Goal: Information Seeking & Learning: Learn about a topic

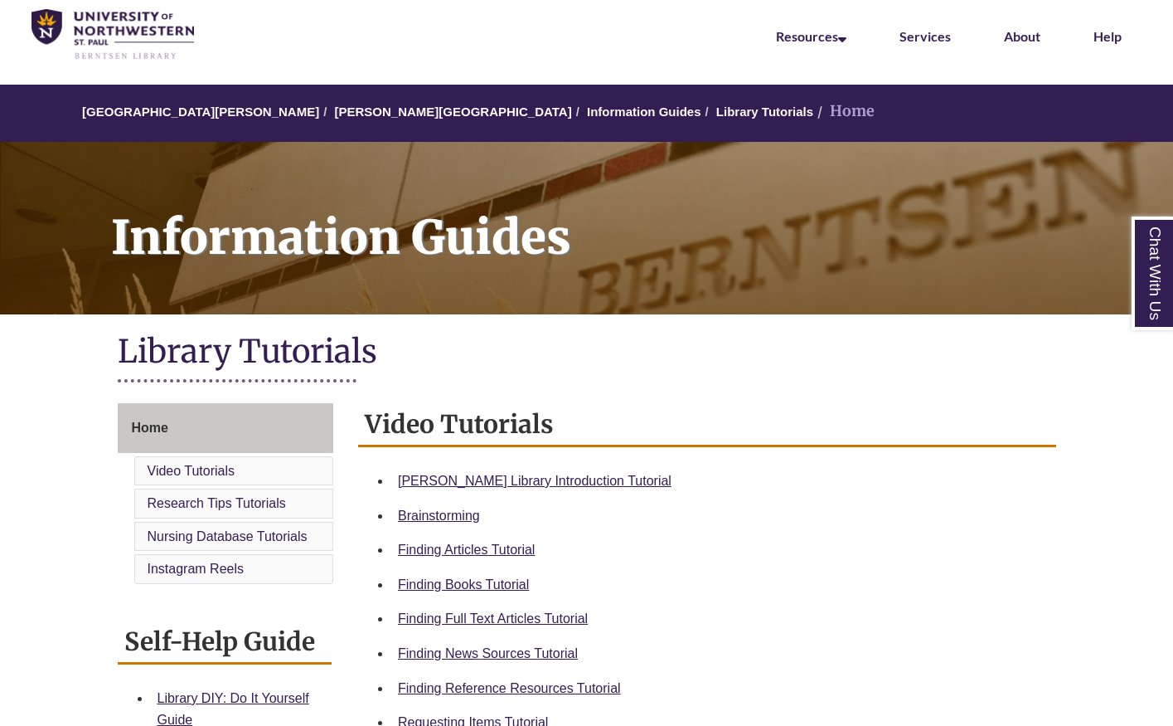
scroll to position [66, 0]
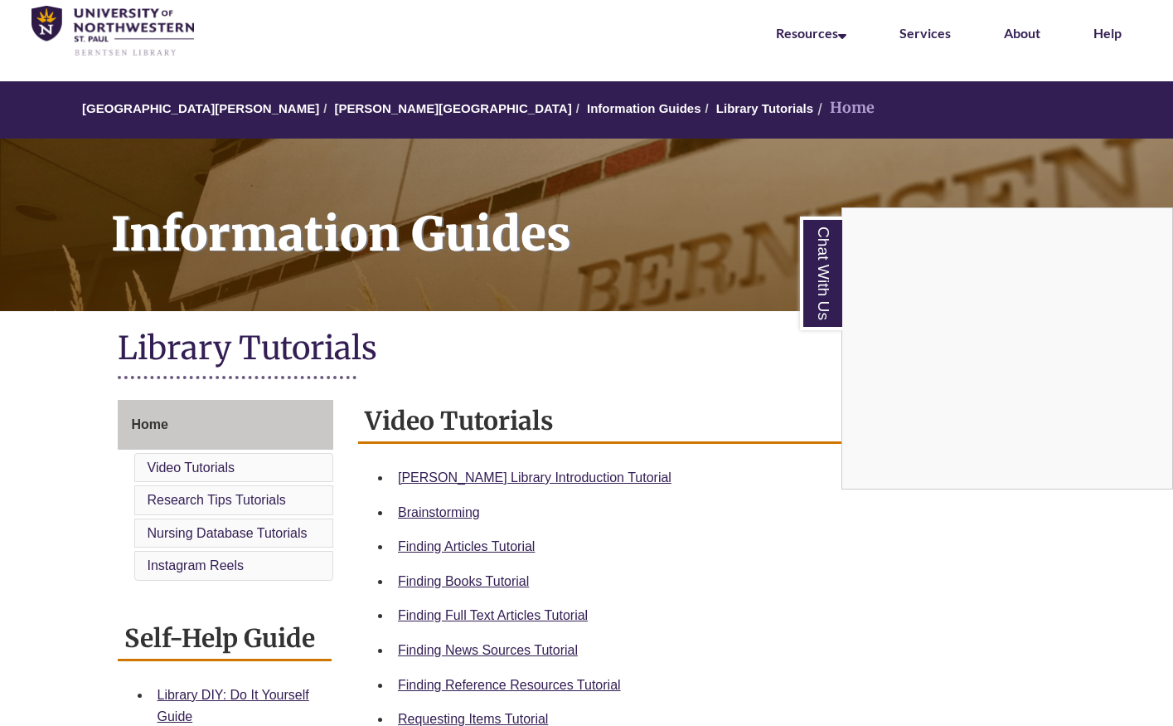
click at [445, 464] on div "Chat With Us" at bounding box center [586, 363] width 1173 height 726
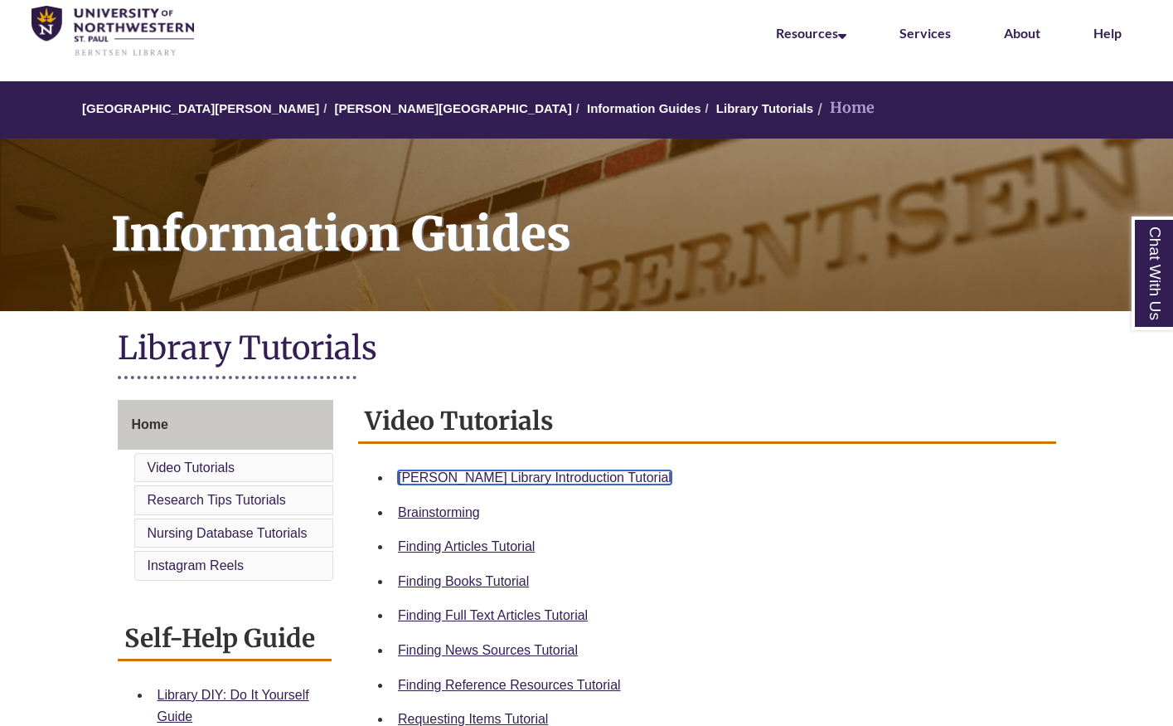
click at [445, 473] on link "[PERSON_NAME] Library Introduction Tutorial" at bounding box center [535, 477] width 274 height 14
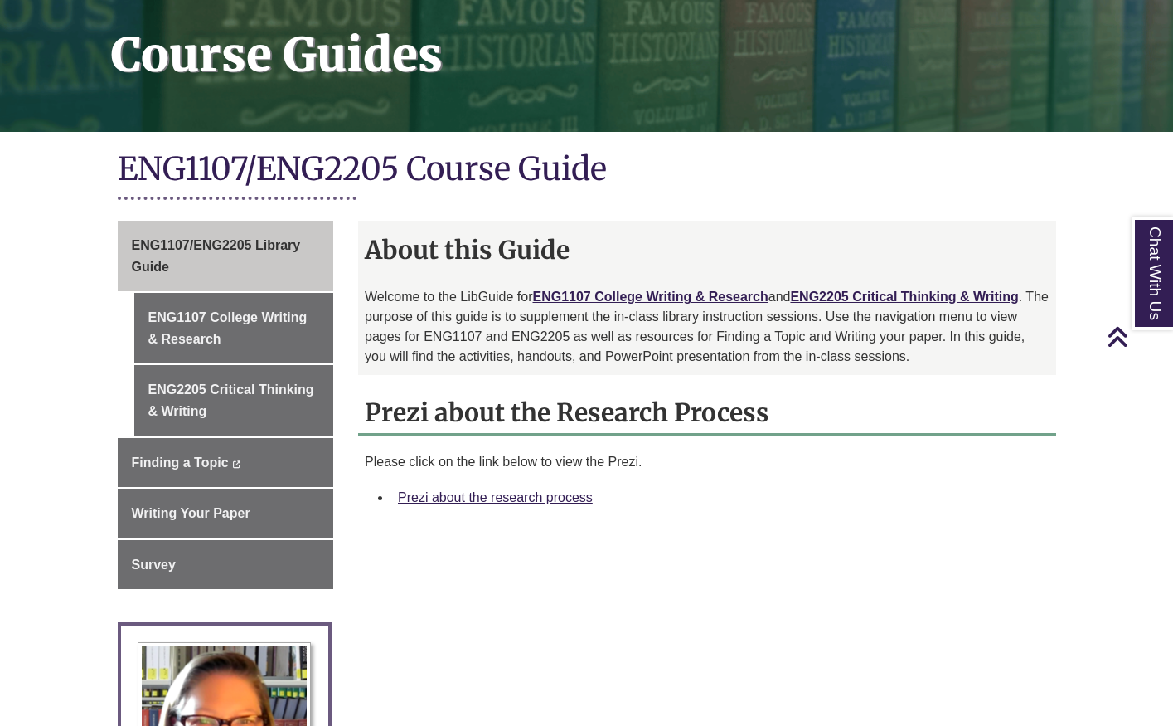
scroll to position [244, 0]
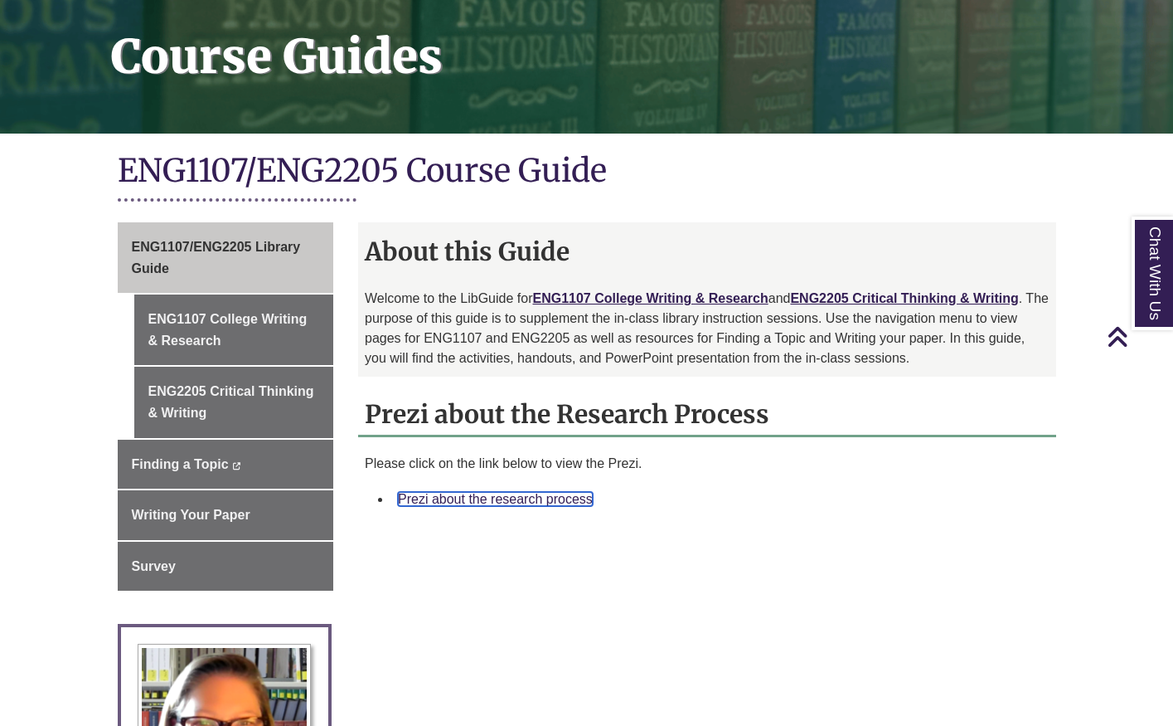
click at [537, 502] on link "Prezi about the research process" at bounding box center [495, 499] width 195 height 14
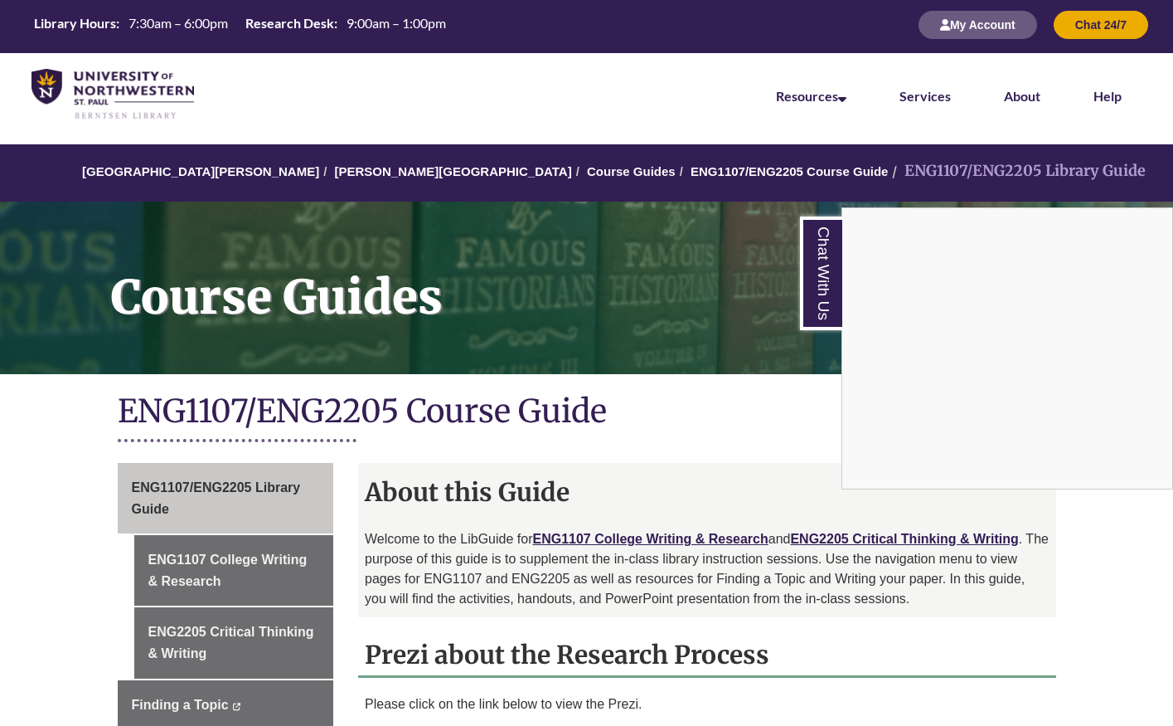
scroll to position [0, 0]
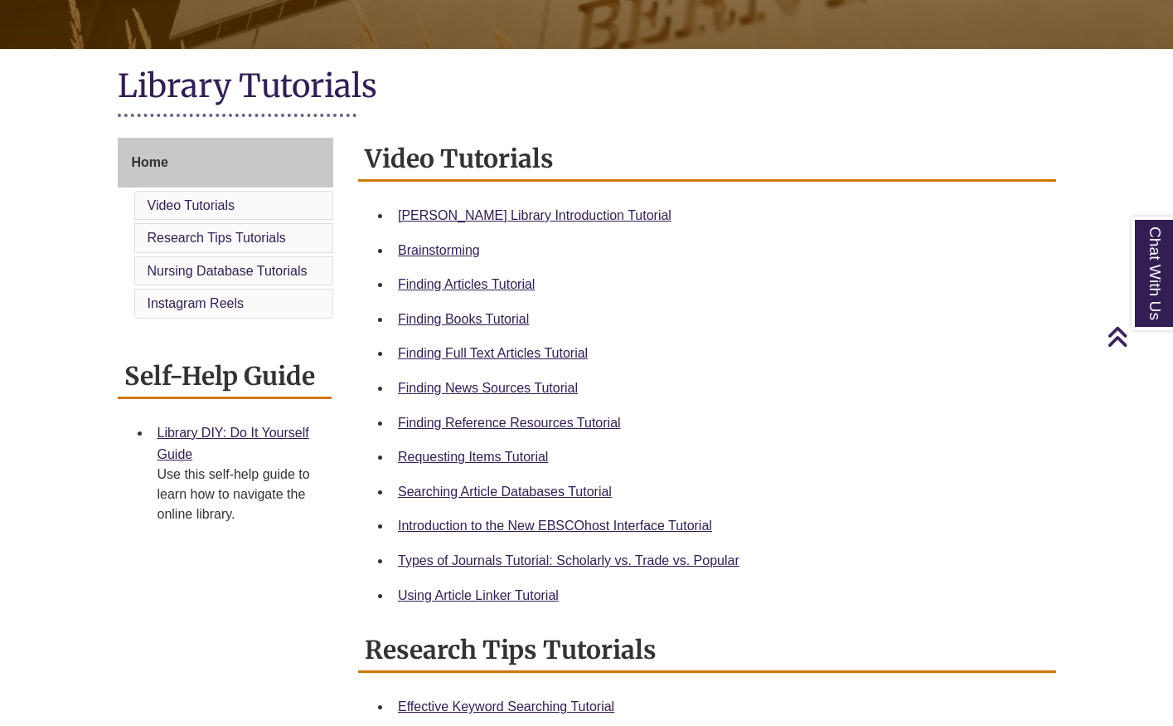
scroll to position [330, 0]
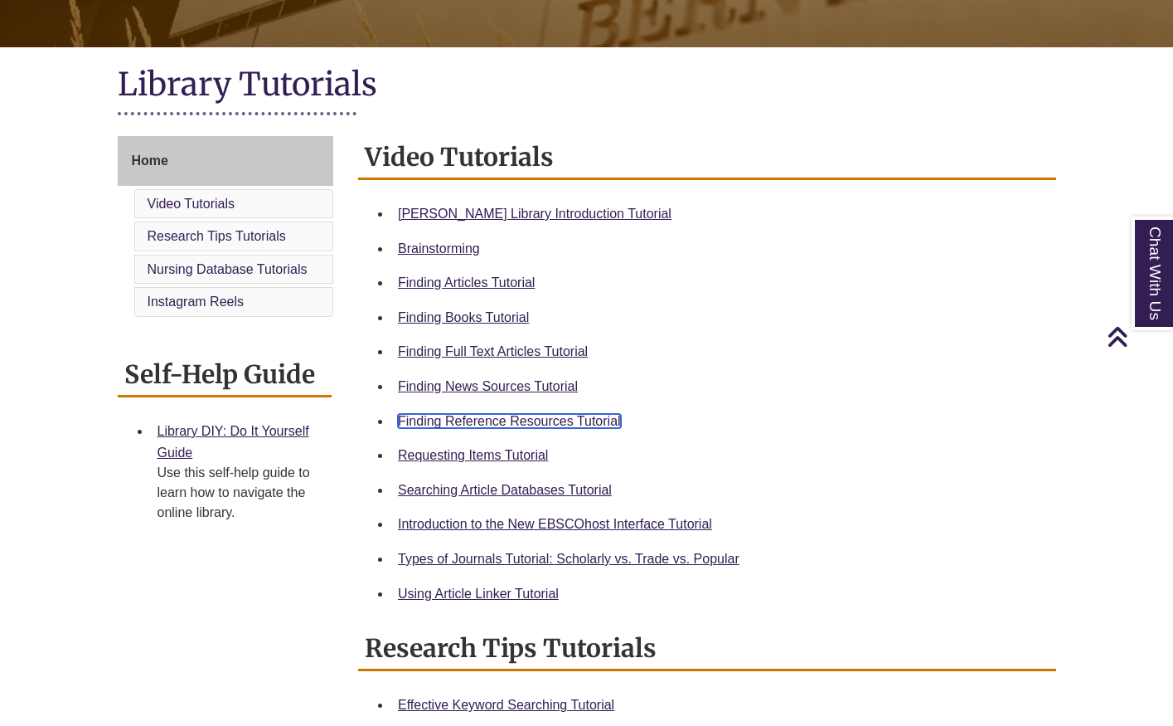
click at [430, 426] on link "Finding Reference Resources Tutorial" at bounding box center [509, 421] width 223 height 14
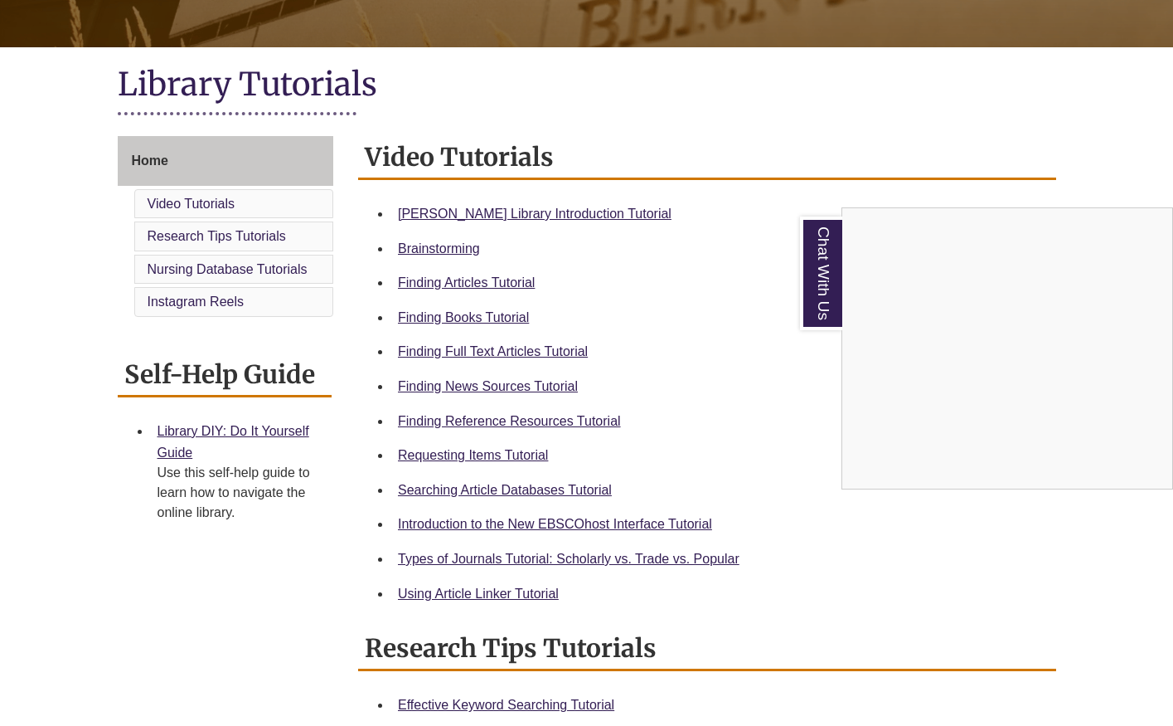
click at [152, 156] on div "Chat With Us" at bounding box center [586, 363] width 1173 height 726
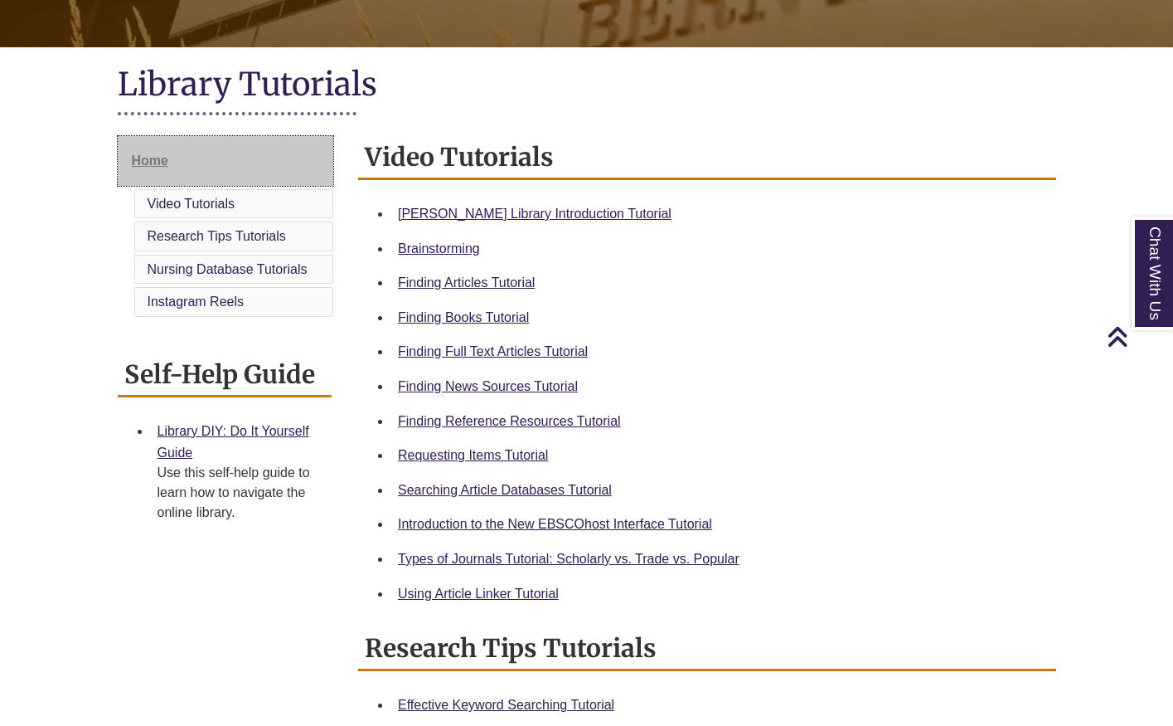
click at [154, 163] on span "Home" at bounding box center [150, 160] width 36 height 14
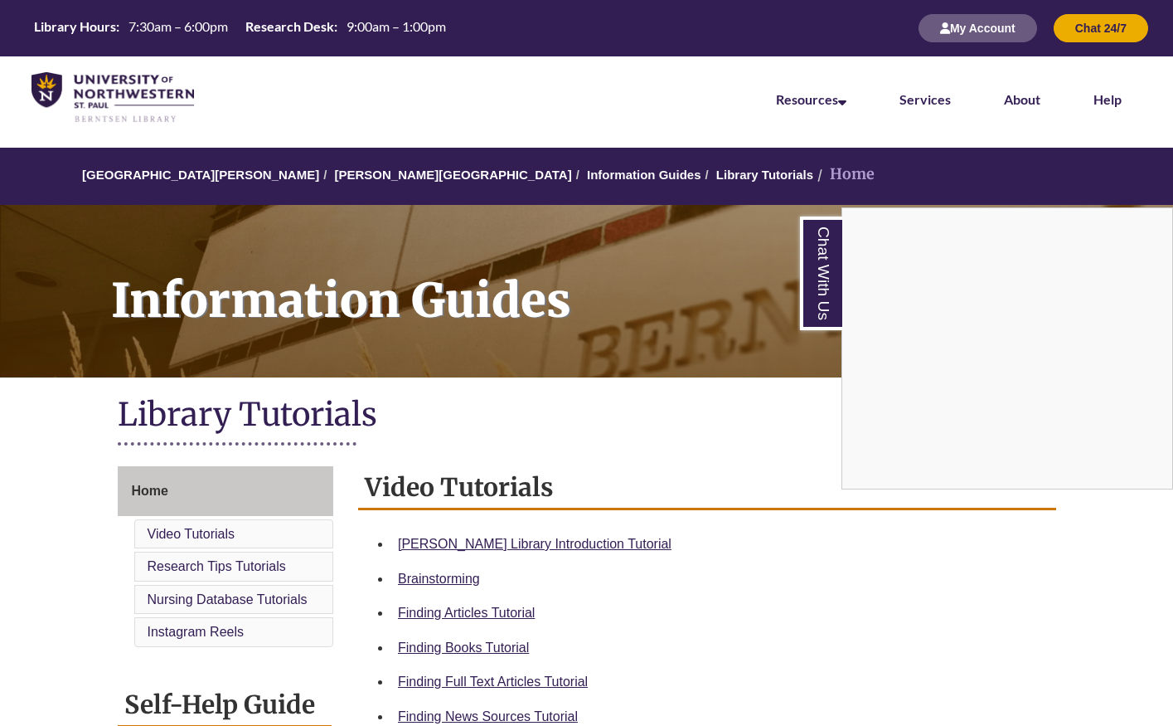
click at [610, 420] on div "Chat With Us" at bounding box center [586, 363] width 1173 height 726
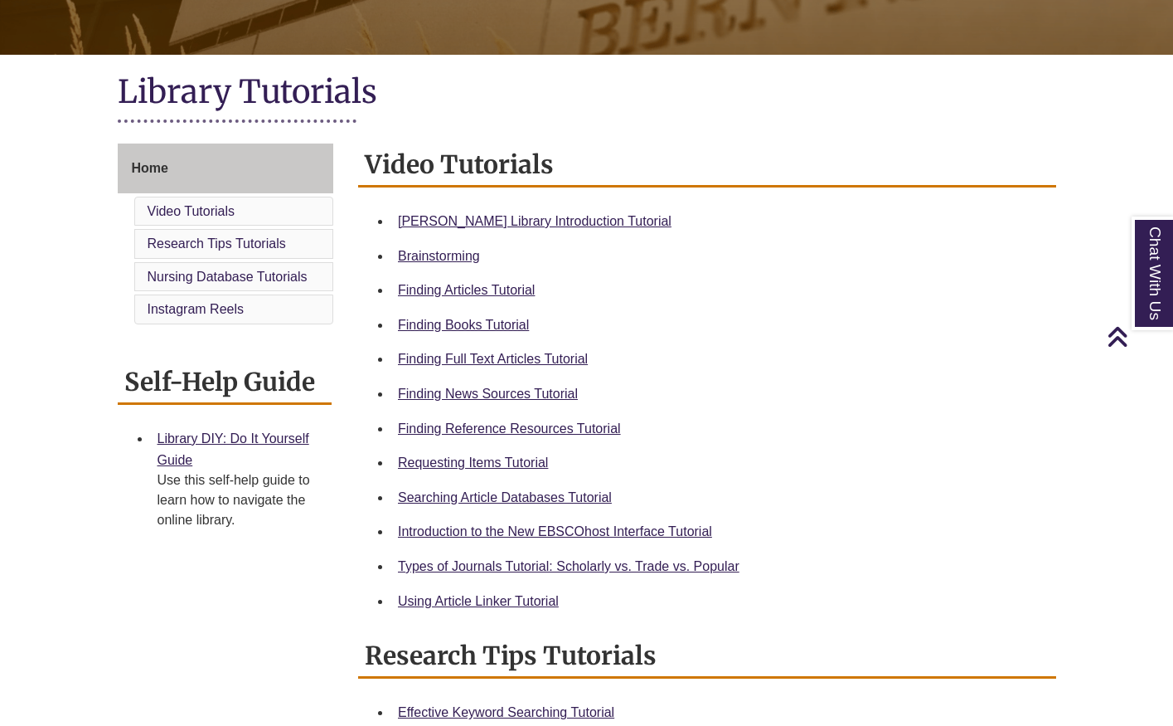
scroll to position [309, 0]
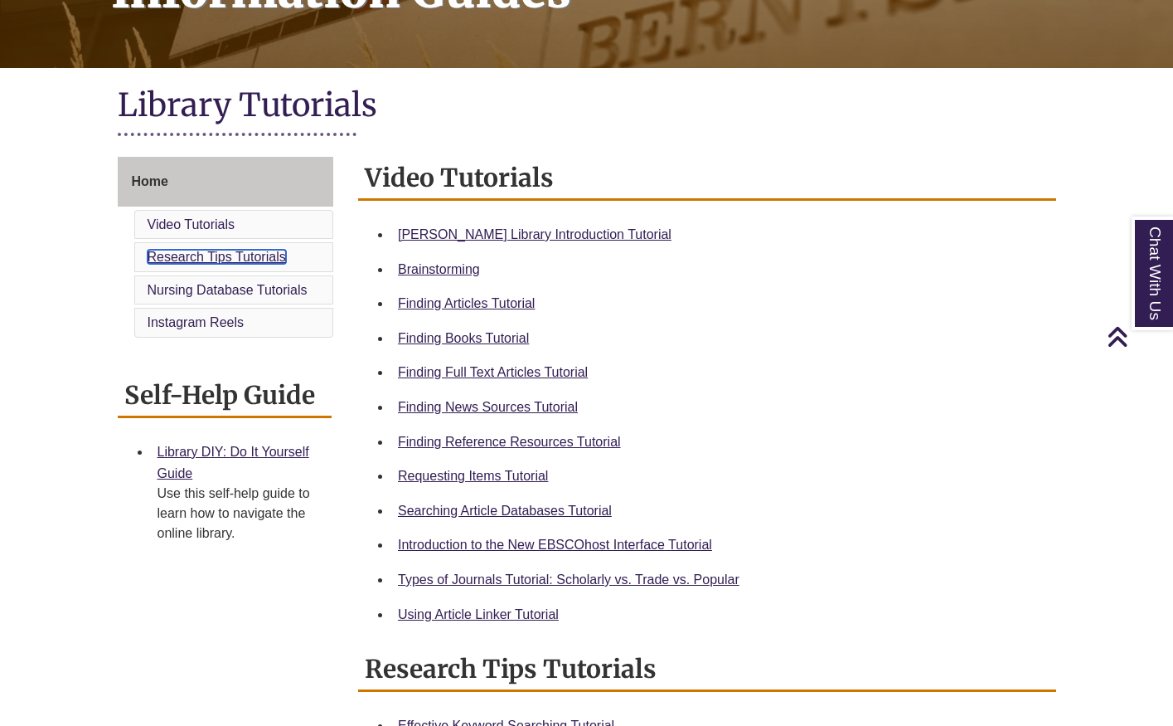
click at [216, 263] on link "Research Tips Tutorials" at bounding box center [217, 257] width 138 height 14
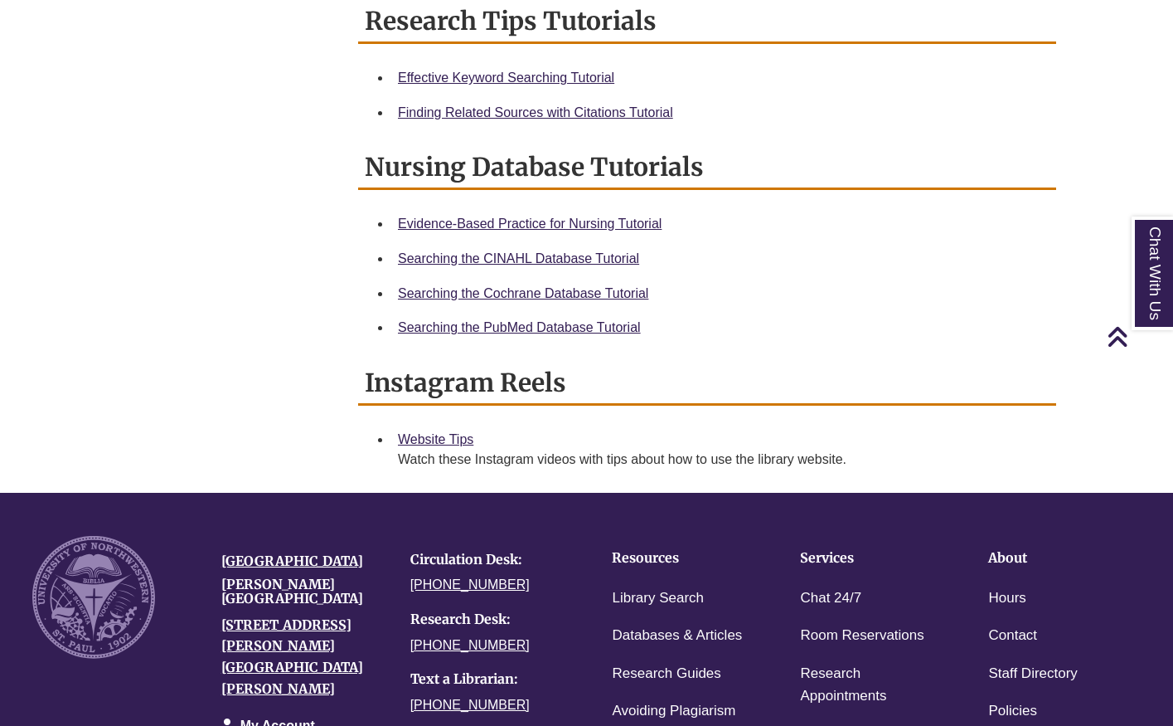
scroll to position [309, 0]
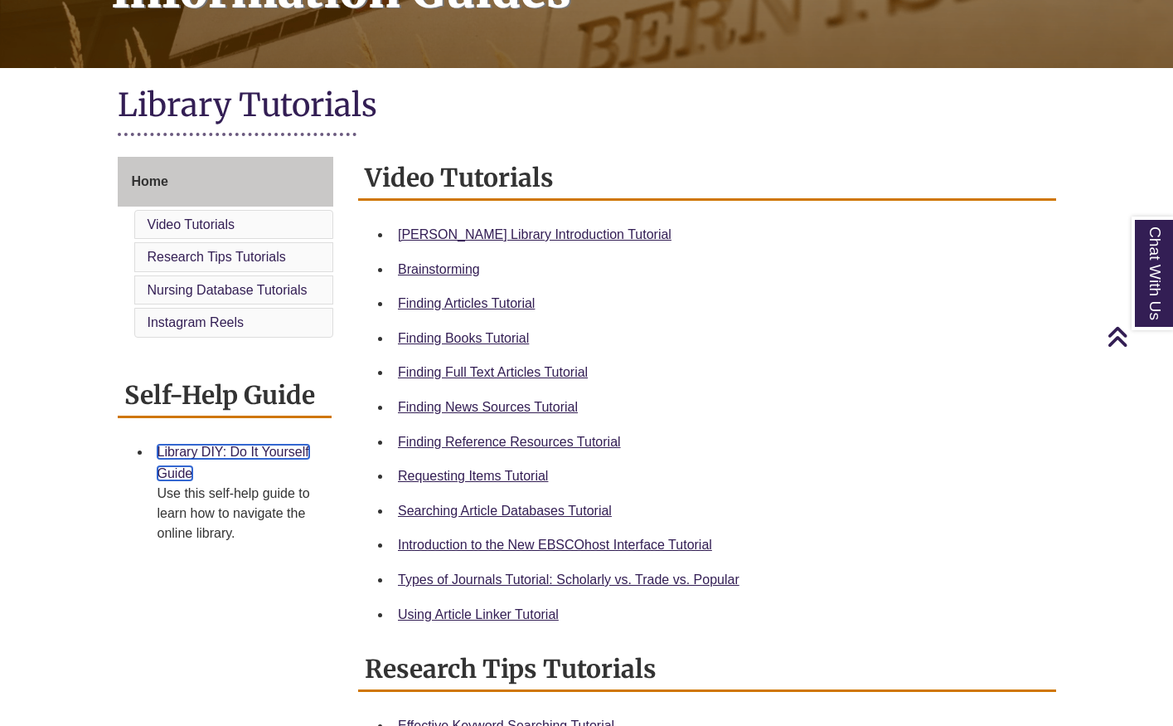
click at [186, 455] on link "Library DIY: Do It Yourself Guide" at bounding box center [234, 463] width 152 height 36
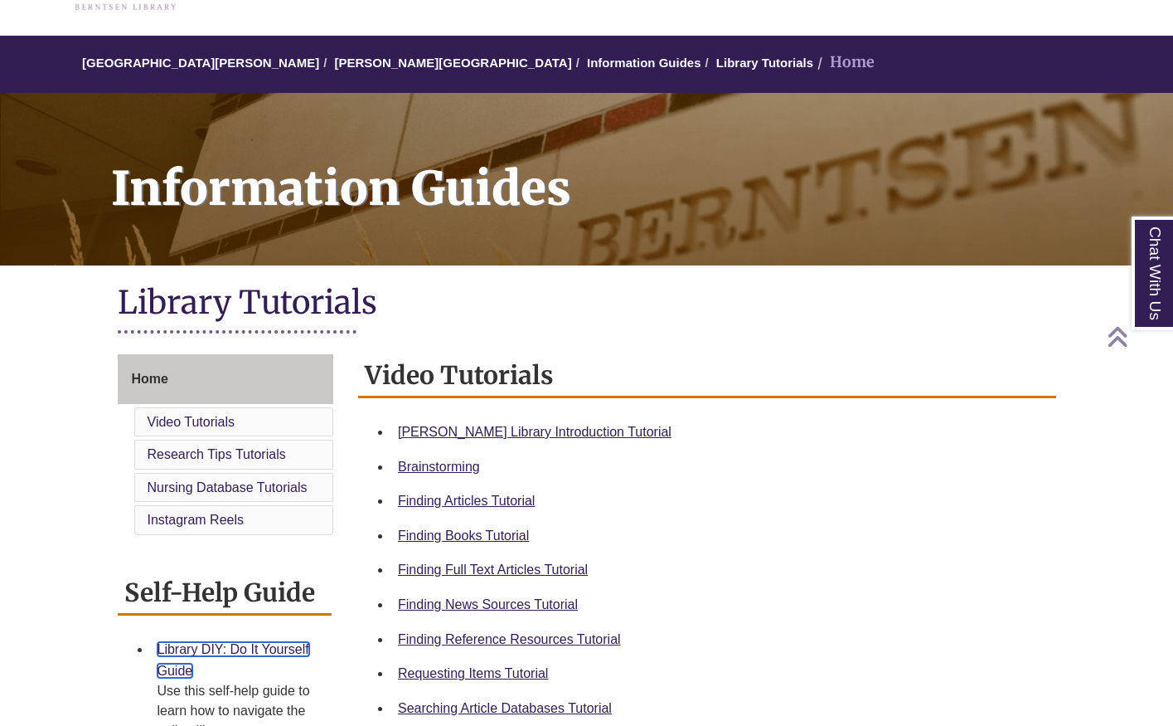
scroll to position [104, 0]
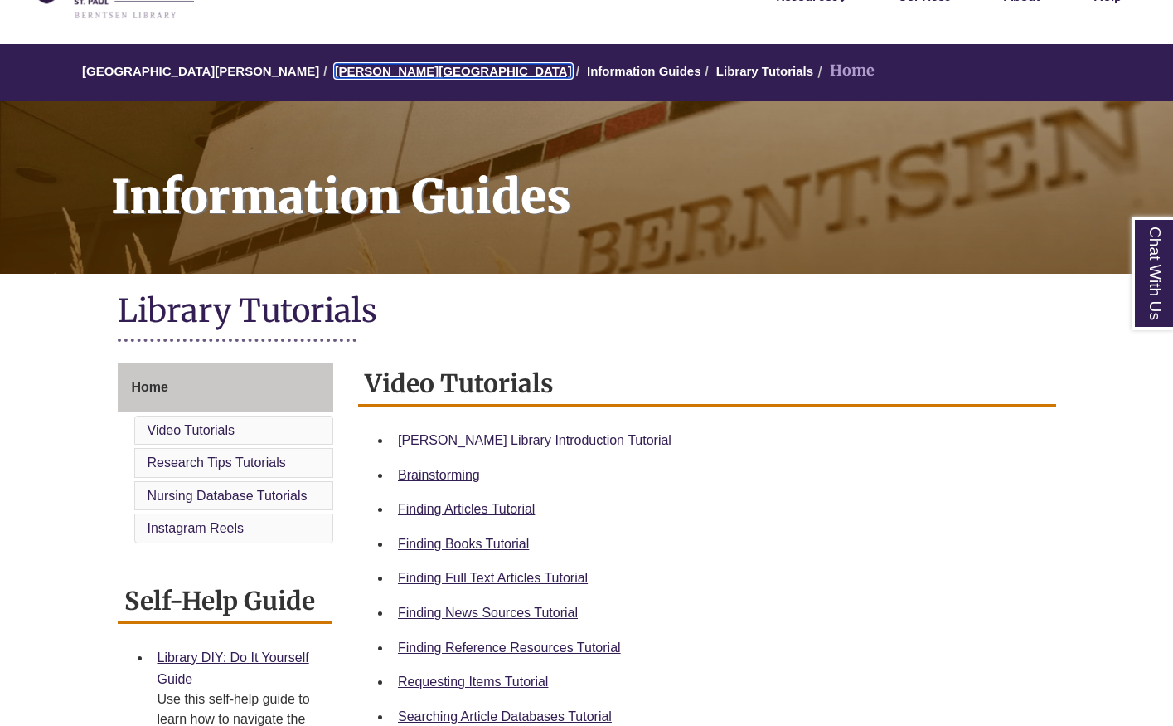
click at [381, 68] on link "[PERSON_NAME][GEOGRAPHIC_DATA]" at bounding box center [453, 71] width 237 height 14
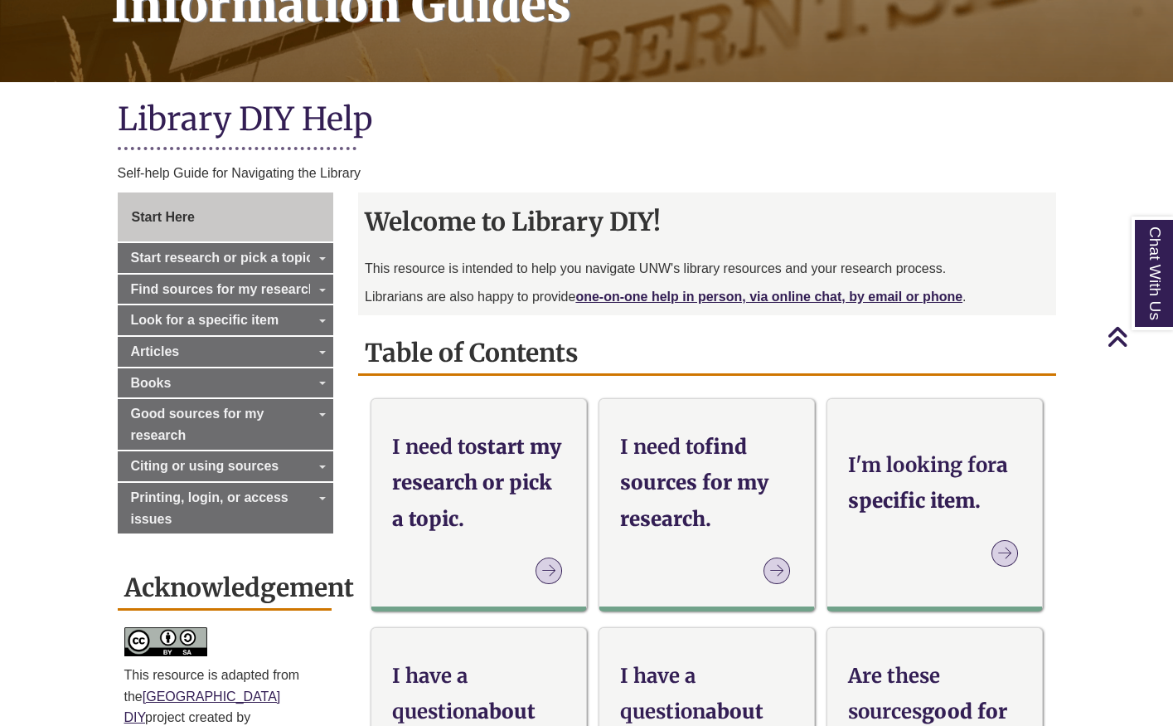
scroll to position [299, 0]
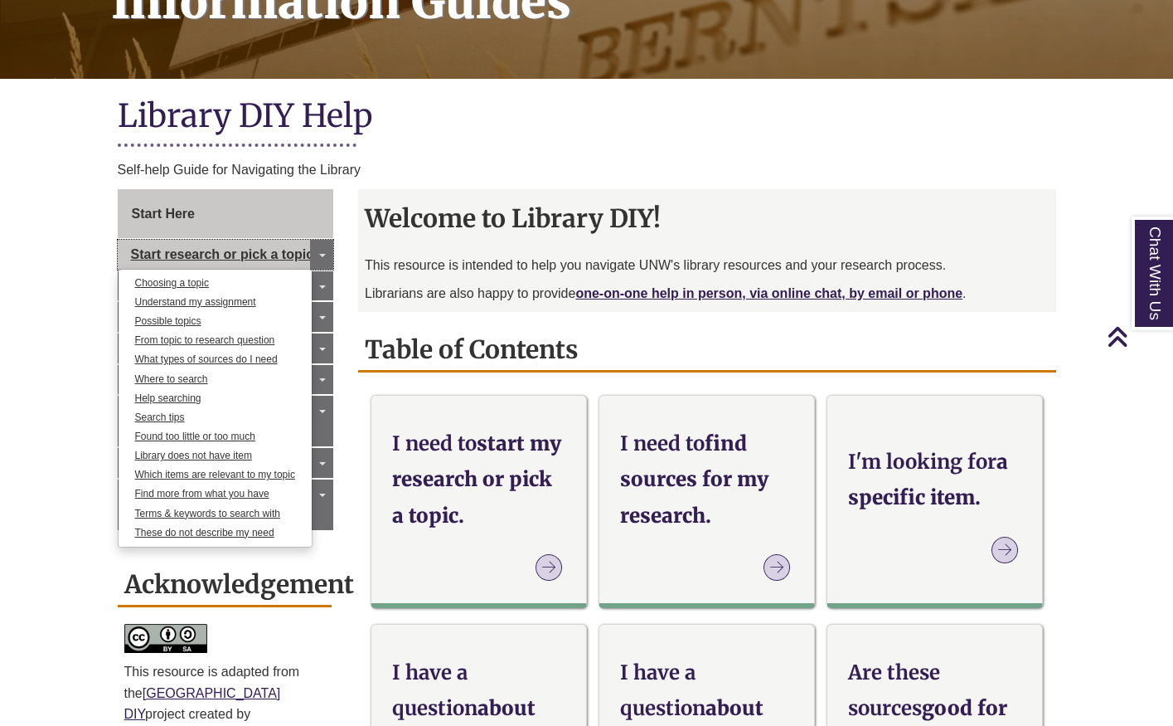
click at [264, 260] on span "Start research or pick a topic" at bounding box center [222, 254] width 183 height 14
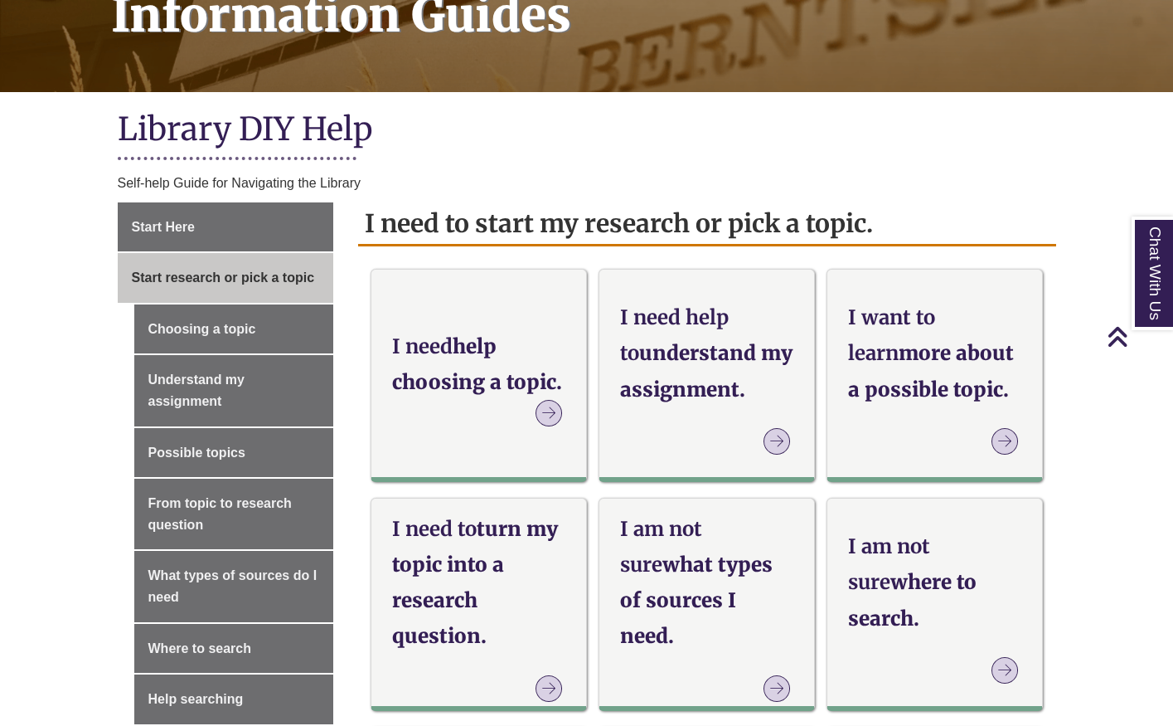
scroll to position [287, 0]
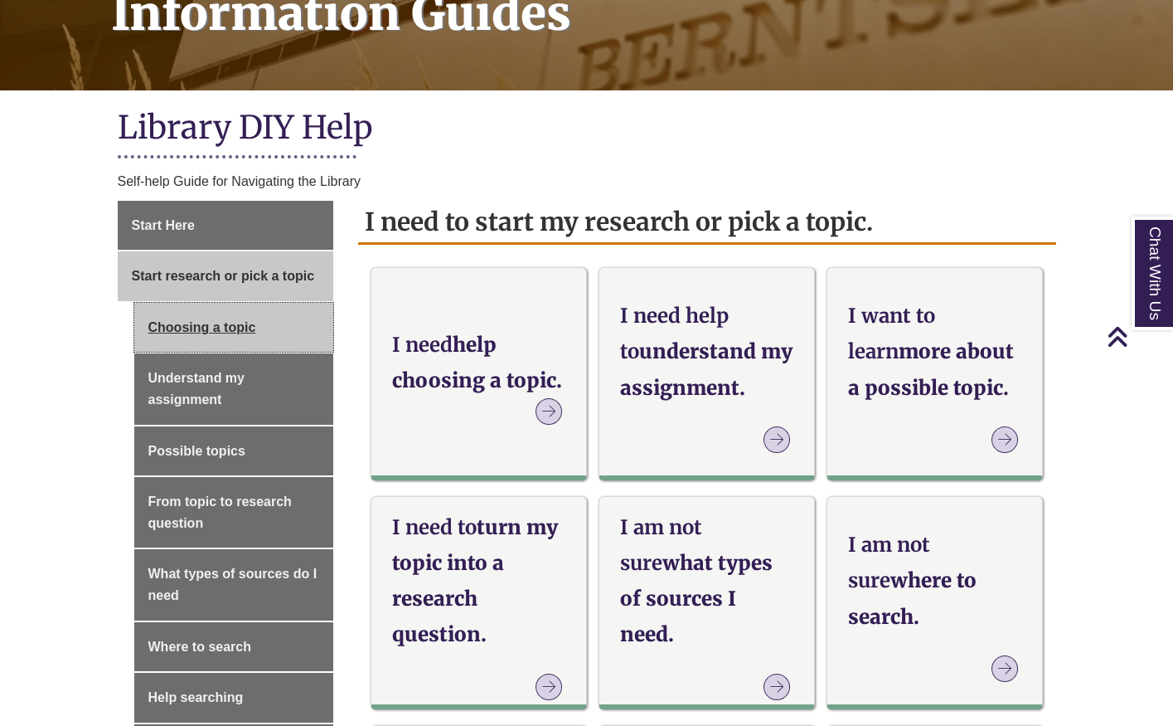
click at [246, 340] on link "Choosing a topic" at bounding box center [234, 328] width 200 height 50
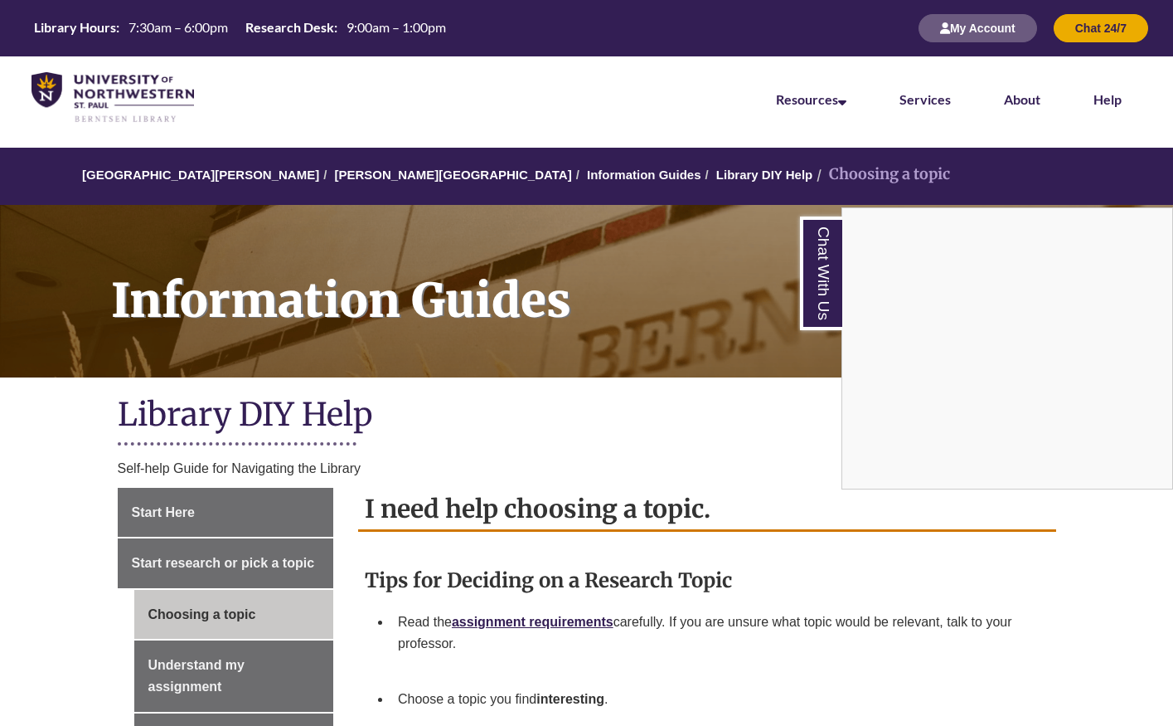
click at [252, 310] on div "Chat With Us" at bounding box center [586, 363] width 1173 height 726
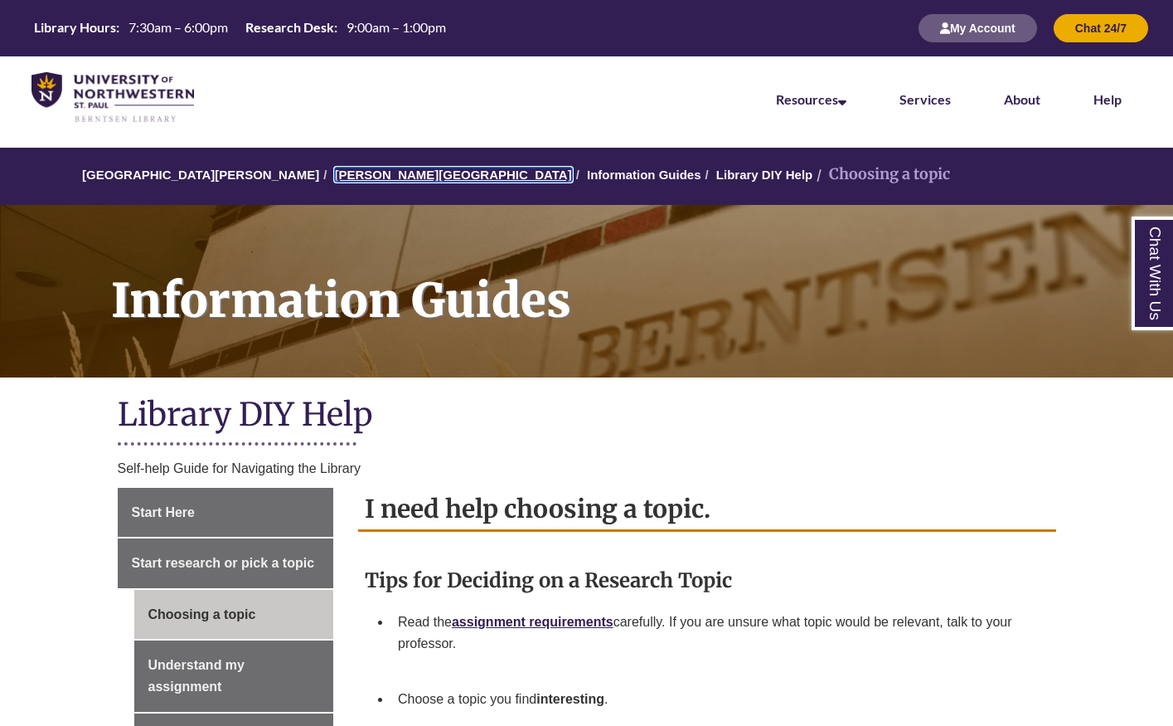
click at [335, 179] on link "[PERSON_NAME][GEOGRAPHIC_DATA]" at bounding box center [453, 175] width 237 height 14
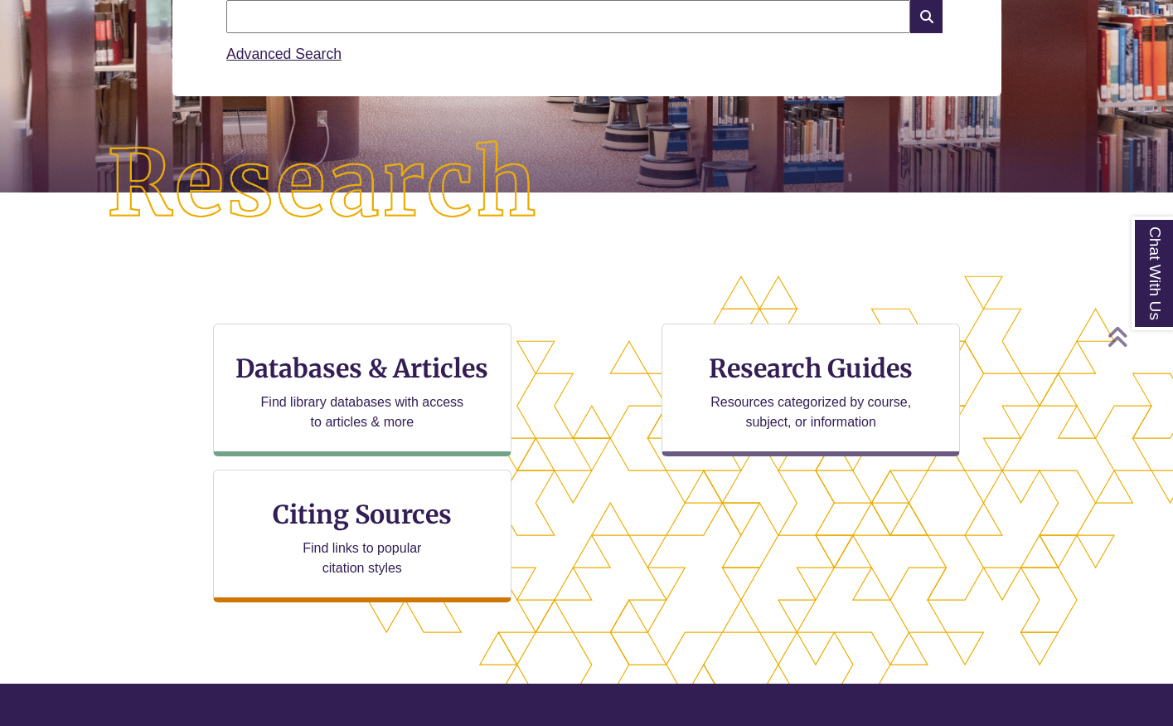
scroll to position [302, 0]
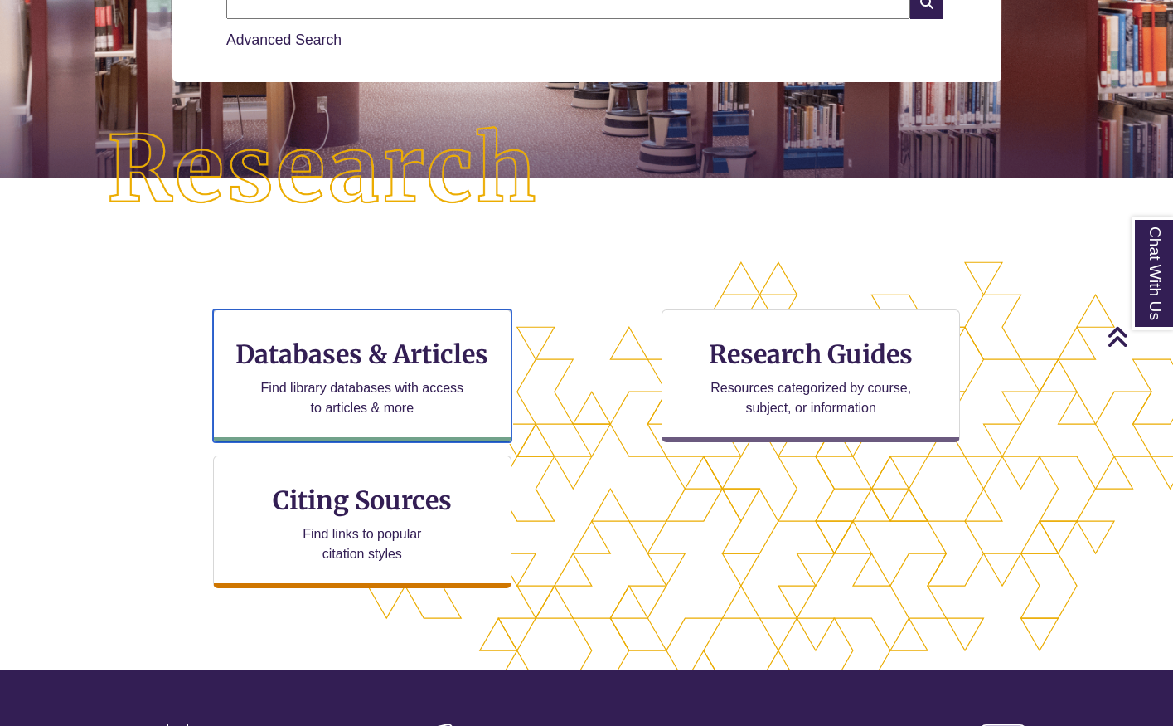
click at [281, 379] on p "Find library databases with access to articles & more" at bounding box center [362, 398] width 216 height 40
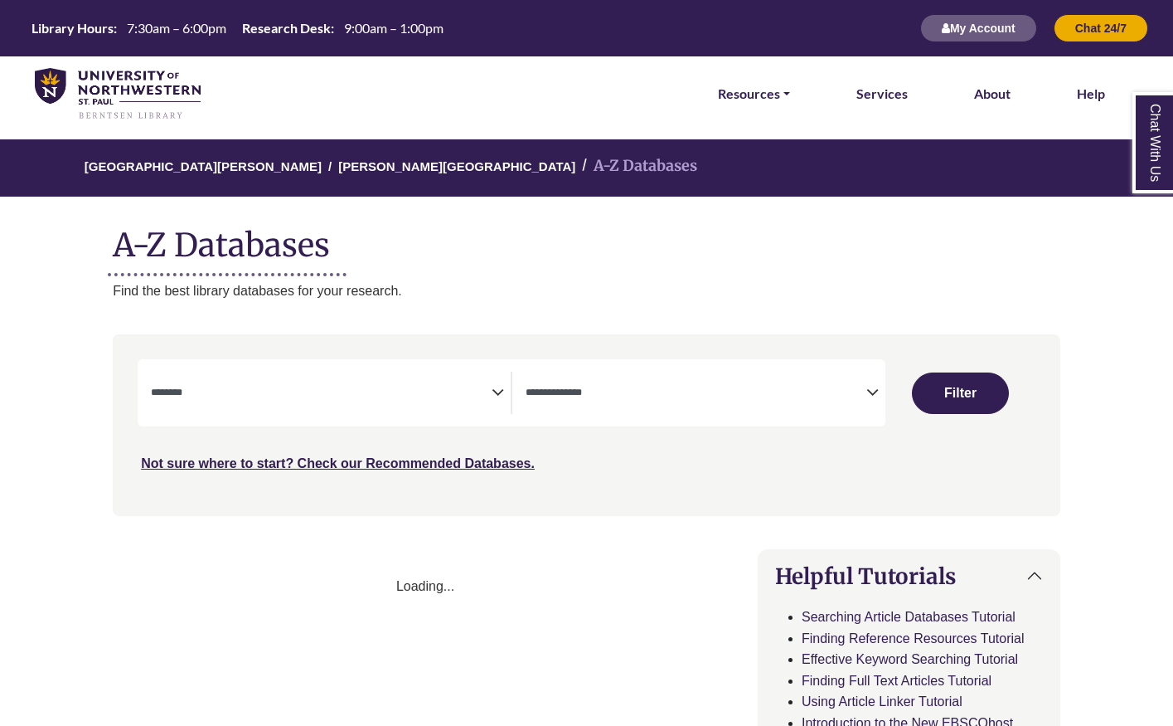
select select "Database Subject Filter"
select select "Database Types Filter"
select select "Database Subject Filter"
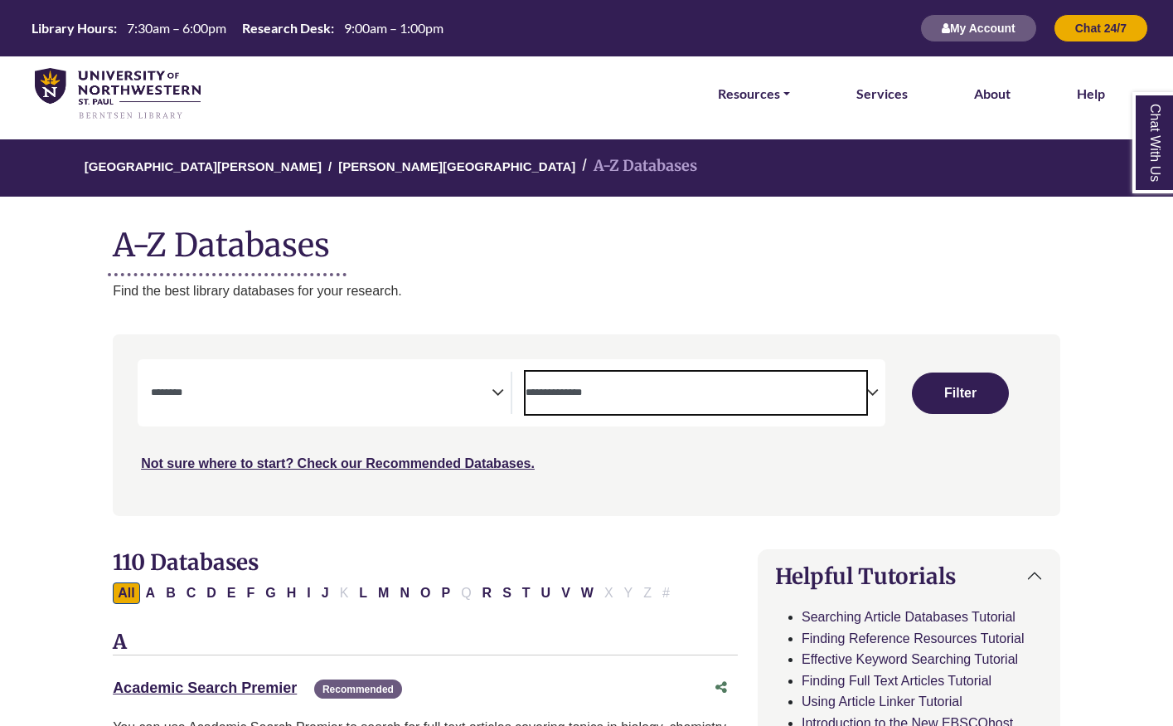
click at [585, 398] on textarea "Search" at bounding box center [696, 393] width 341 height 13
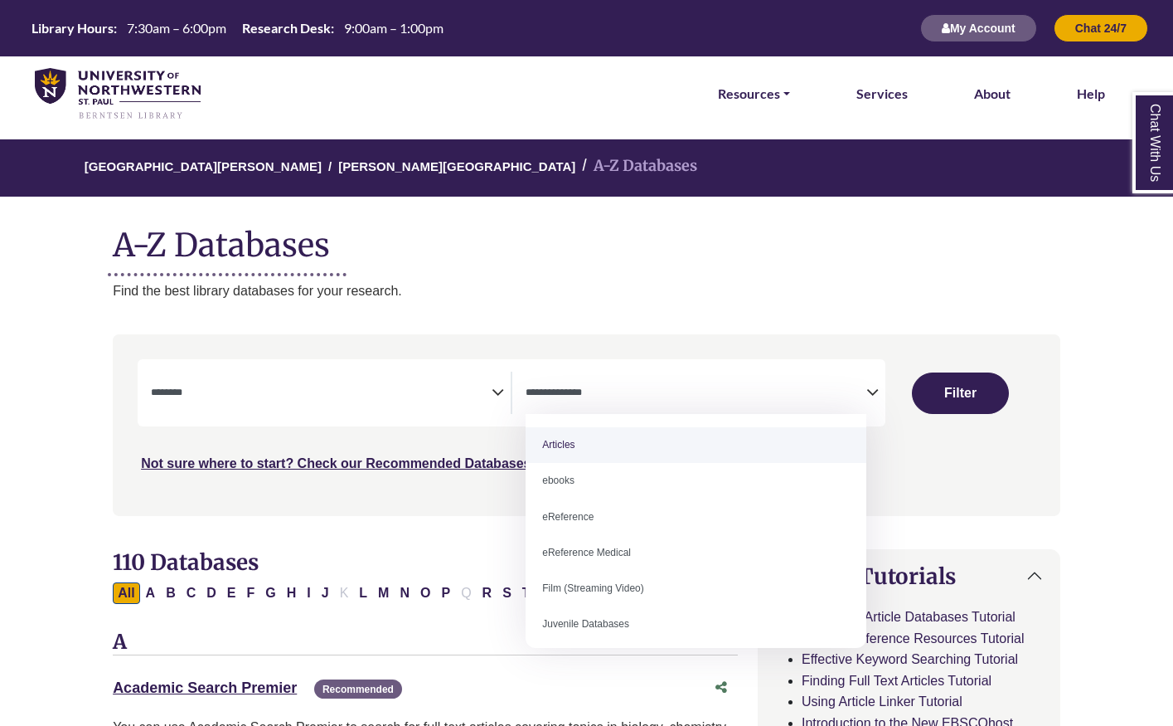
select select "*****"
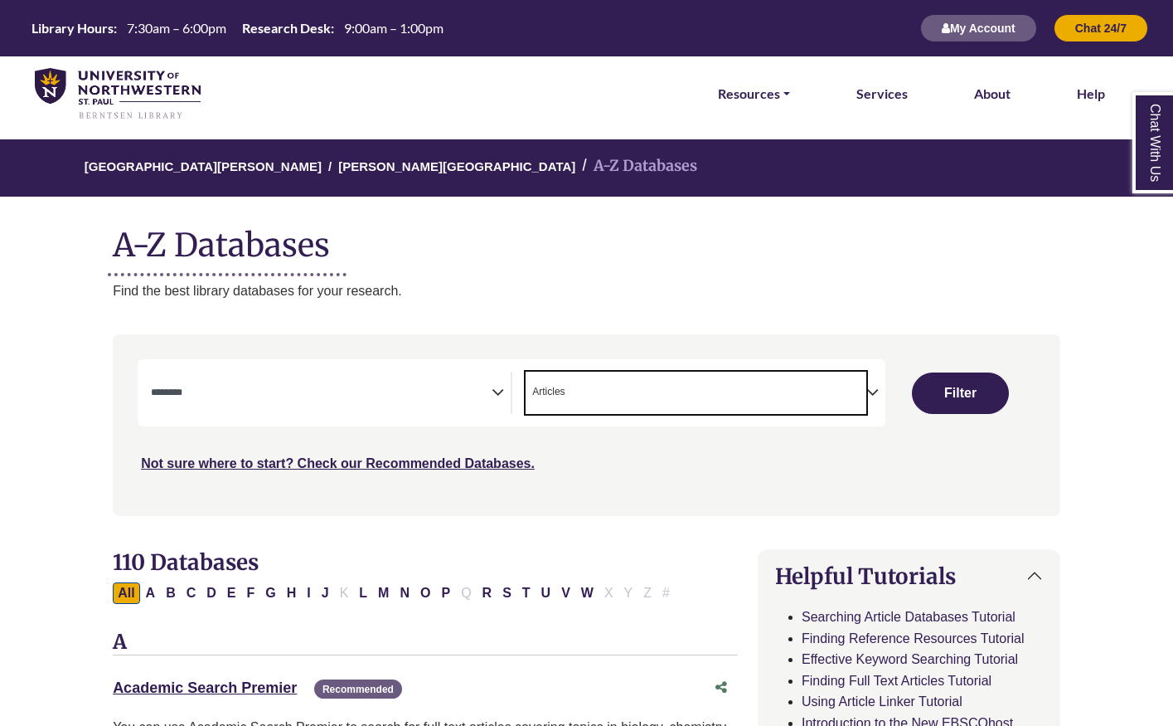
click at [417, 401] on span "Search filters" at bounding box center [321, 393] width 341 height 42
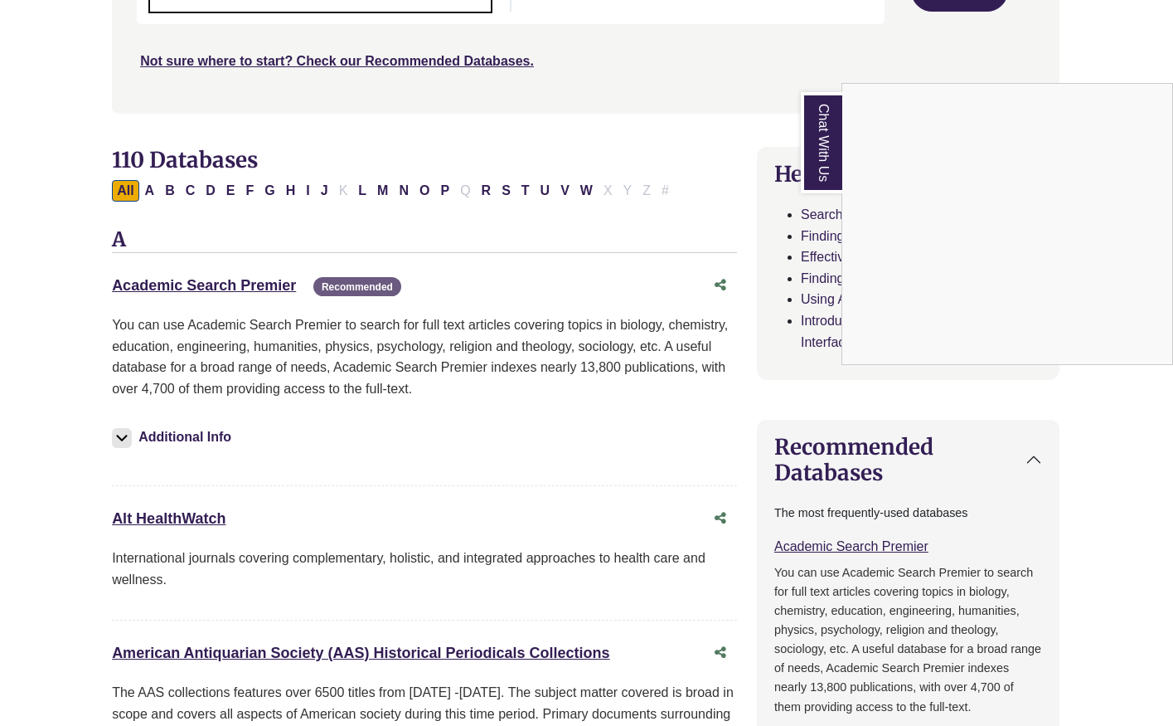
scroll to position [0, 1]
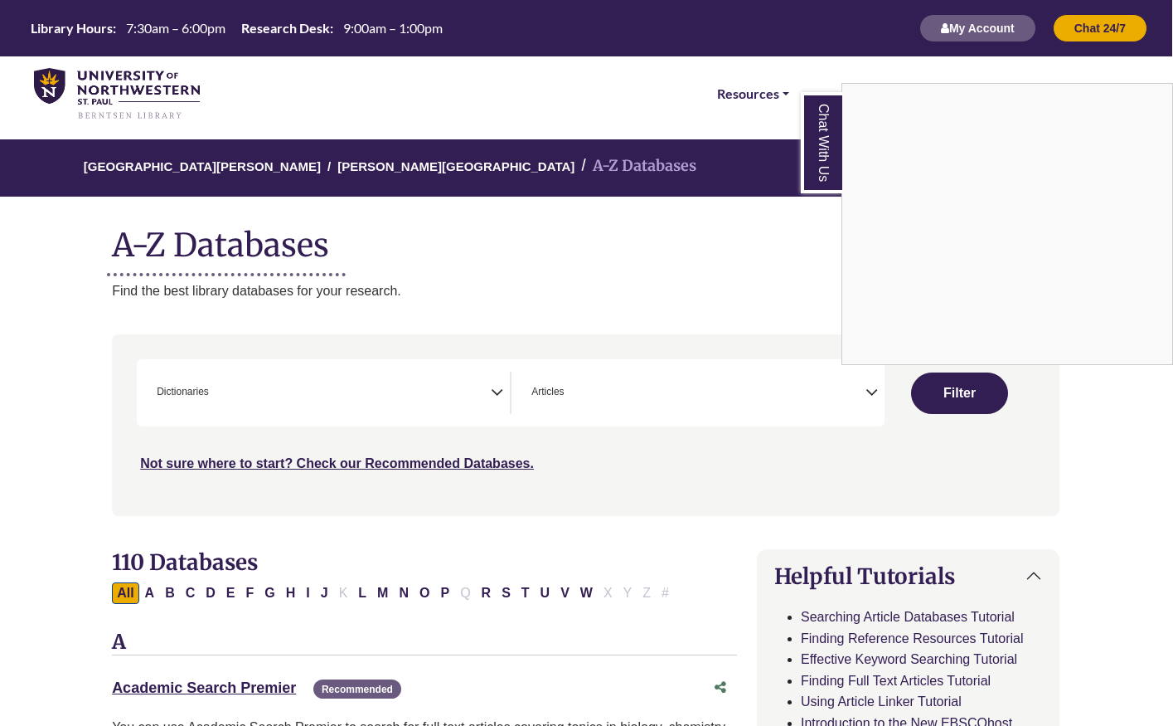
click at [697, 391] on div "Chat With Us" at bounding box center [586, 363] width 1173 height 726
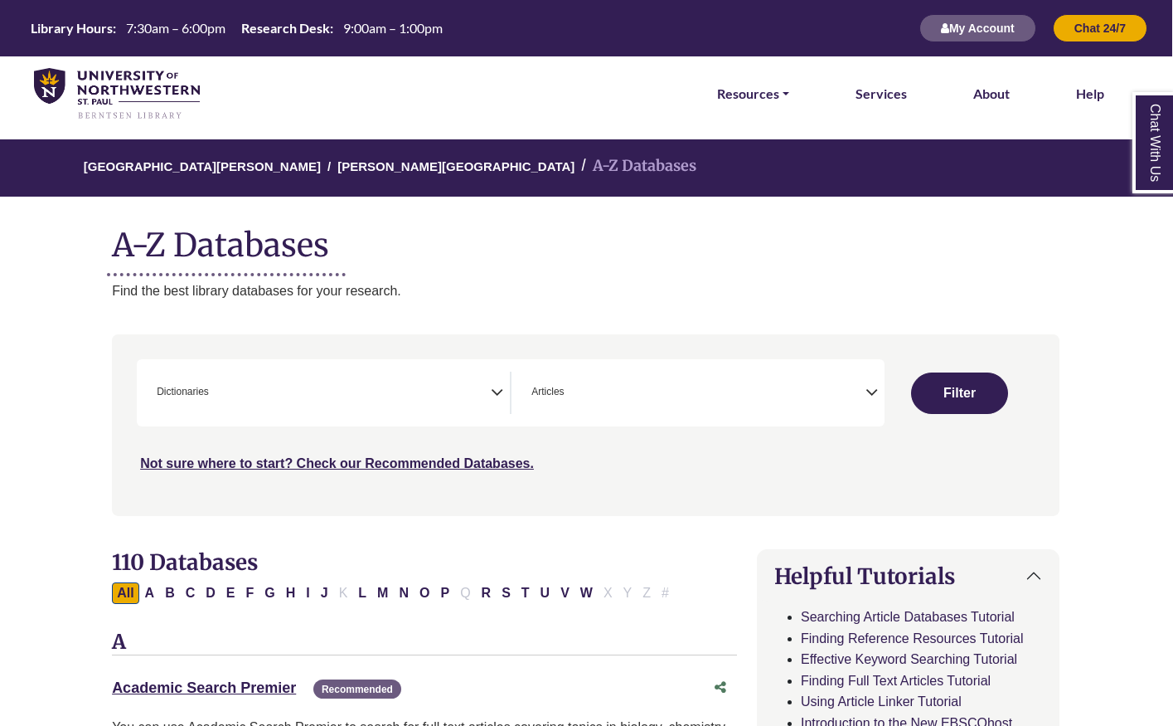
click at [864, 397] on span "× Articles" at bounding box center [695, 393] width 341 height 42
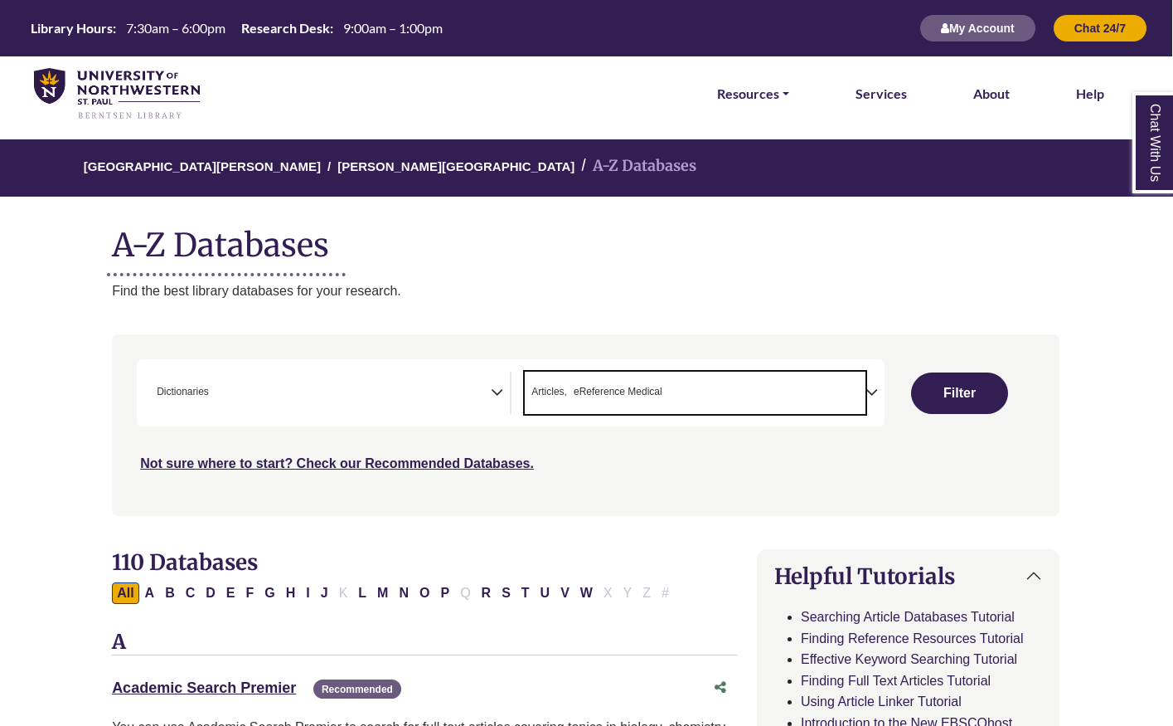
click at [732, 385] on span "× Articles × eReference Medical" at bounding box center [695, 393] width 341 height 42
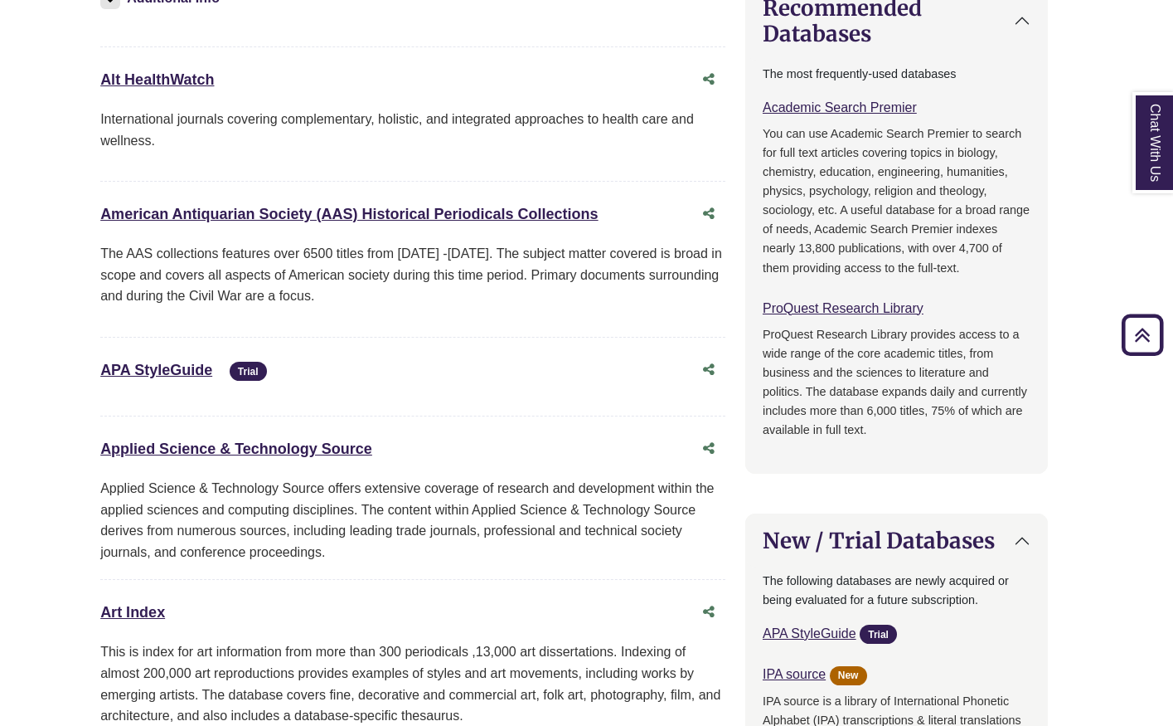
scroll to position [0, 12]
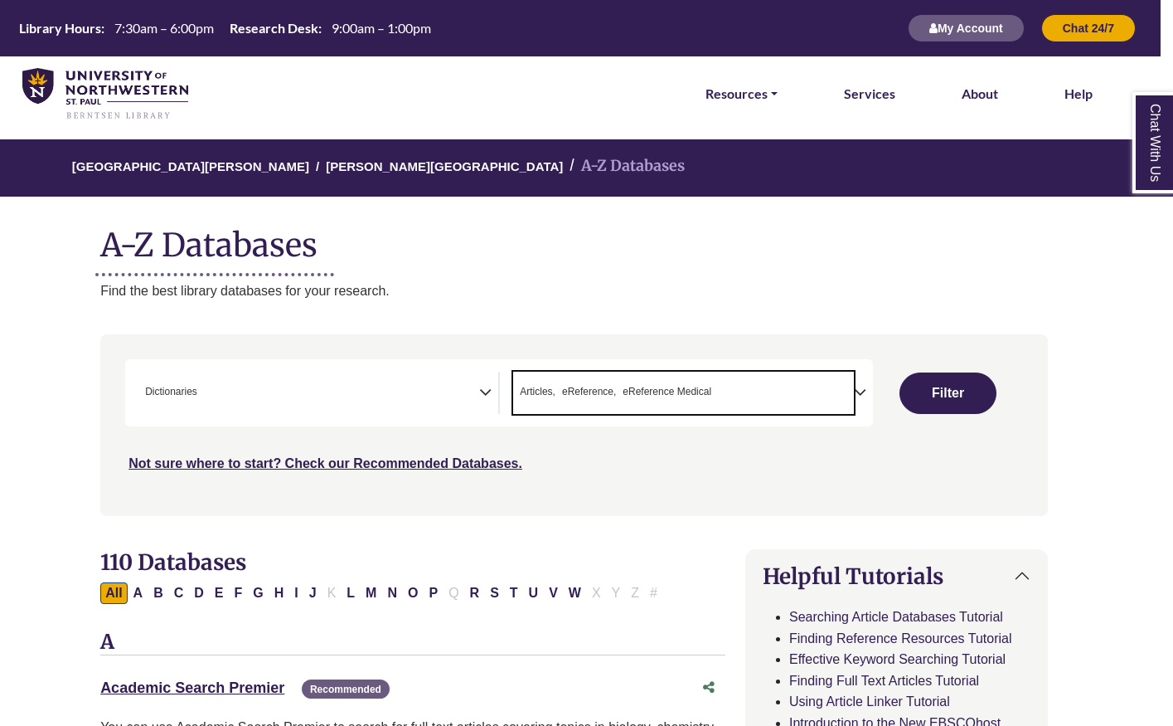
click at [585, 396] on span "eReference" at bounding box center [589, 392] width 54 height 16
click at [631, 376] on span "× Articles × eReference Medical" at bounding box center [683, 393] width 341 height 42
click at [606, 412] on span "× Articles" at bounding box center [683, 393] width 341 height 42
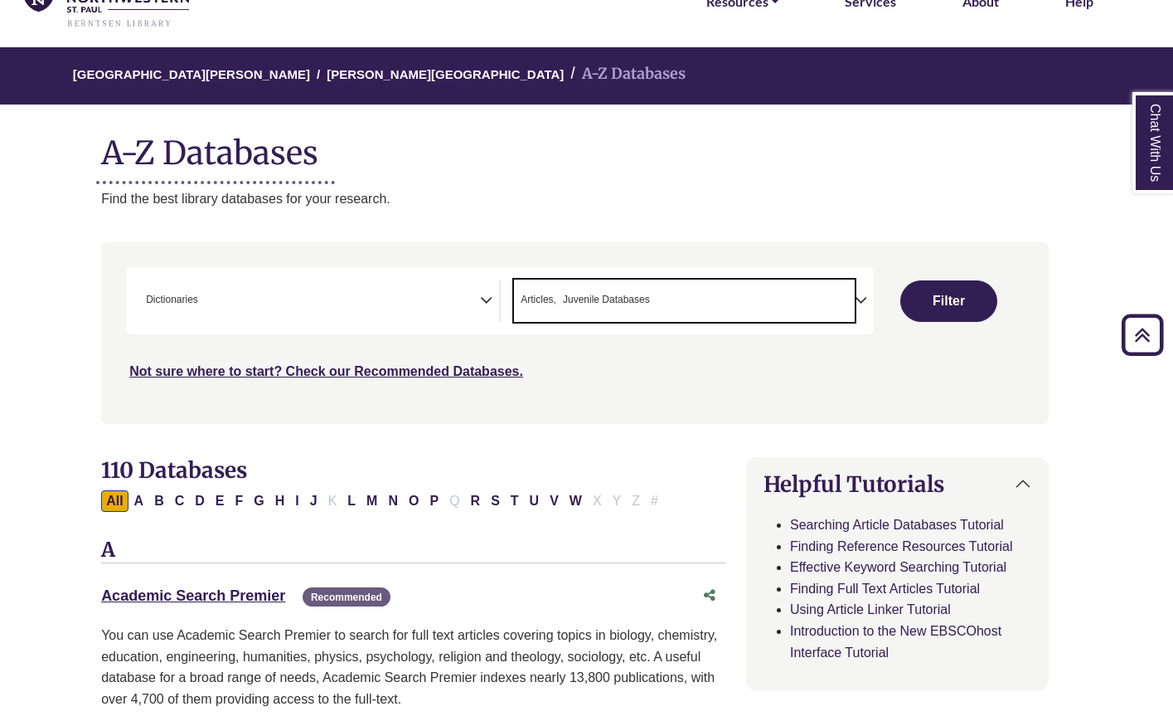
scroll to position [0, 12]
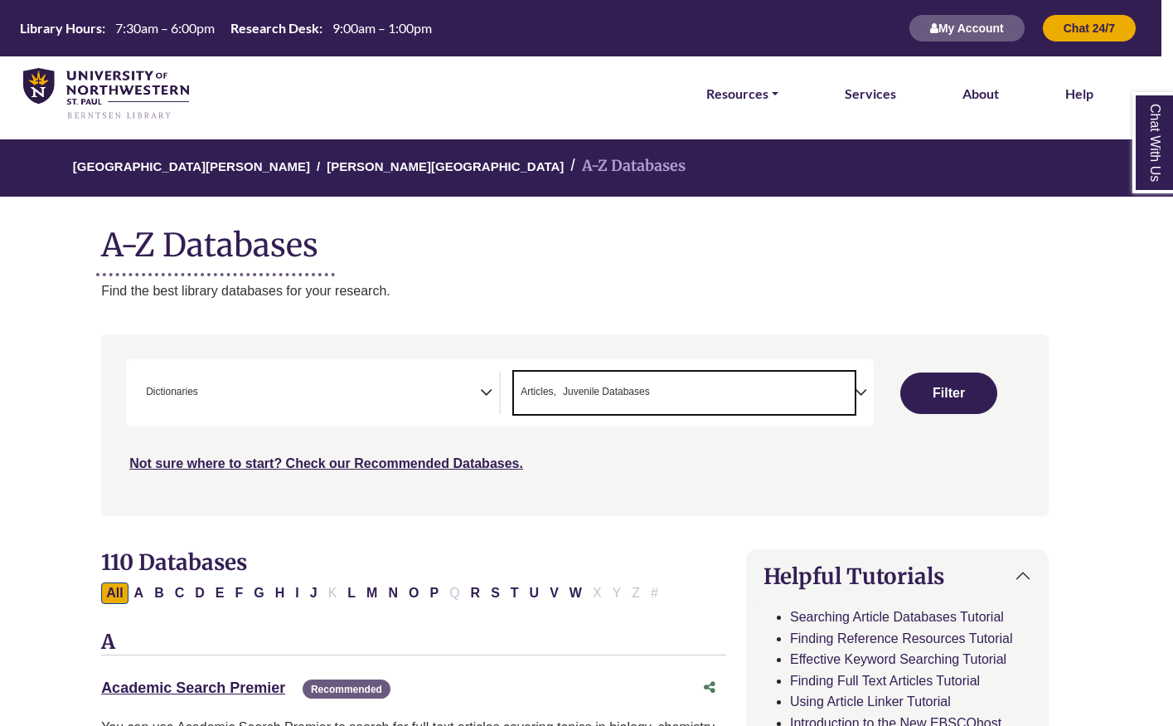
click at [612, 399] on span "Juvenile Databases" at bounding box center [606, 392] width 87 height 16
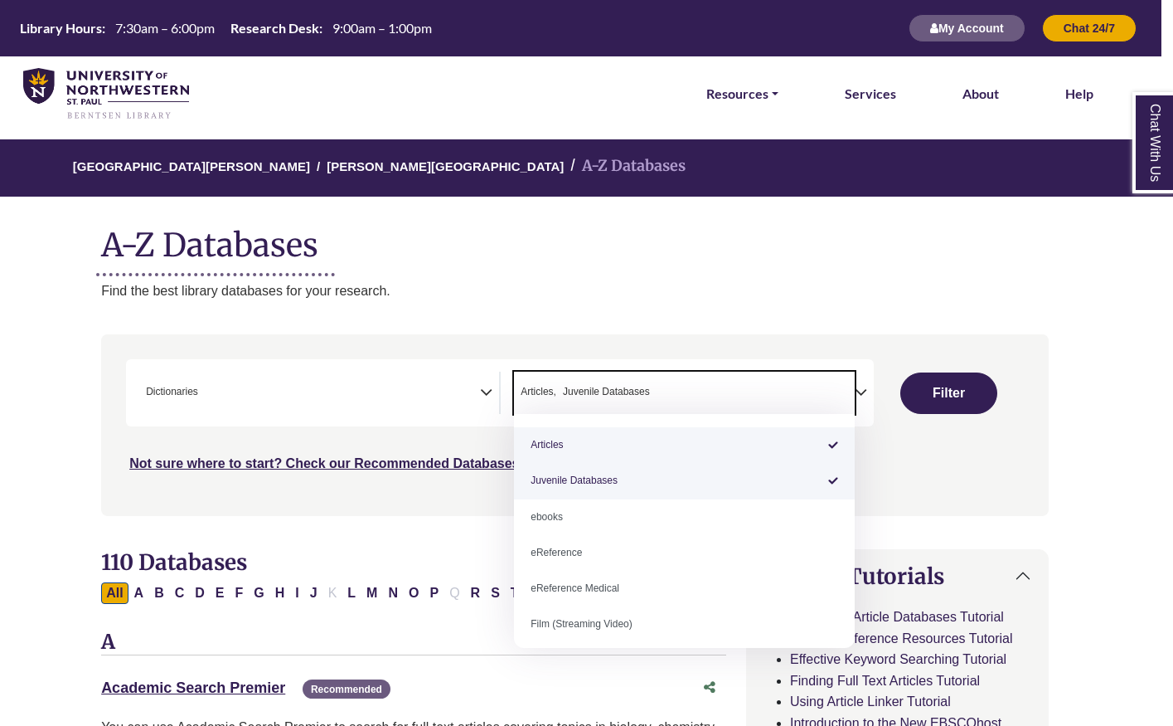
click at [472, 513] on nav "**********" at bounding box center [575, 424] width 948 height 181
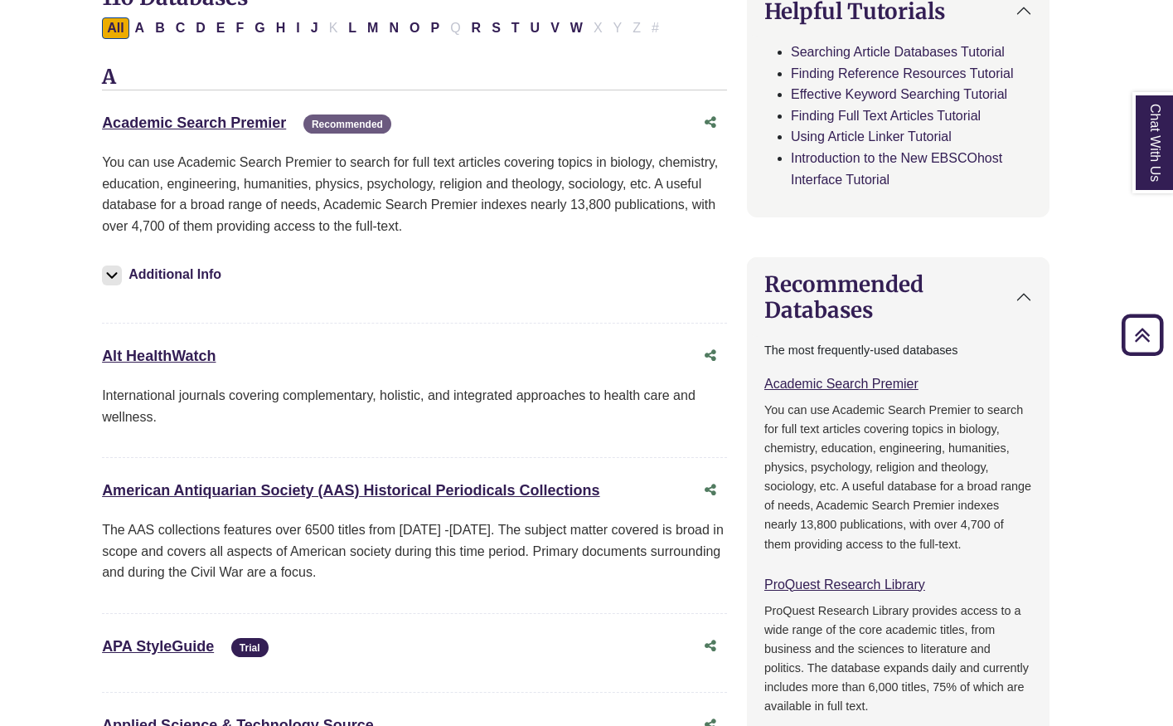
scroll to position [0, 11]
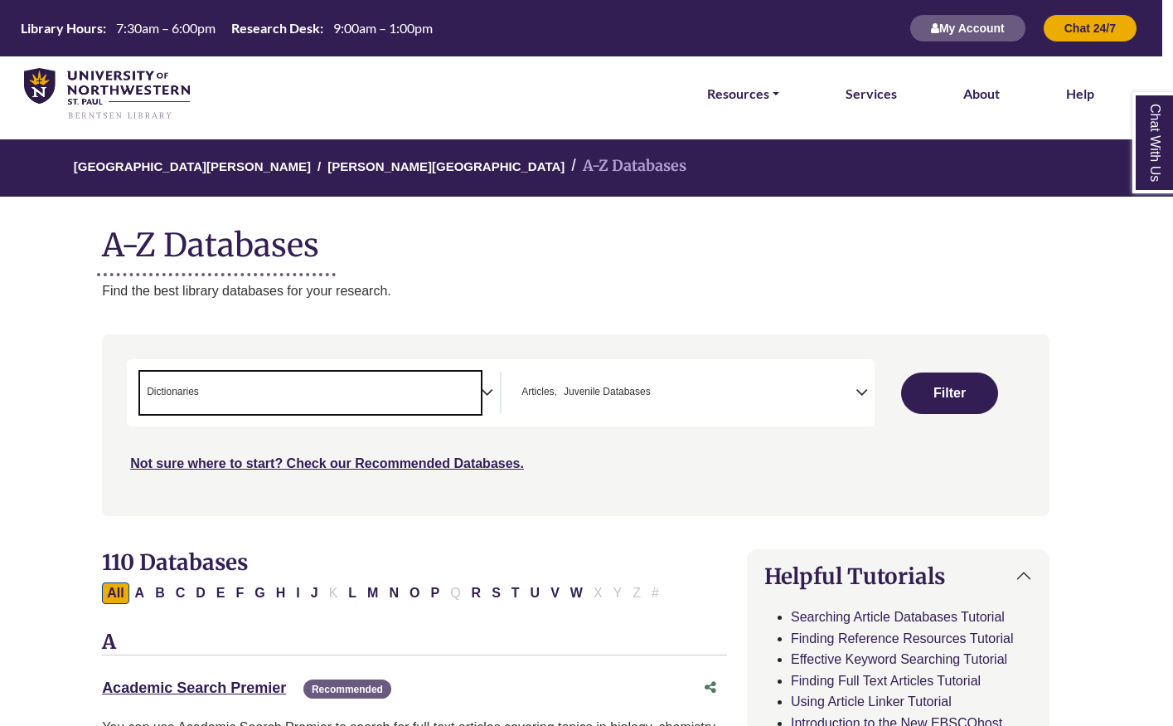
click at [245, 414] on span "× Dictionaries" at bounding box center [310, 393] width 341 height 42
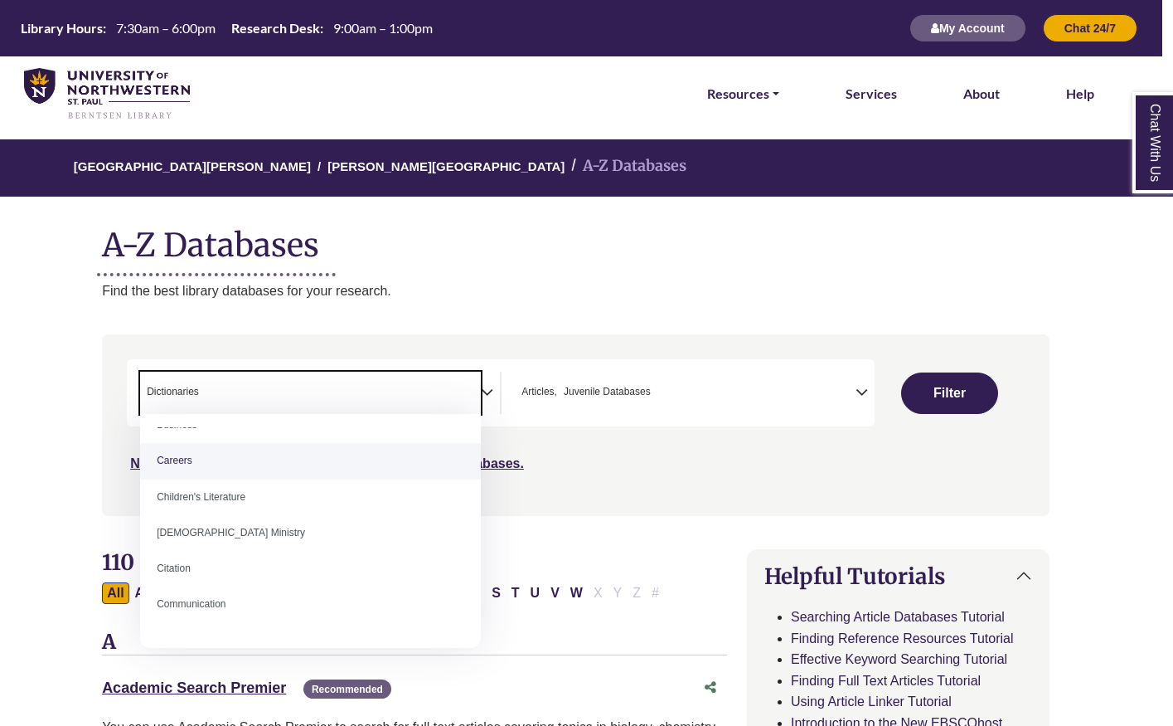
scroll to position [203, 0]
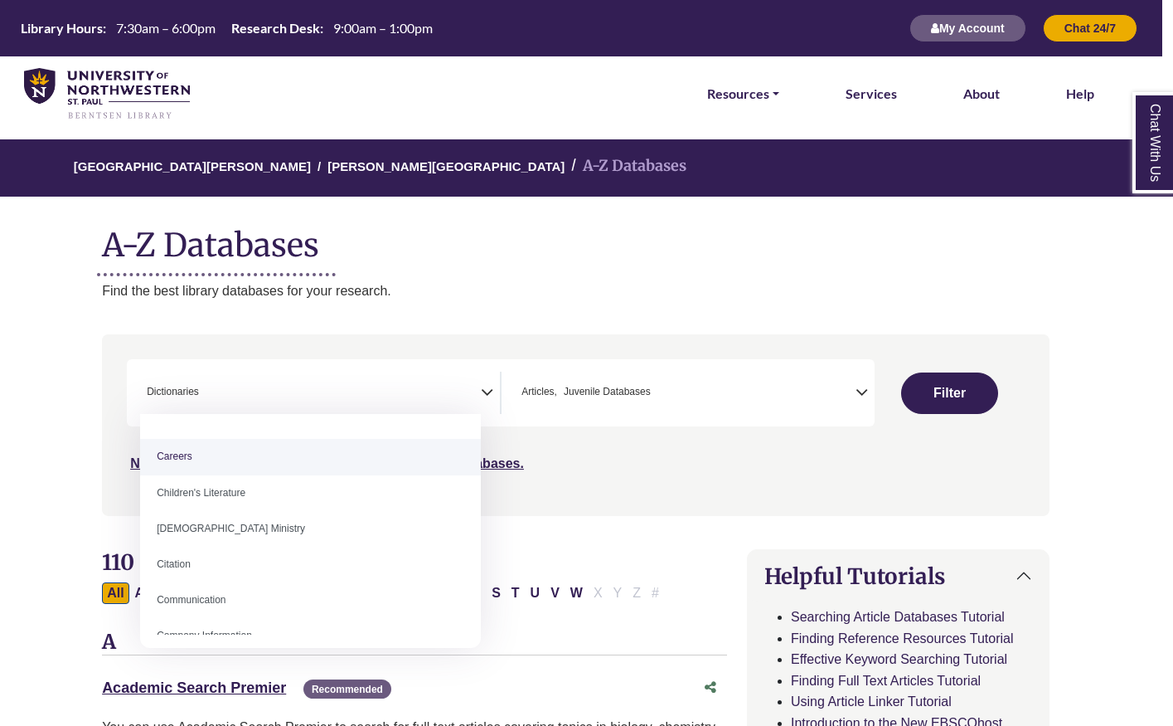
select select "*****"
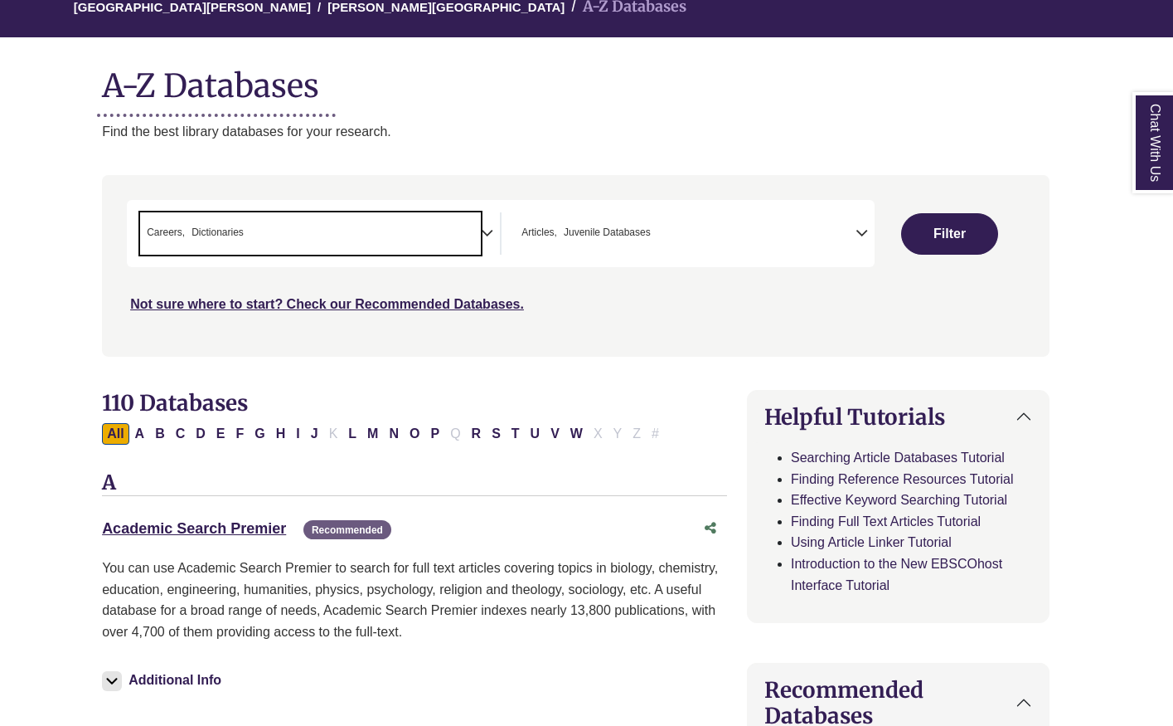
scroll to position [207, 11]
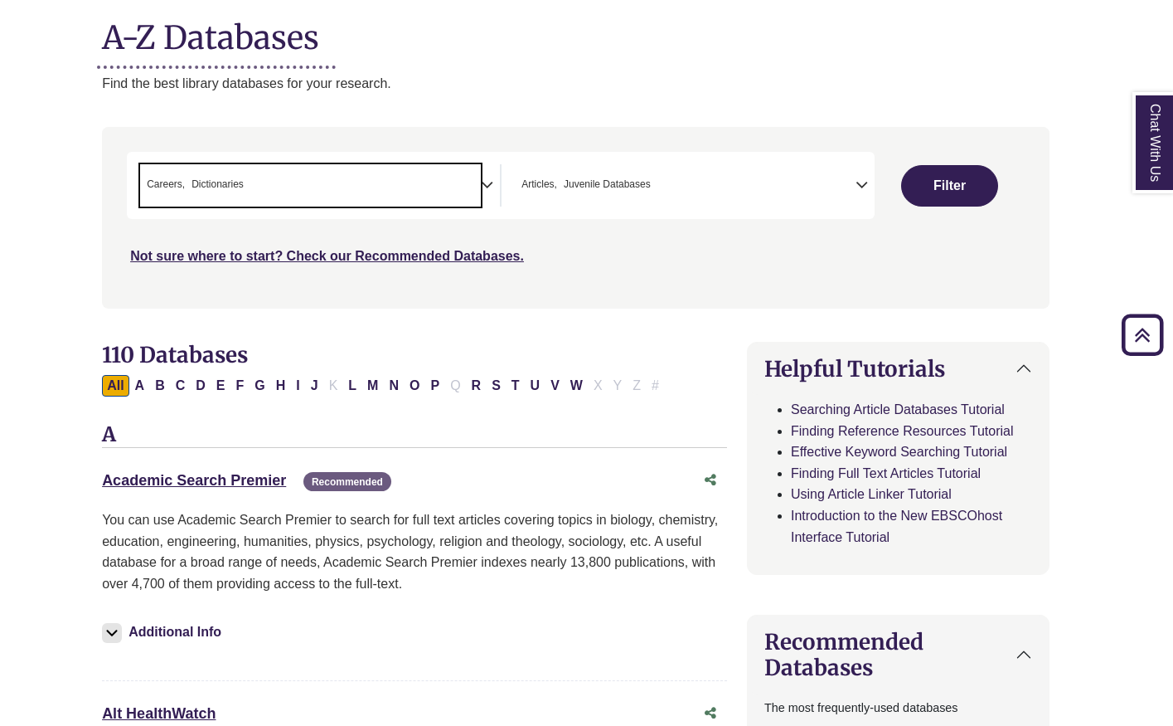
click at [439, 182] on span "× Careers × Dictionaries" at bounding box center [310, 185] width 341 height 42
click at [649, 188] on span "Juvenile Databases" at bounding box center [607, 185] width 87 height 16
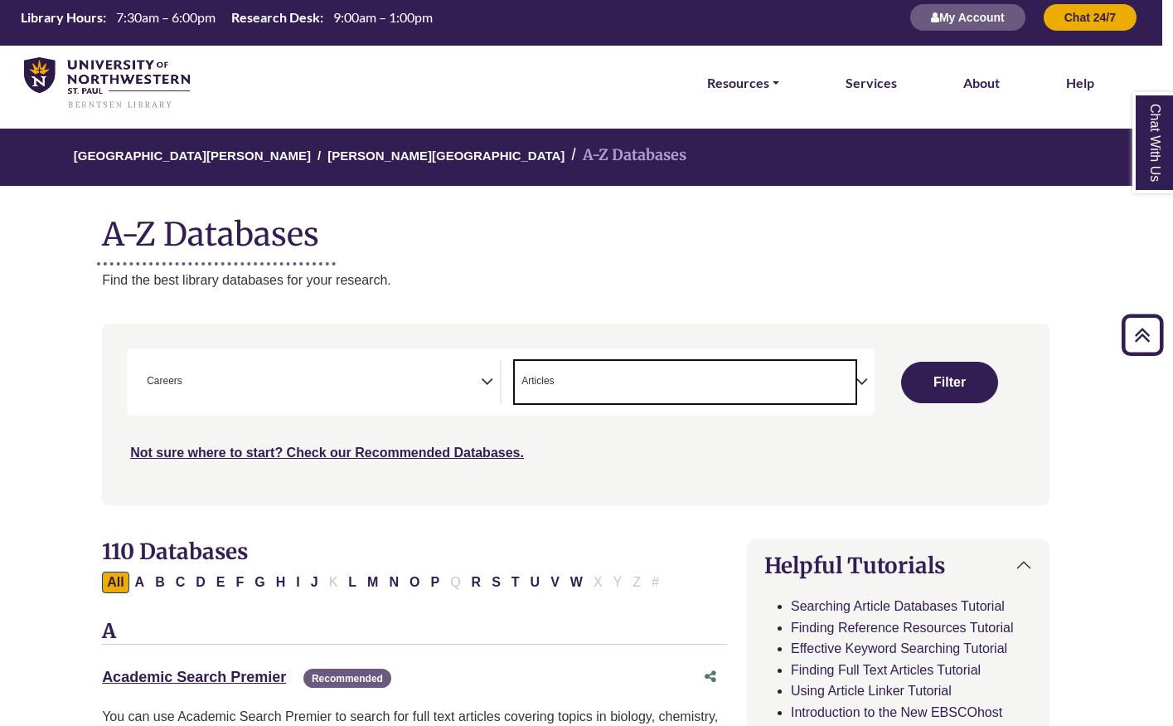
scroll to position [0, 11]
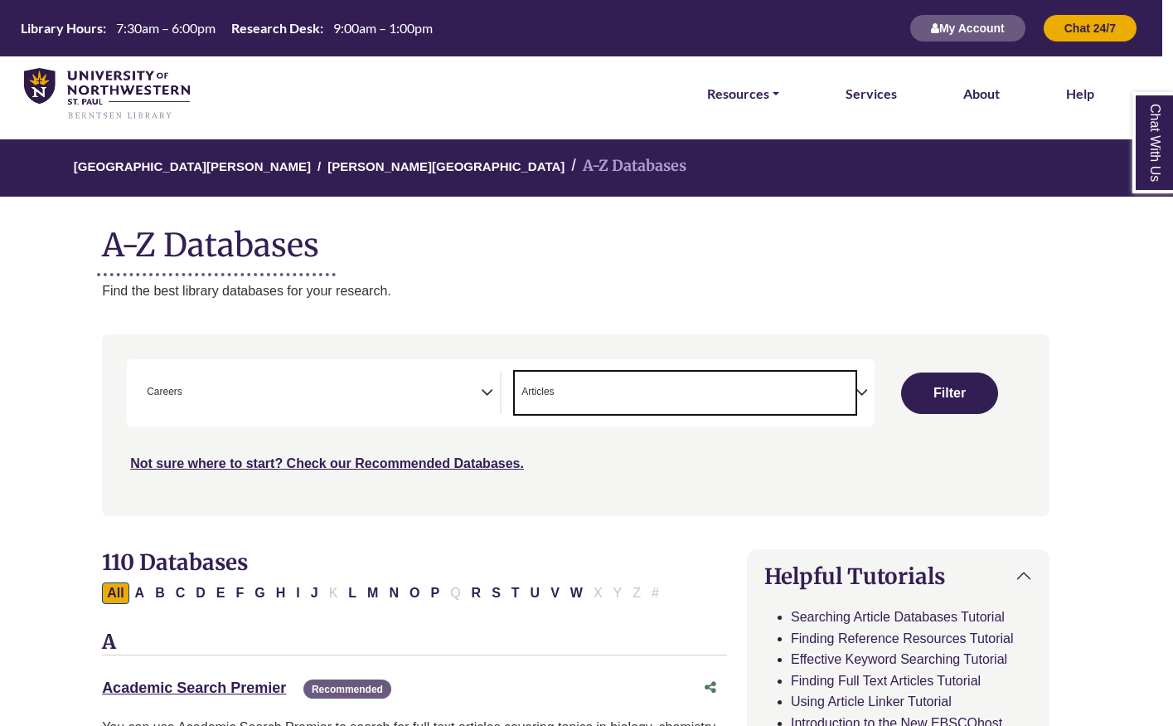
click at [595, 398] on span "× Articles" at bounding box center [685, 393] width 341 height 42
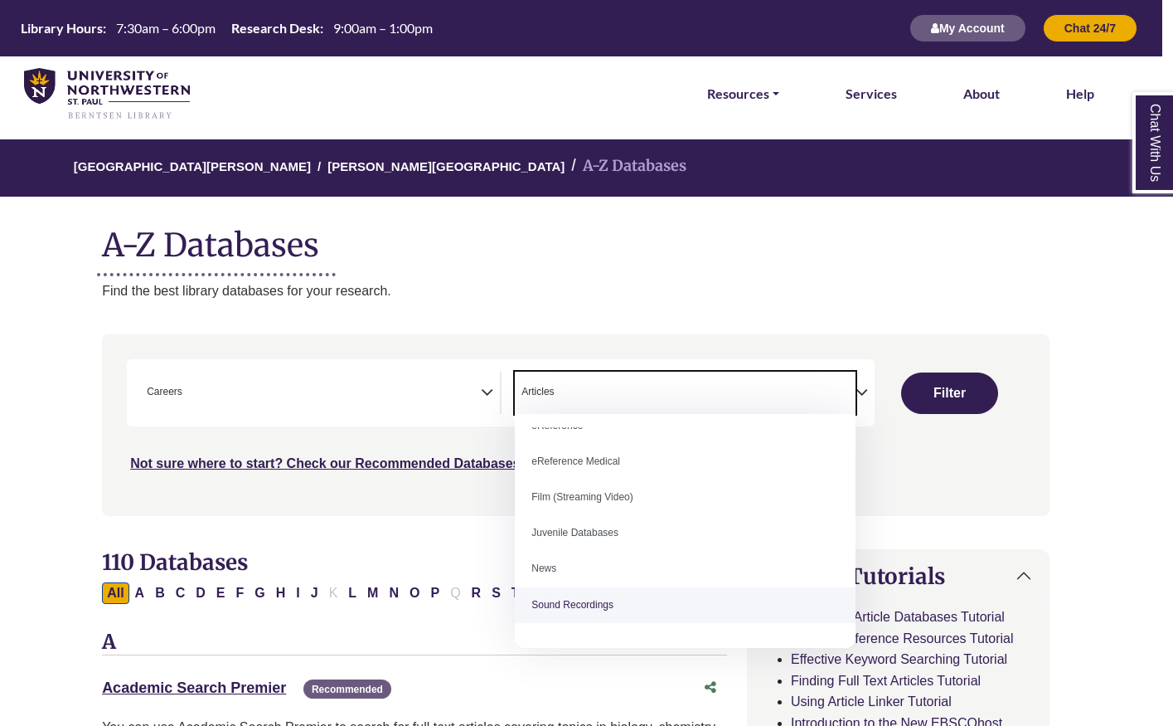
scroll to position [114, 0]
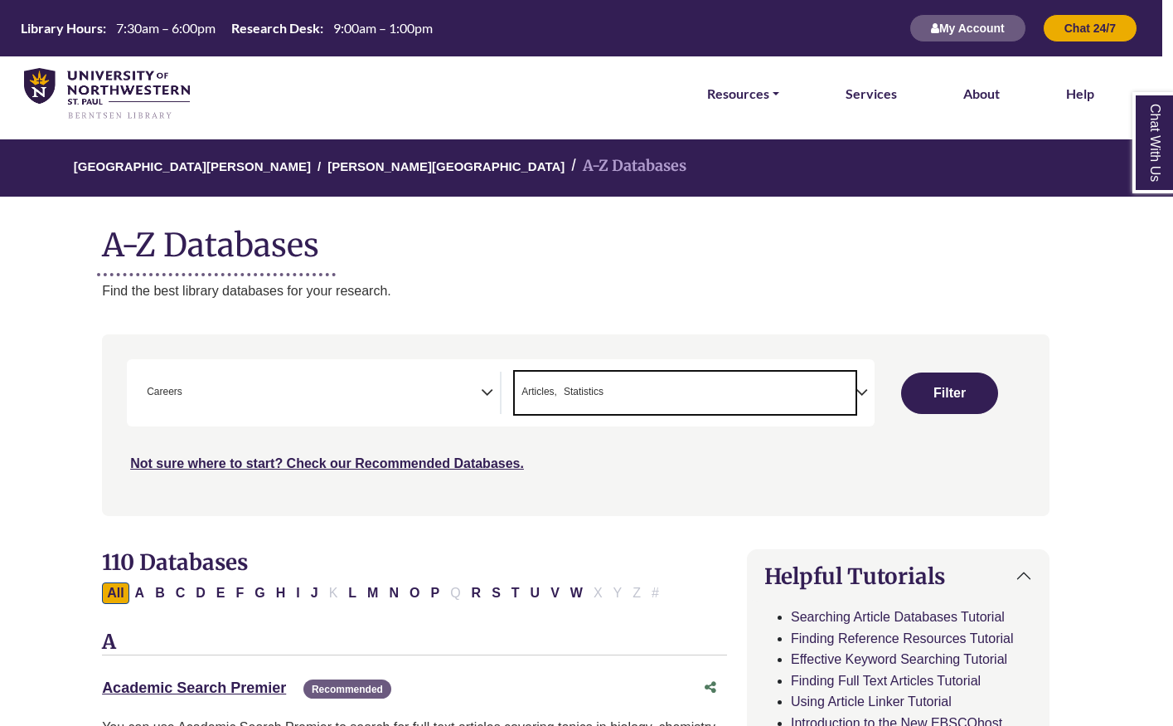
click at [429, 440] on div "Not sure where to start? Check our Recommended Databases." at bounding box center [463, 457] width 673 height 35
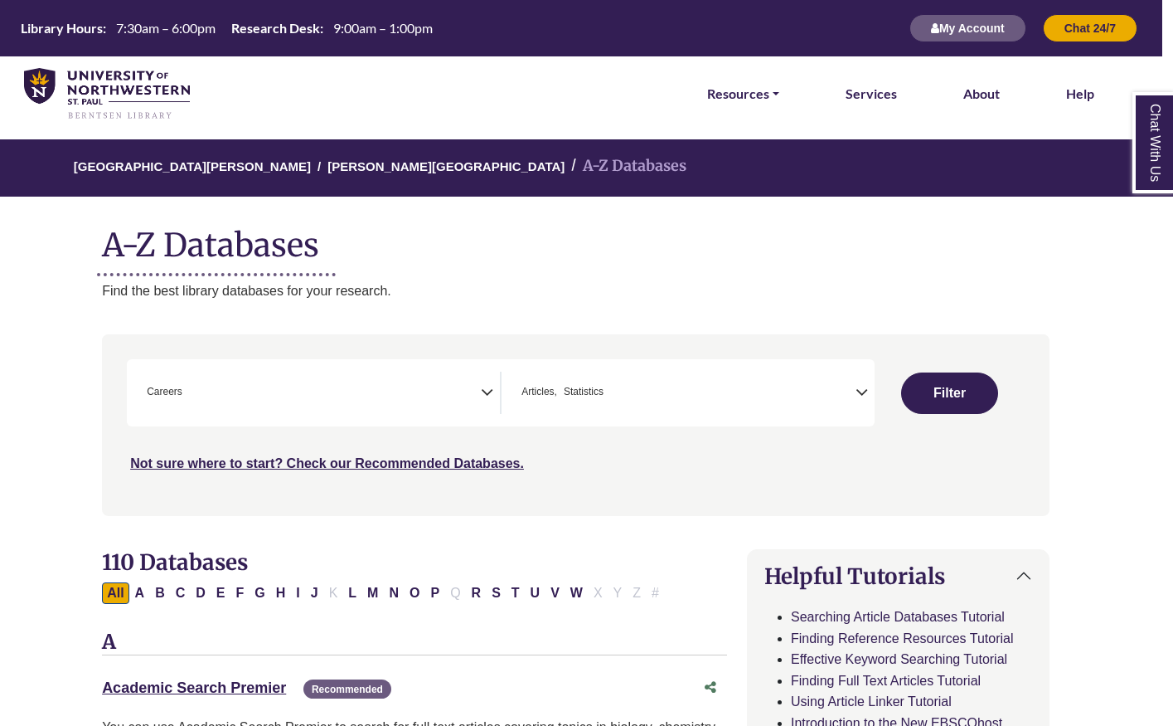
click at [432, 409] on span "× Careers" at bounding box center [310, 393] width 341 height 42
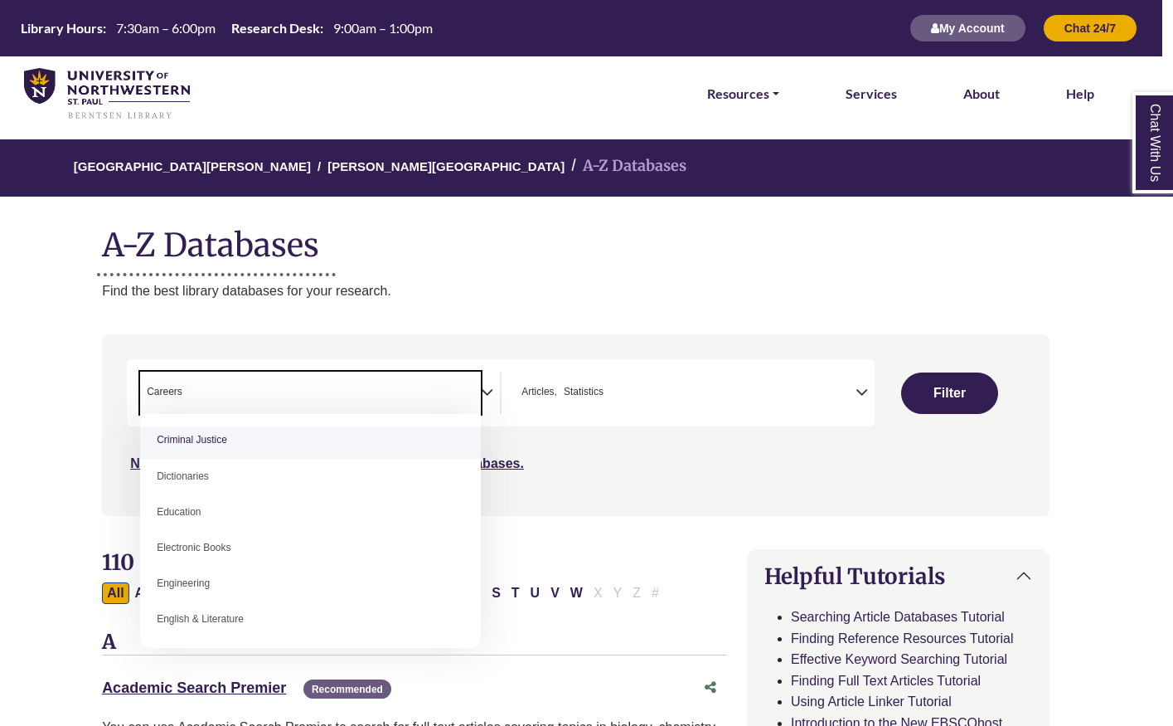
scroll to position [402, 0]
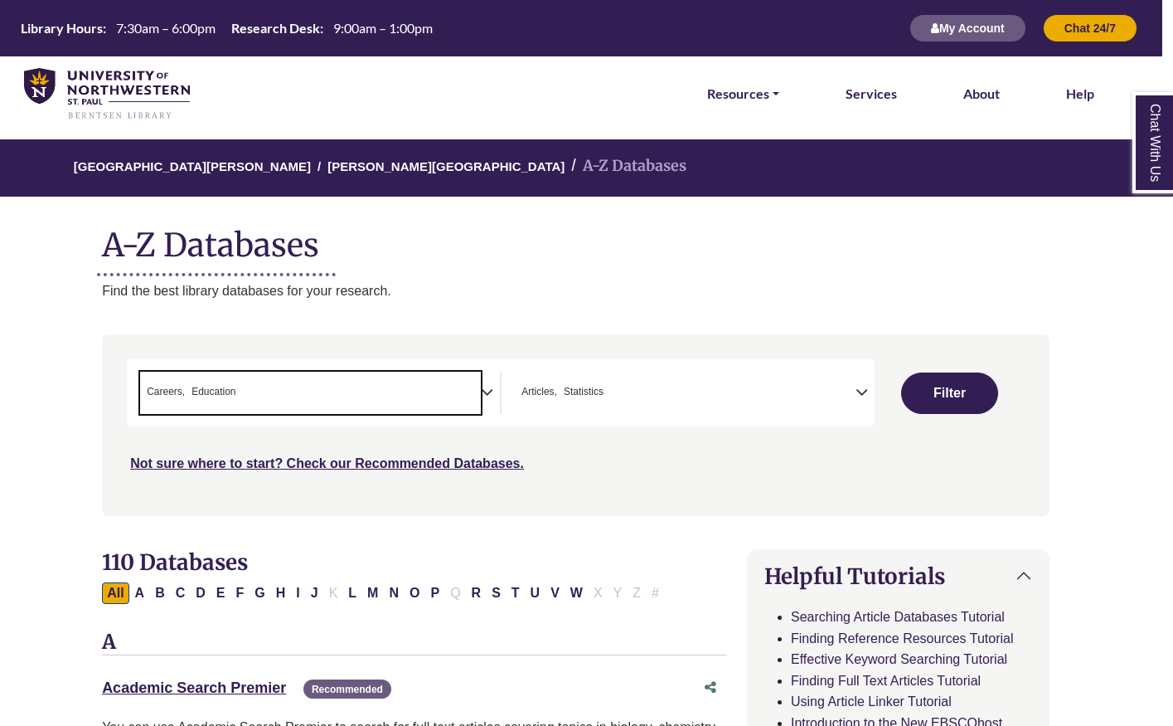
click at [265, 408] on span "× Careers × Education" at bounding box center [310, 393] width 341 height 42
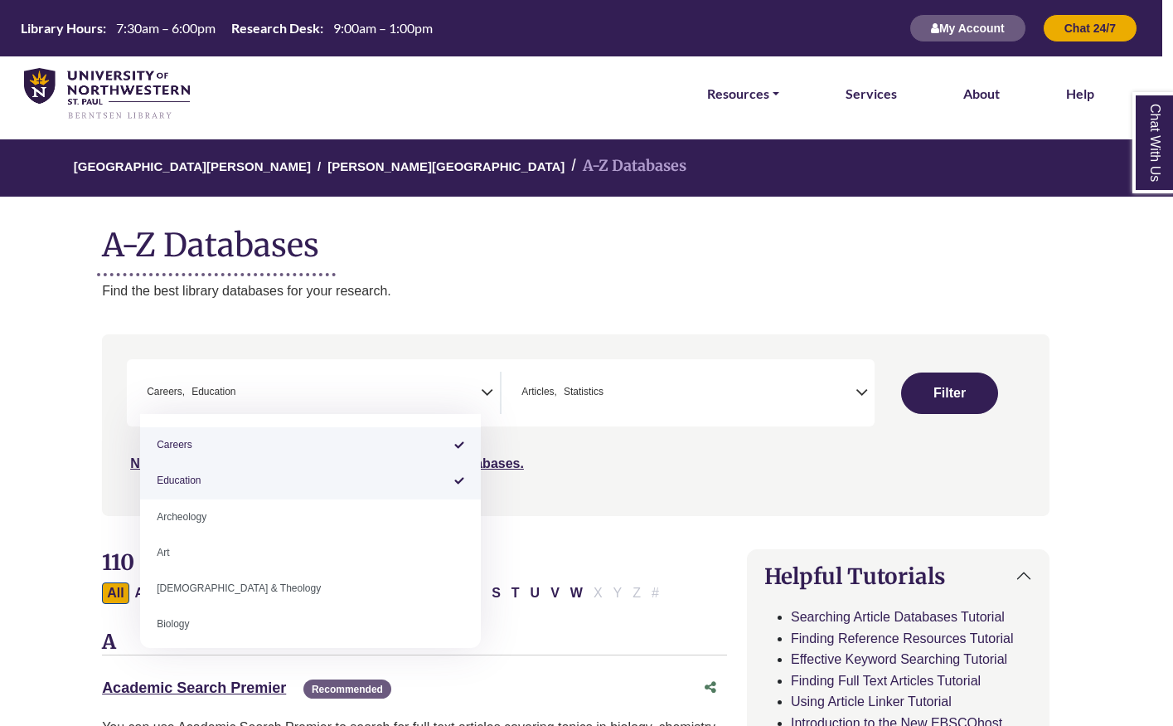
click at [260, 478] on div "Search filters" at bounding box center [576, 425] width 928 height 168
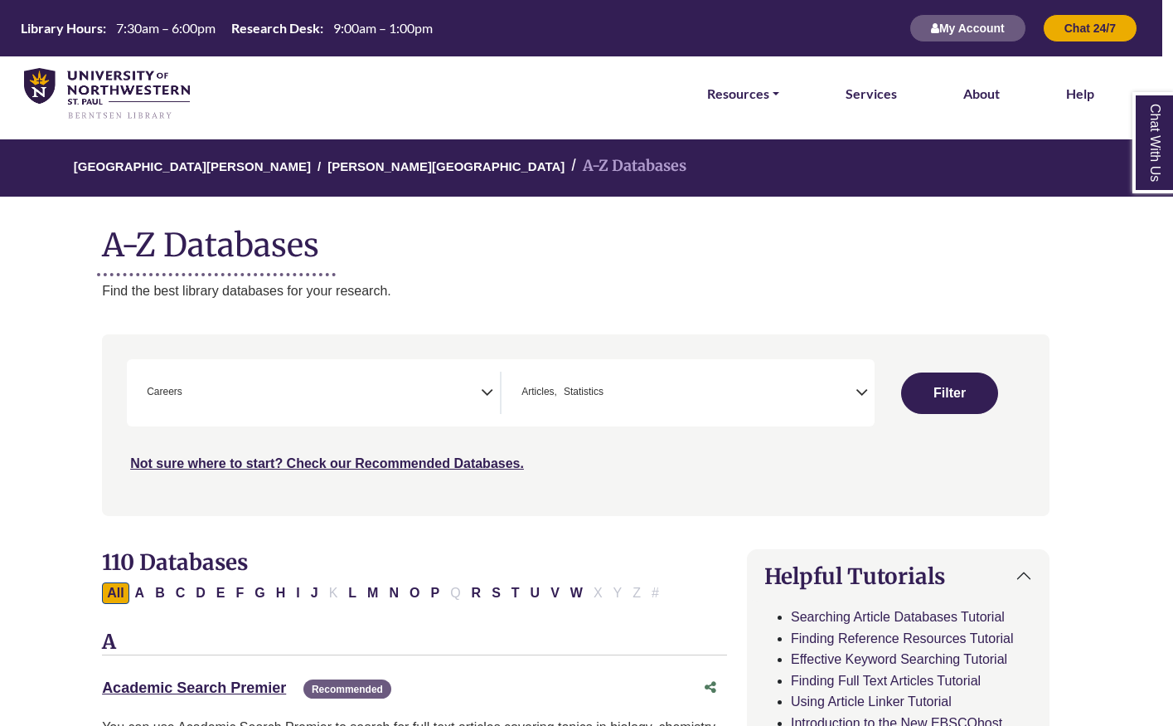
click at [270, 395] on span "× Careers" at bounding box center [310, 393] width 341 height 42
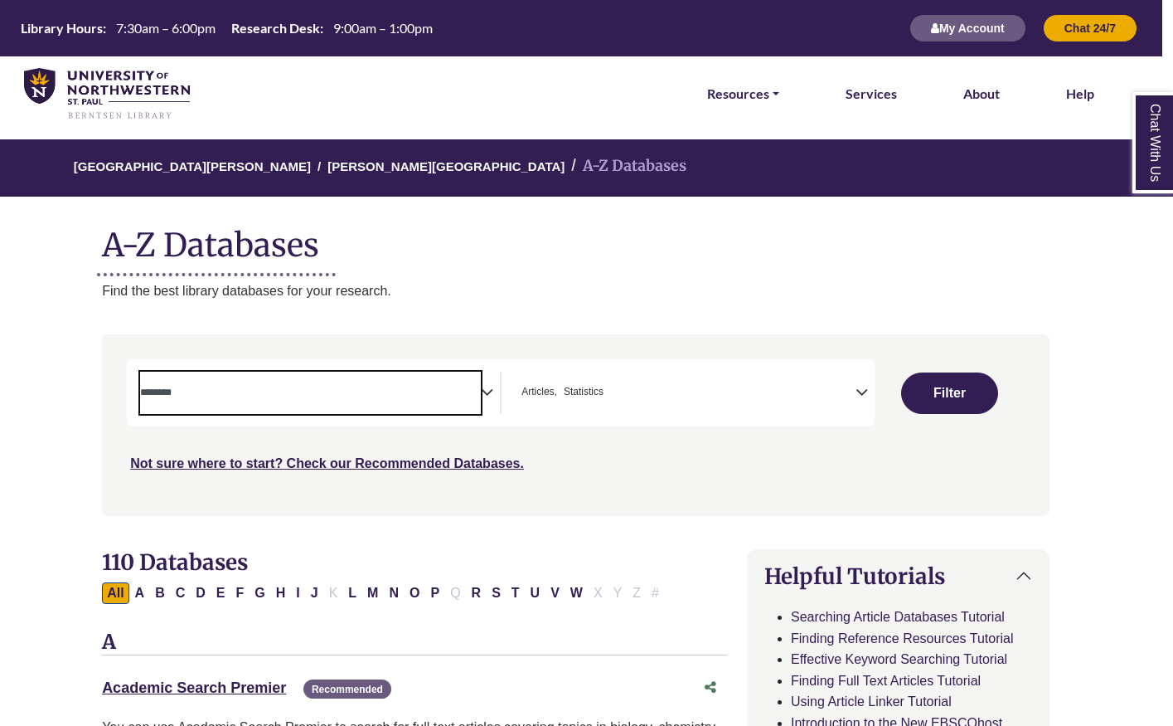
click at [279, 396] on textarea "Search" at bounding box center [310, 393] width 341 height 13
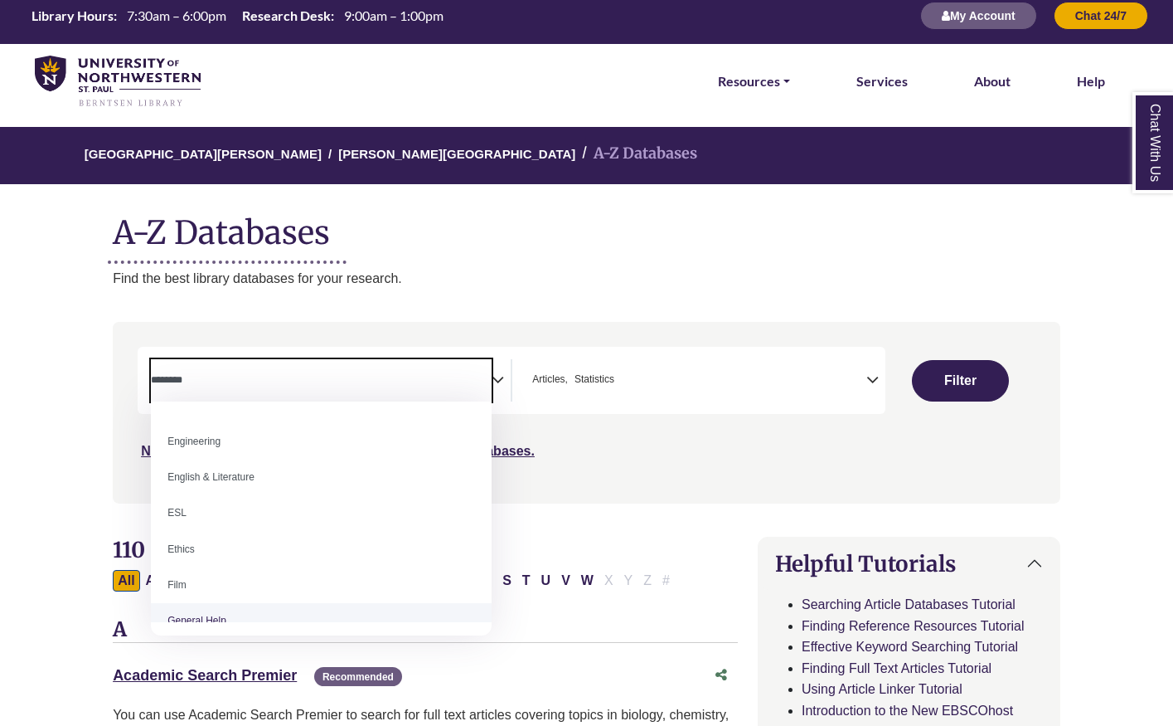
scroll to position [526, 0]
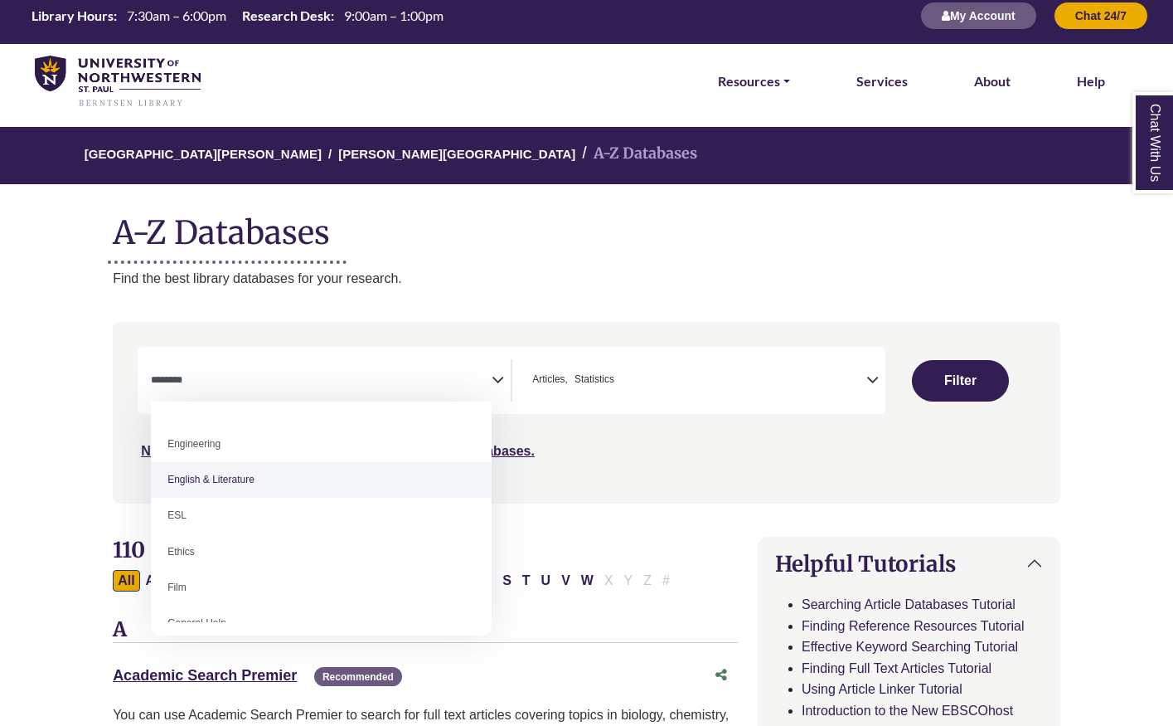
select select "*****"
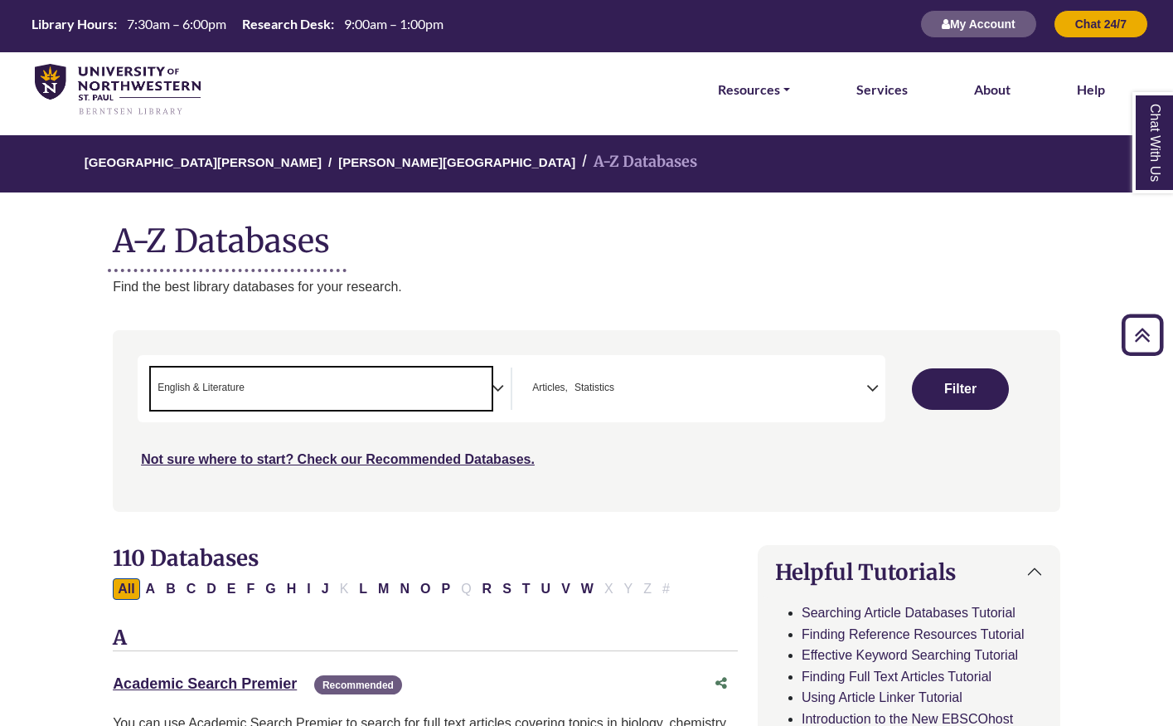
scroll to position [0, 0]
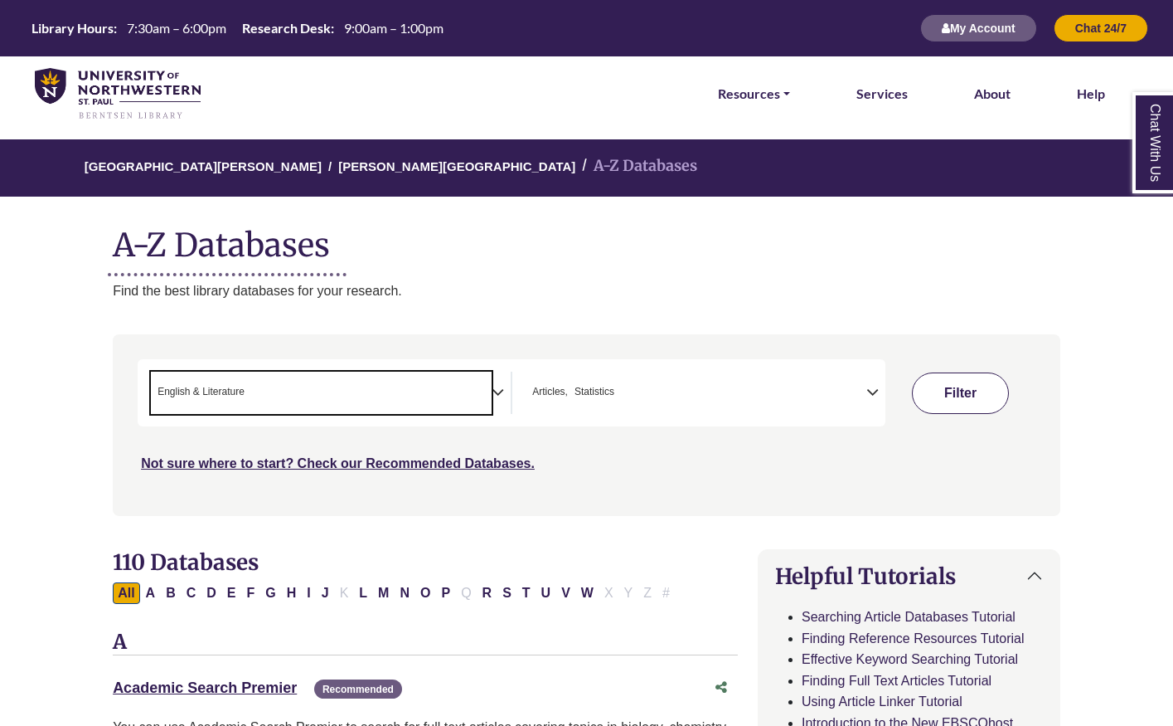
click at [960, 386] on button "Filter" at bounding box center [960, 392] width 97 height 41
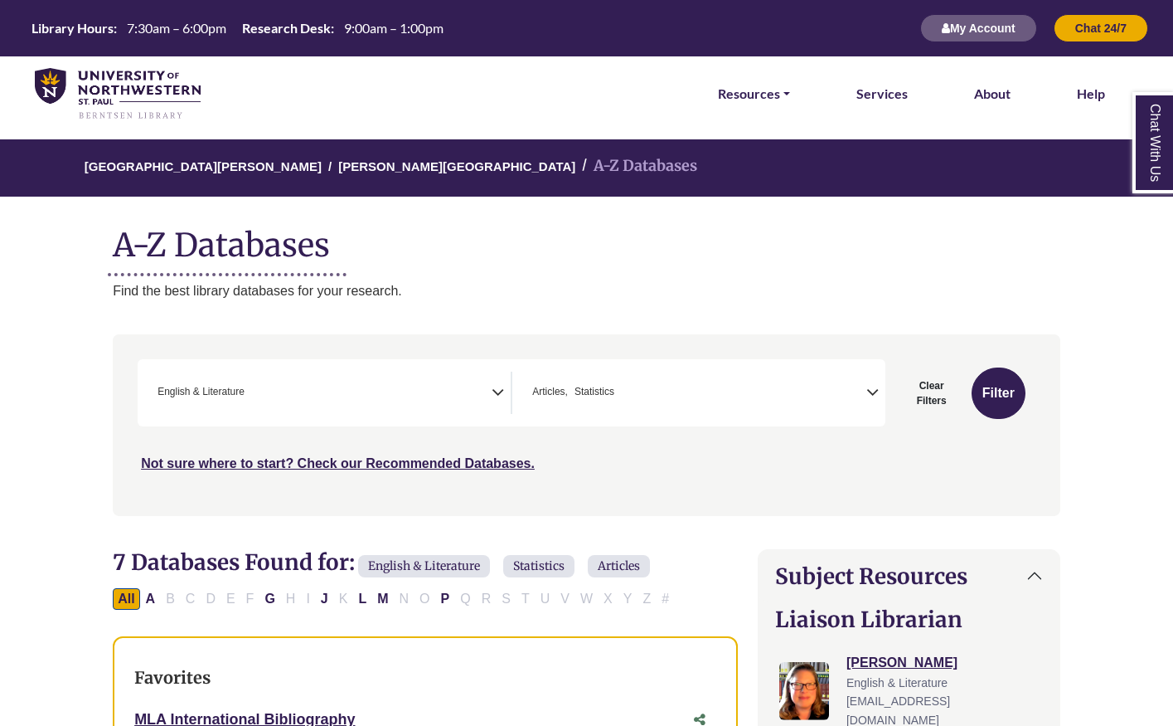
click at [435, 412] on span "× English & Literature" at bounding box center [321, 393] width 341 height 42
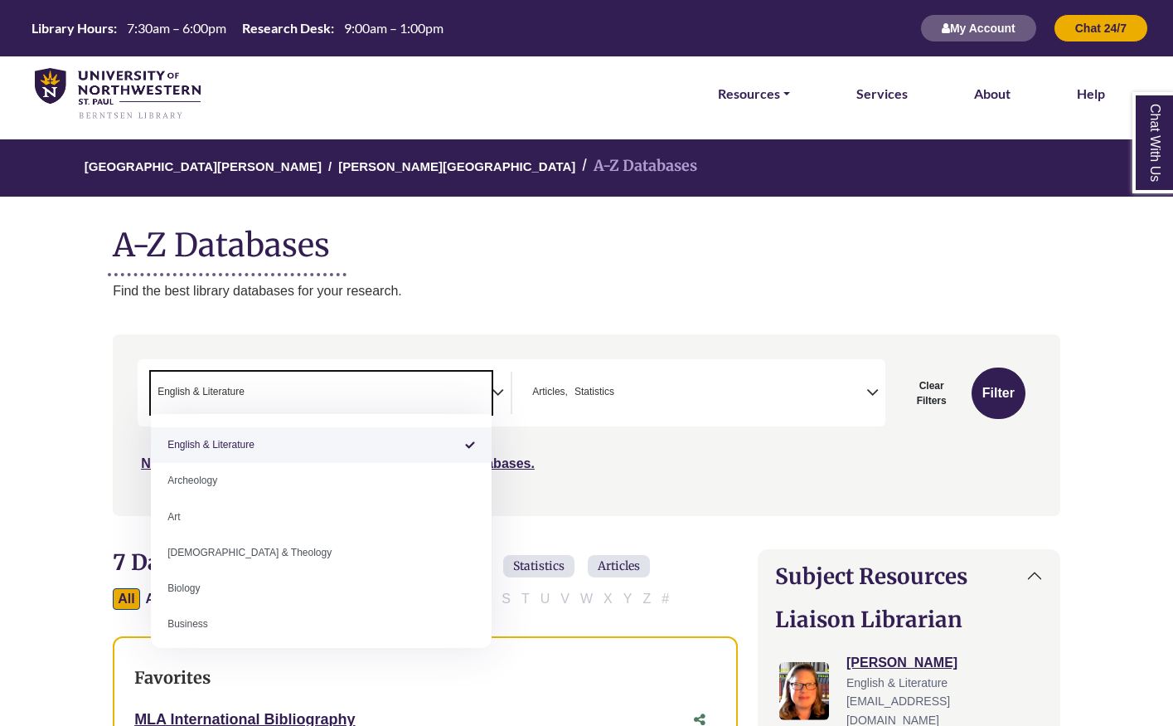
select select "Database Subject Filter"
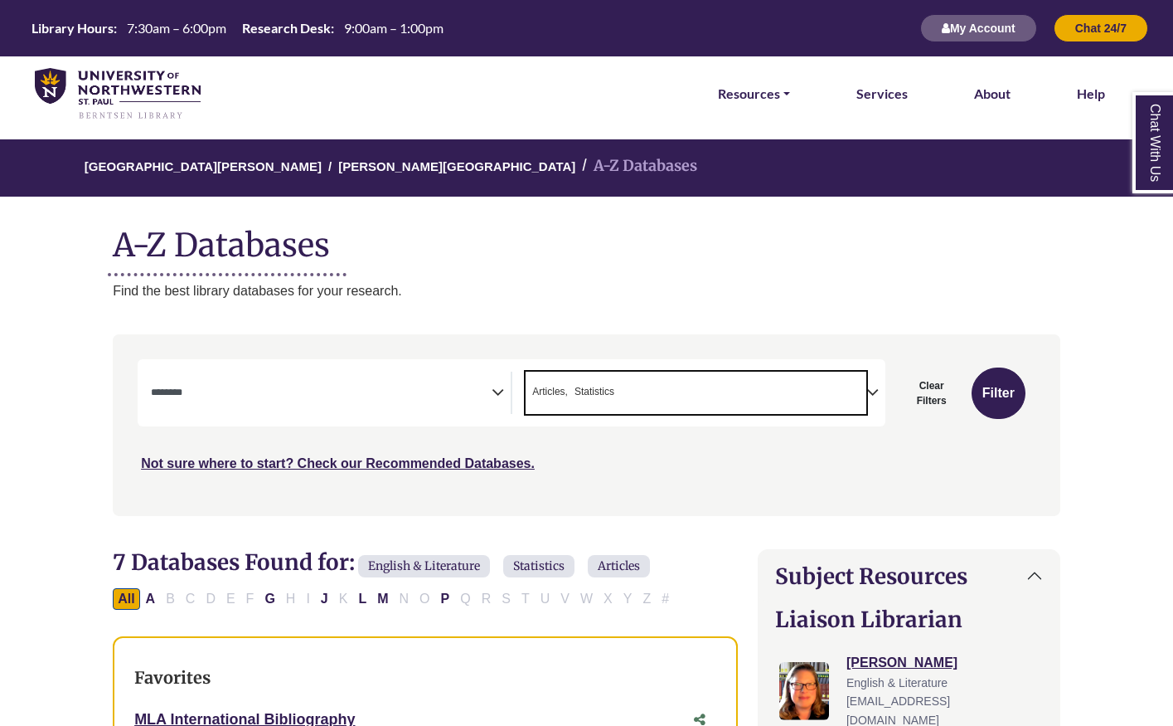
click at [673, 381] on span "× Articles × Statistics" at bounding box center [696, 393] width 341 height 42
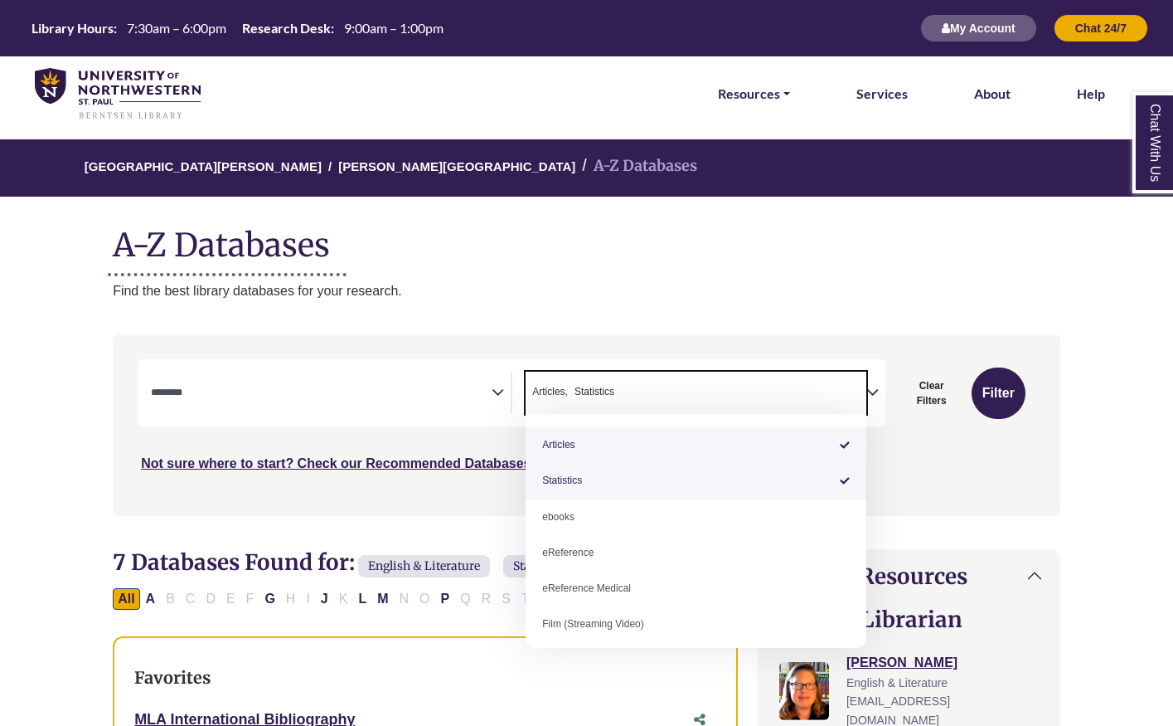
select select "*****"
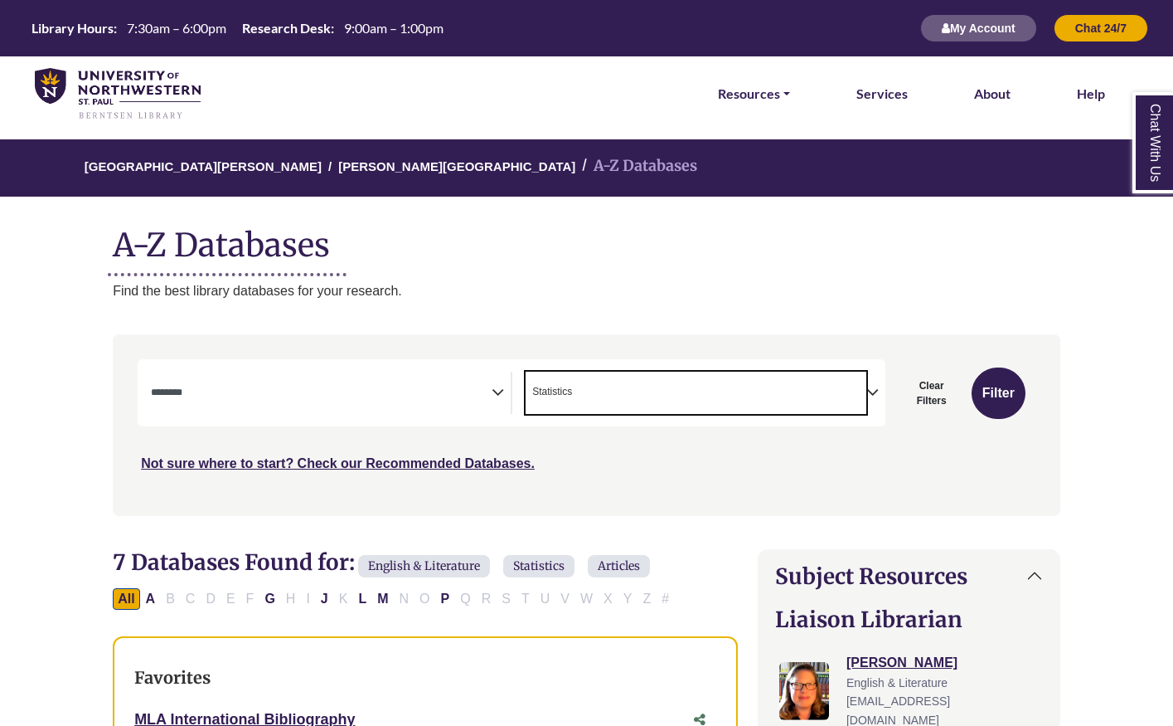
click at [633, 392] on span "× Statistics" at bounding box center [696, 393] width 341 height 42
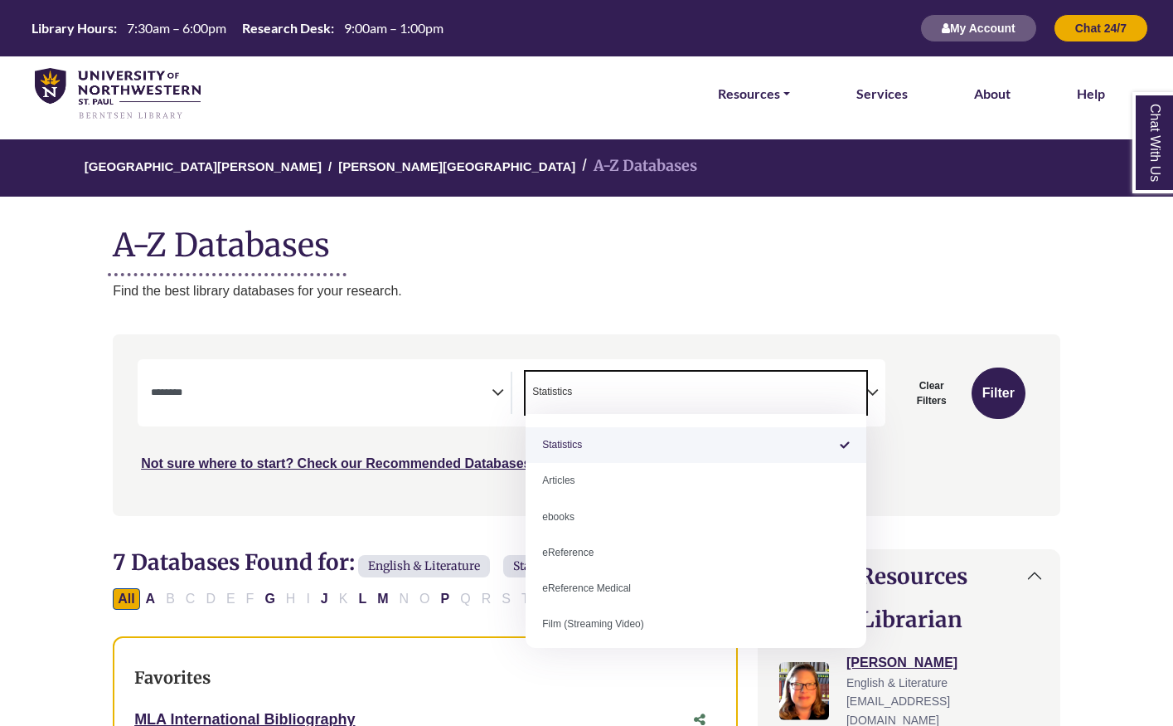
select select "Database Types Filter"
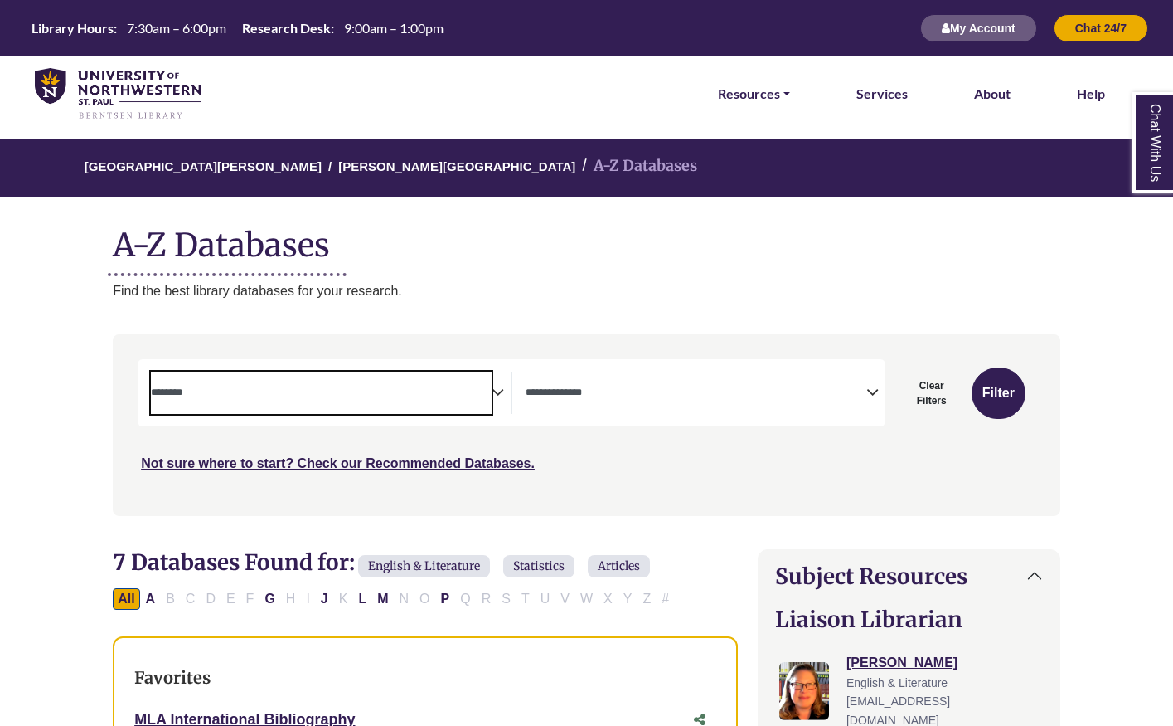
click at [418, 402] on span "Search filters" at bounding box center [321, 393] width 341 height 42
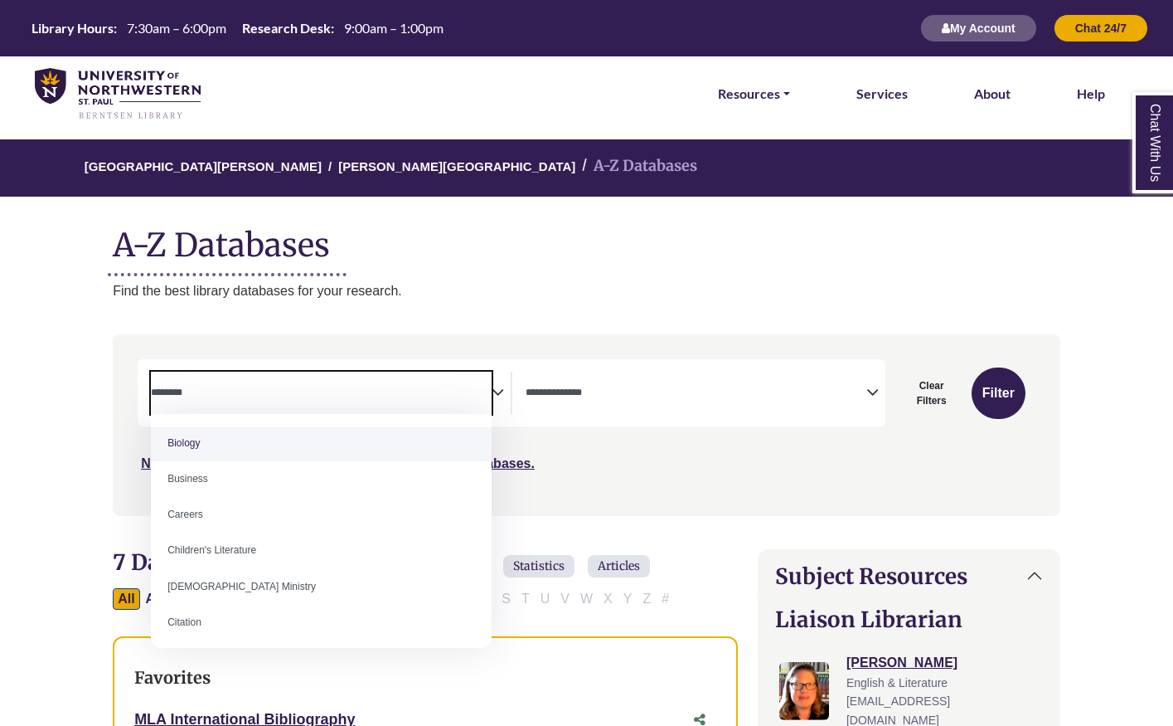
scroll to position [125, 0]
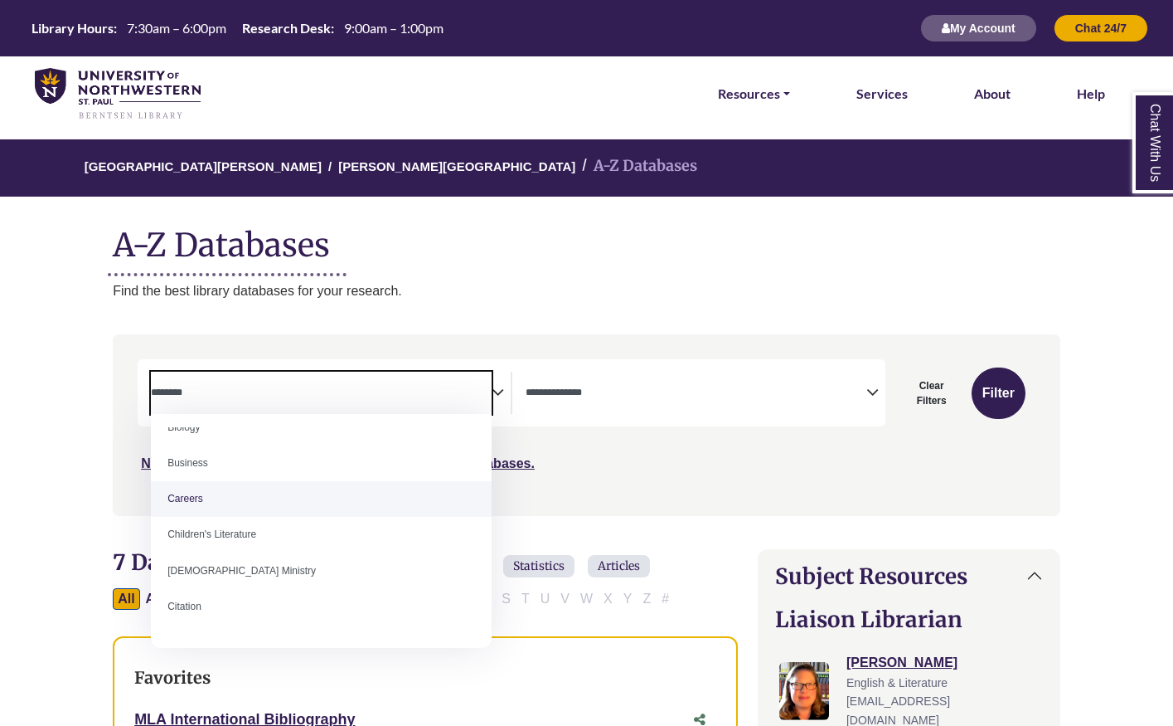
select select "*****"
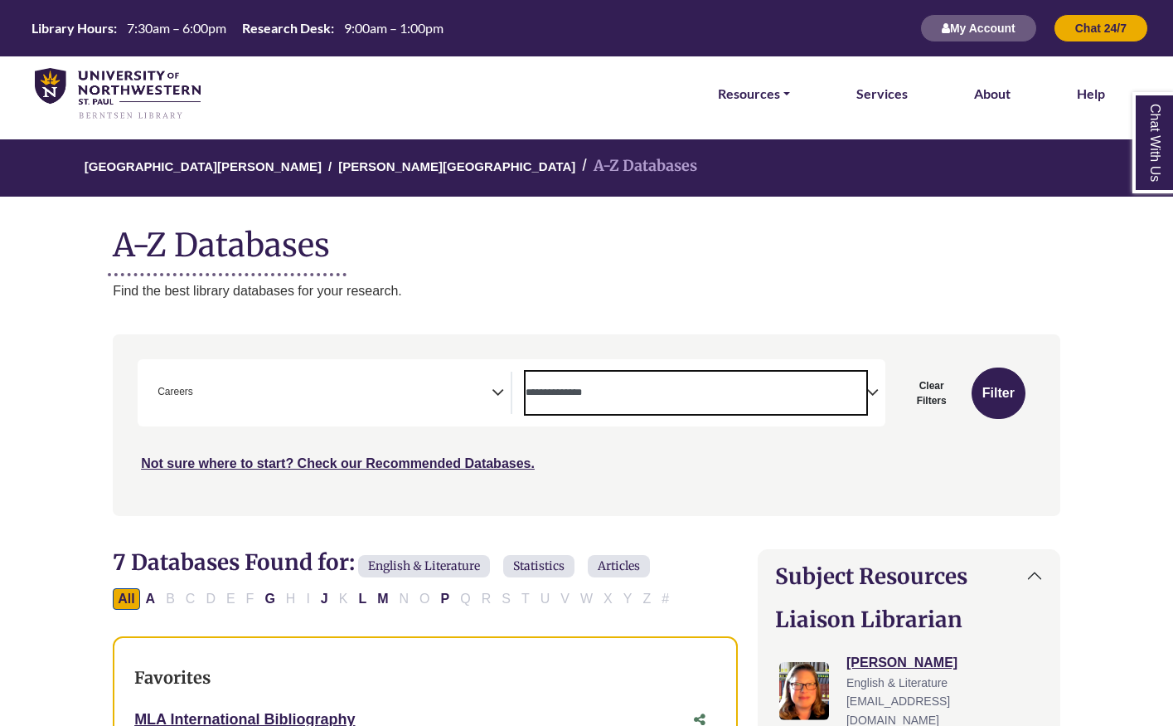
click at [537, 396] on textarea "Search" at bounding box center [696, 393] width 341 height 13
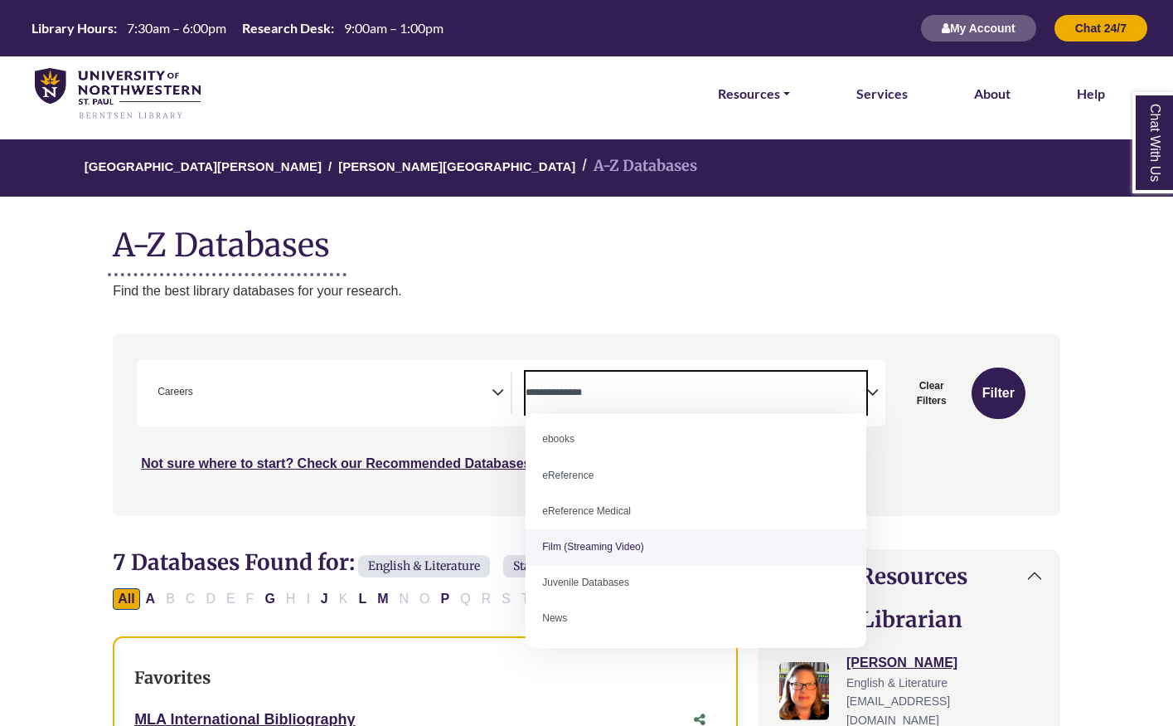
scroll to position [0, 0]
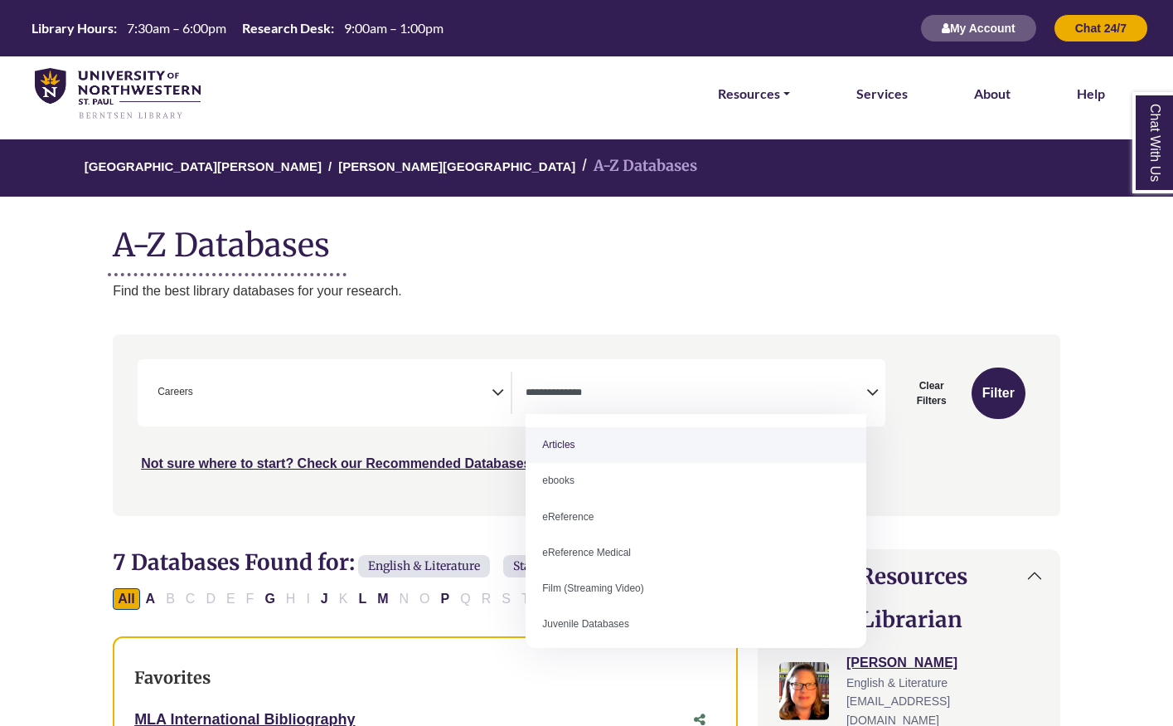
select select "*****"
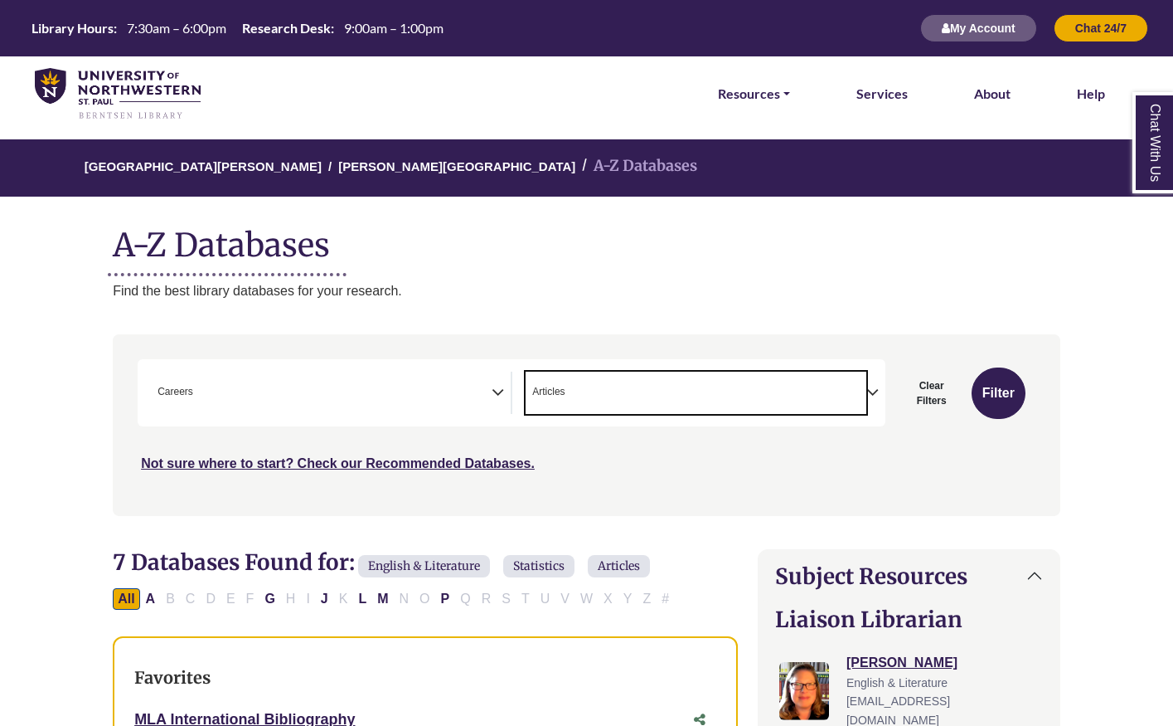
click at [478, 411] on span "× Careers" at bounding box center [321, 393] width 341 height 42
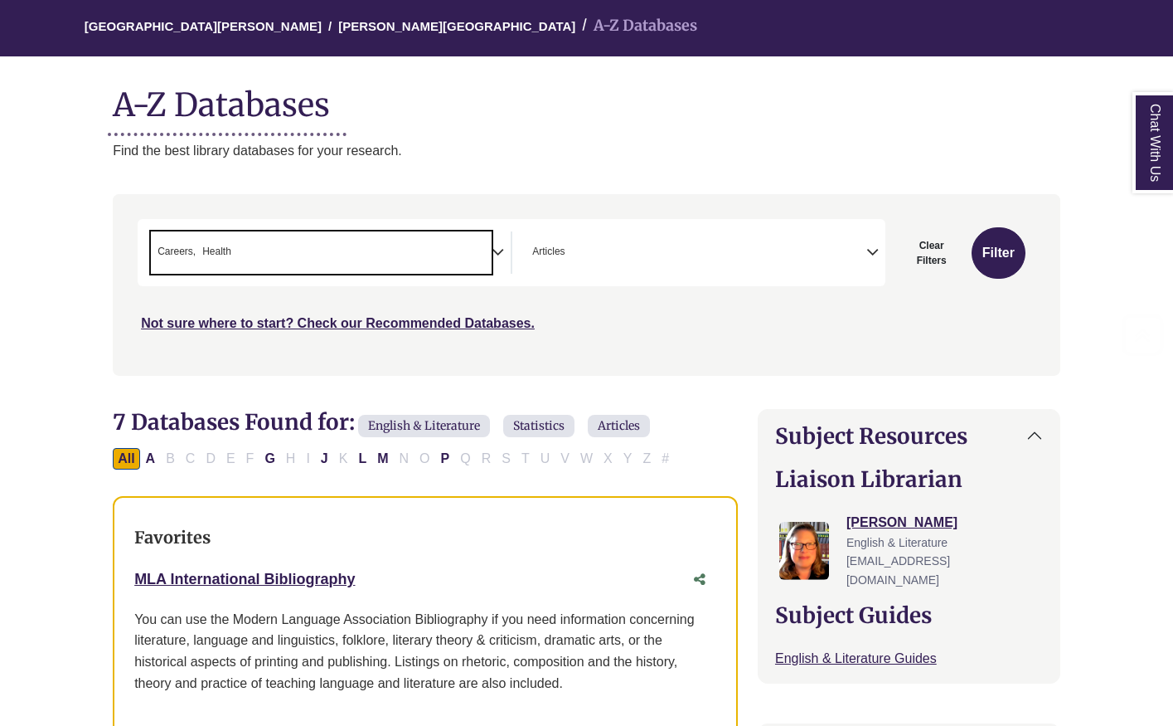
scroll to position [323, 0]
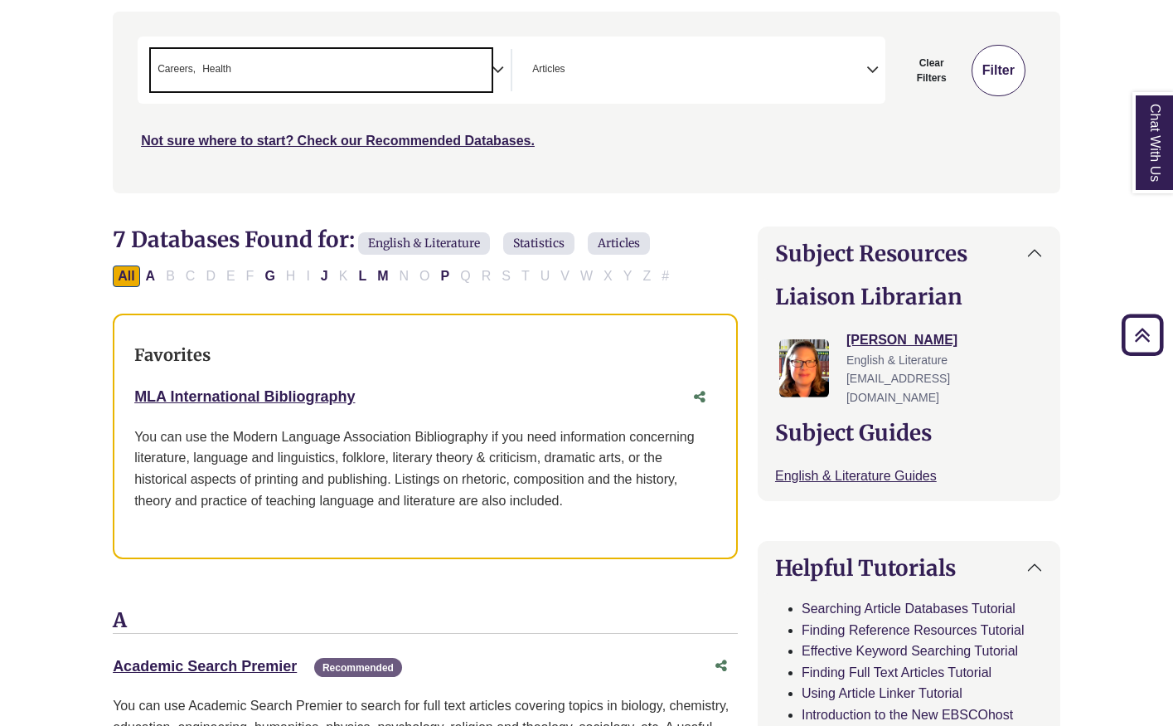
click at [1006, 82] on button "Filter" at bounding box center [999, 70] width 54 height 51
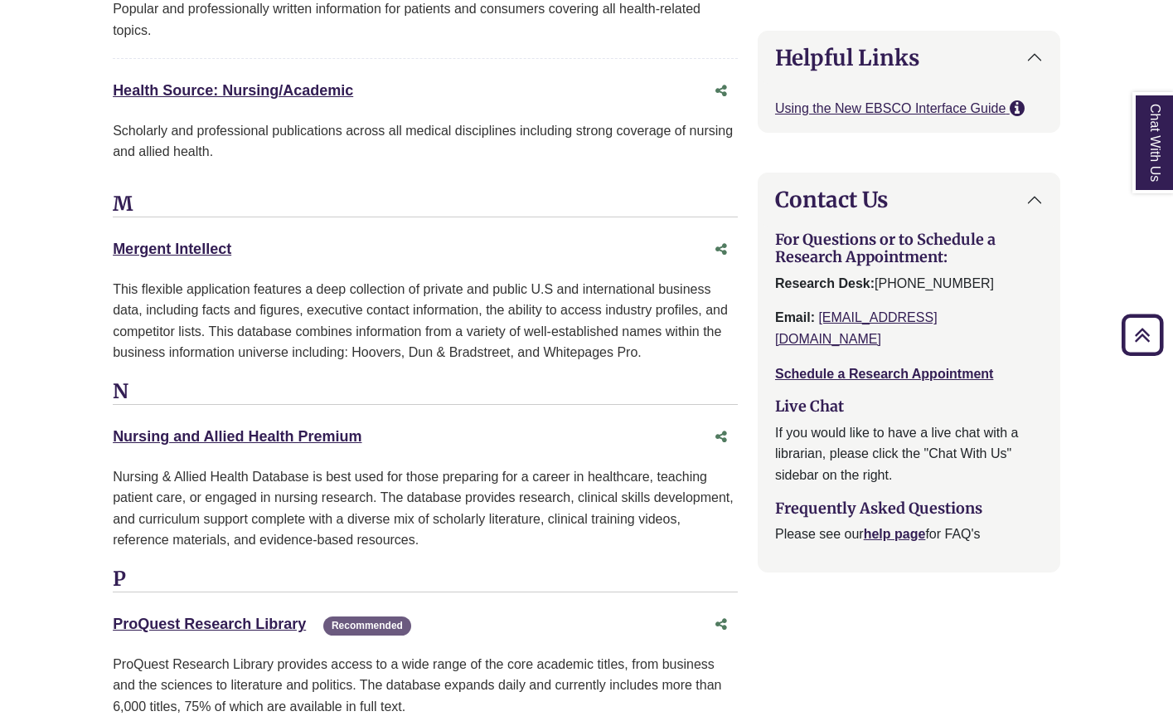
scroll to position [2004, 0]
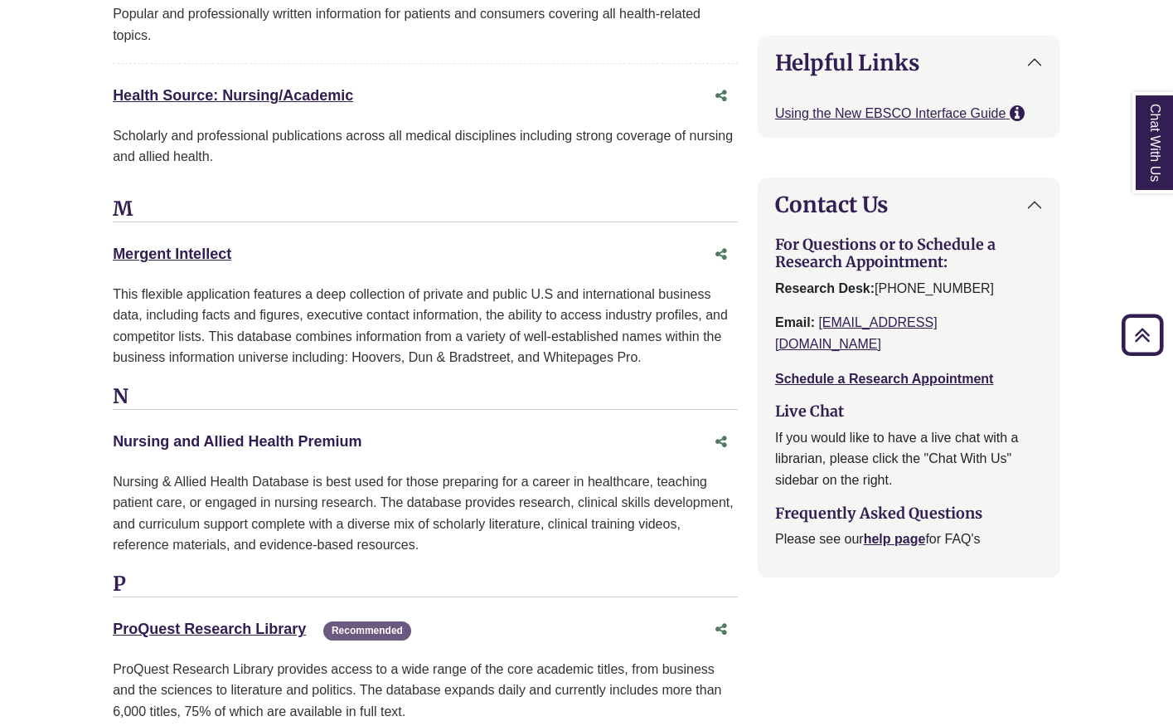
click at [288, 449] on link "Nursing and Allied Health Premium This link opens in a new window" at bounding box center [237, 441] width 249 height 17
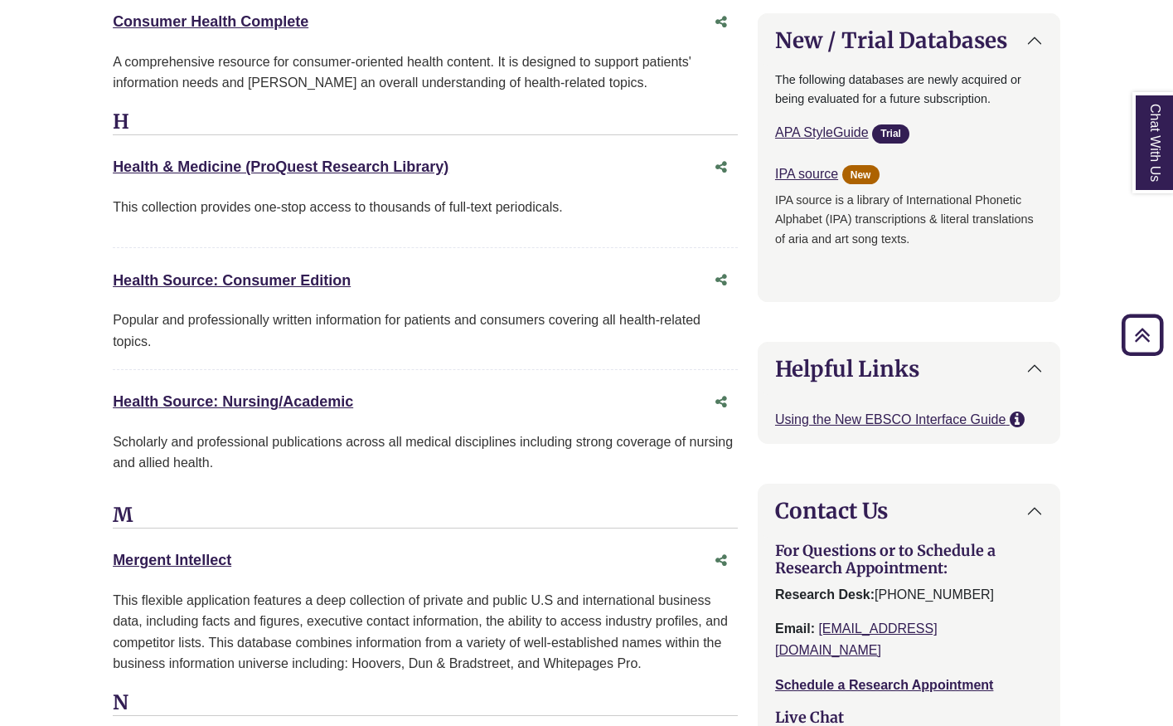
scroll to position [1688, 0]
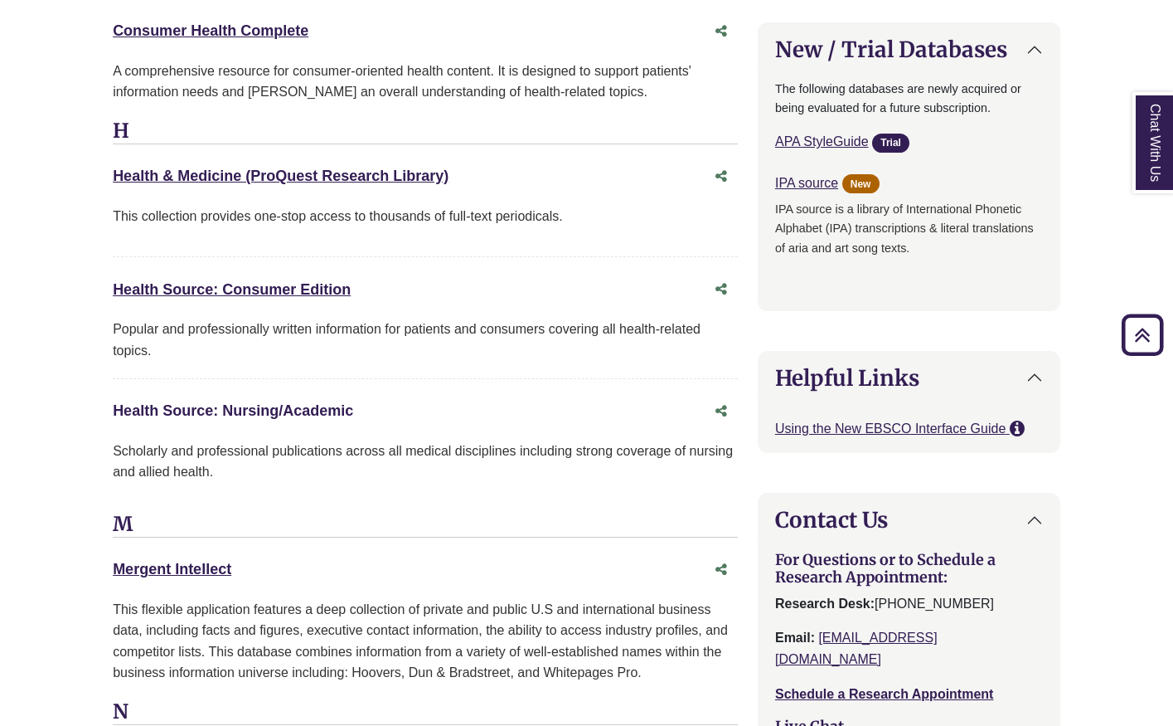
click at [294, 409] on link "Health Source: Nursing/Academic This link opens in a new window" at bounding box center [233, 410] width 240 height 17
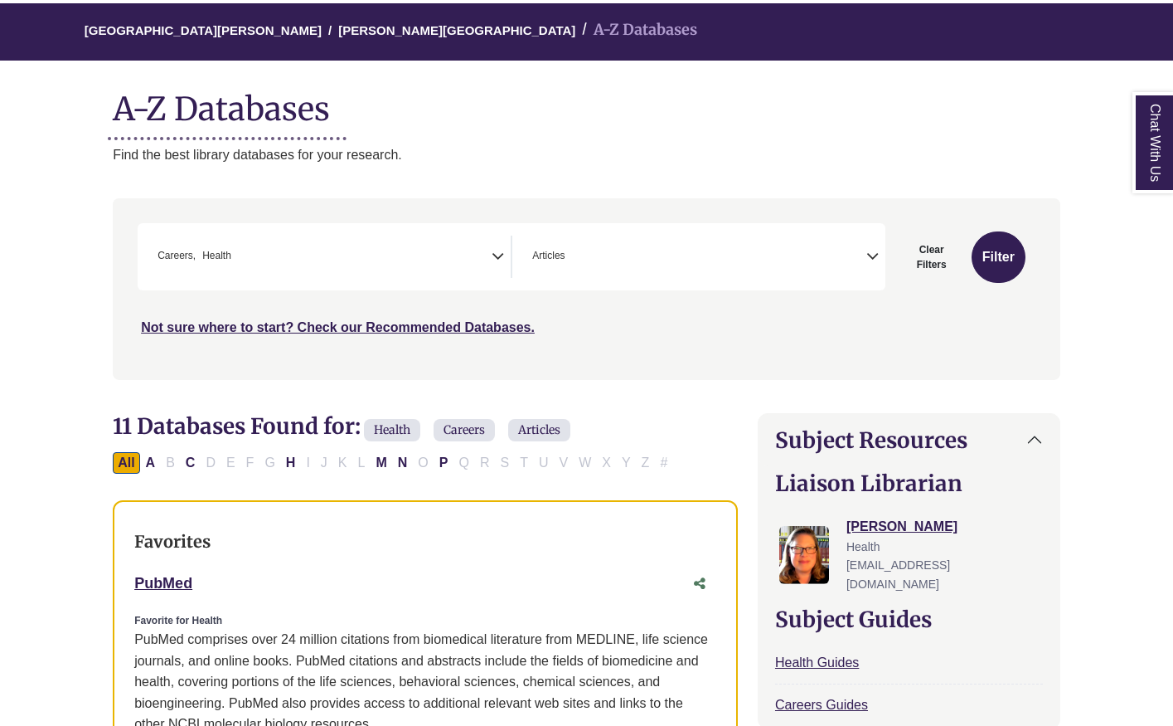
scroll to position [140, 0]
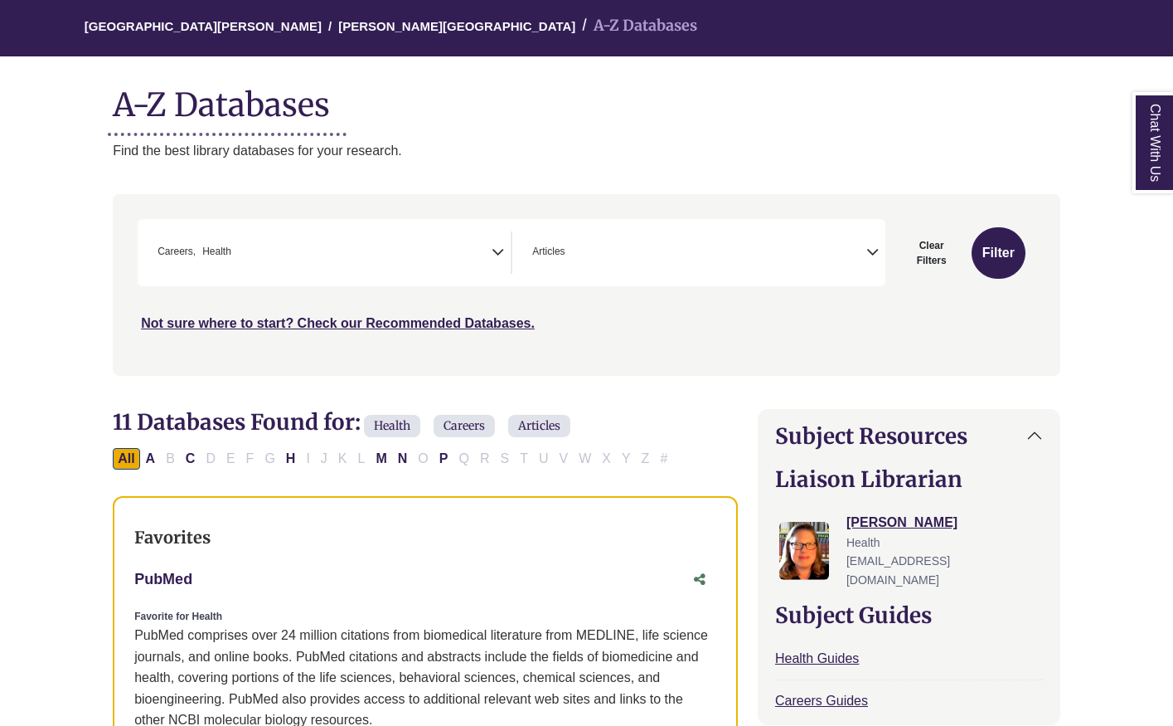
click at [185, 572] on link "PubMed This link opens in a new window" at bounding box center [163, 579] width 58 height 17
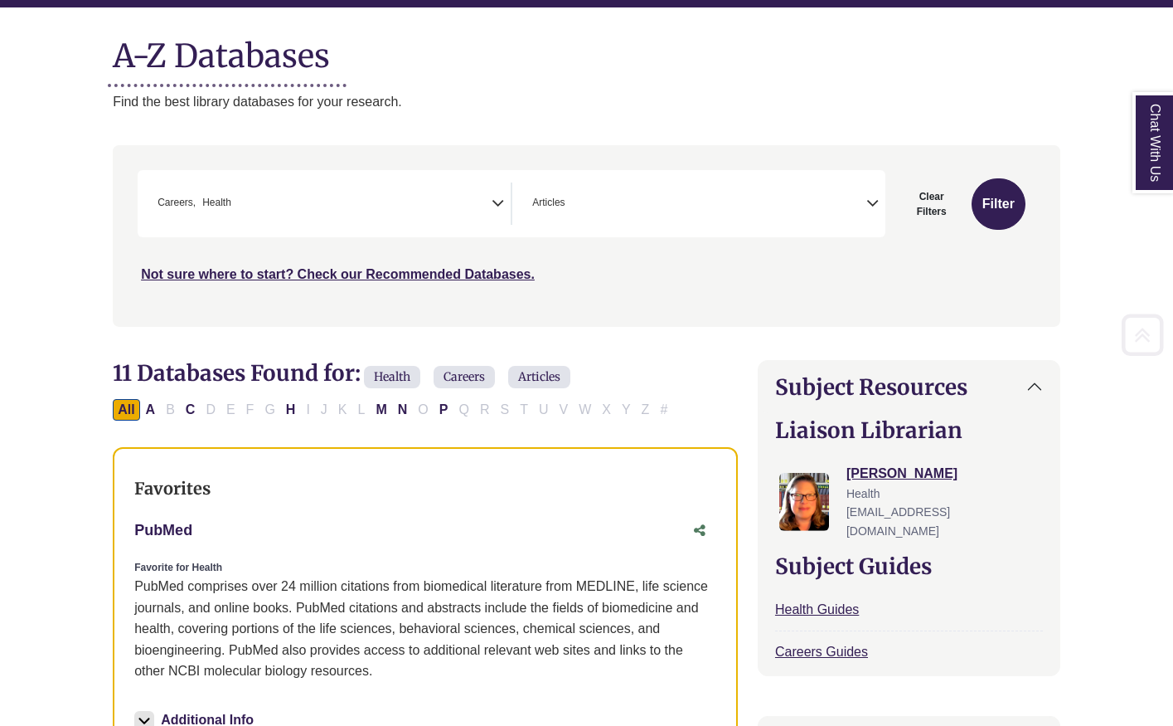
scroll to position [204, 0]
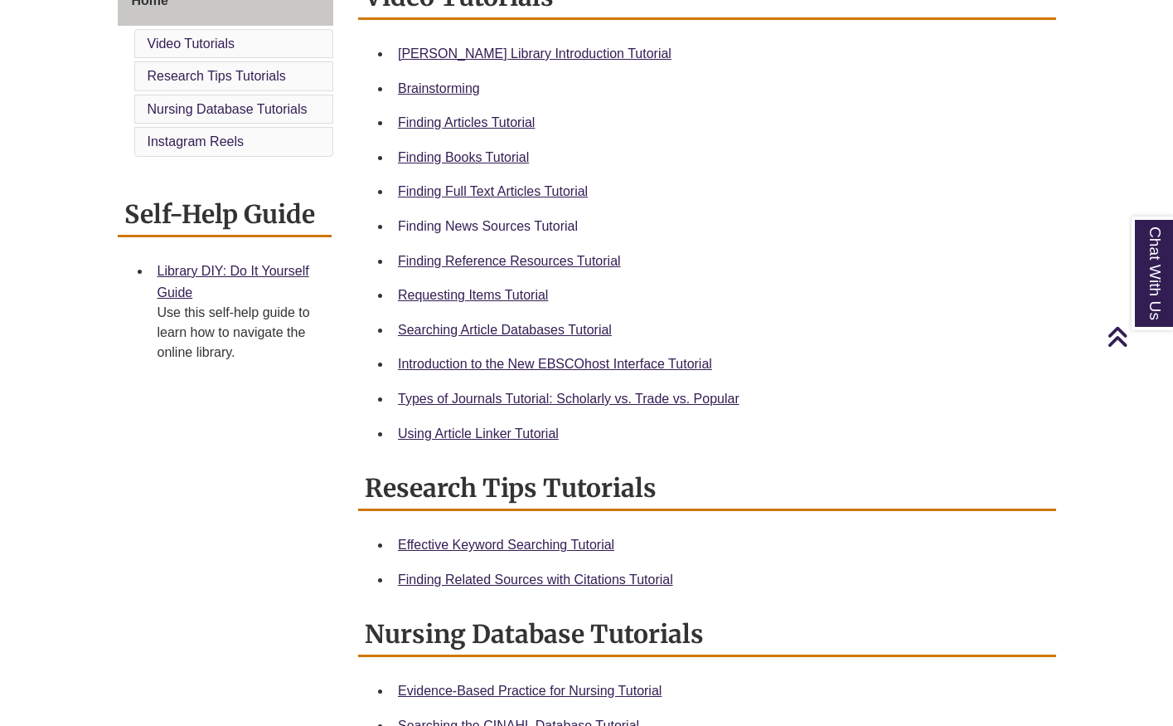
scroll to position [478, 0]
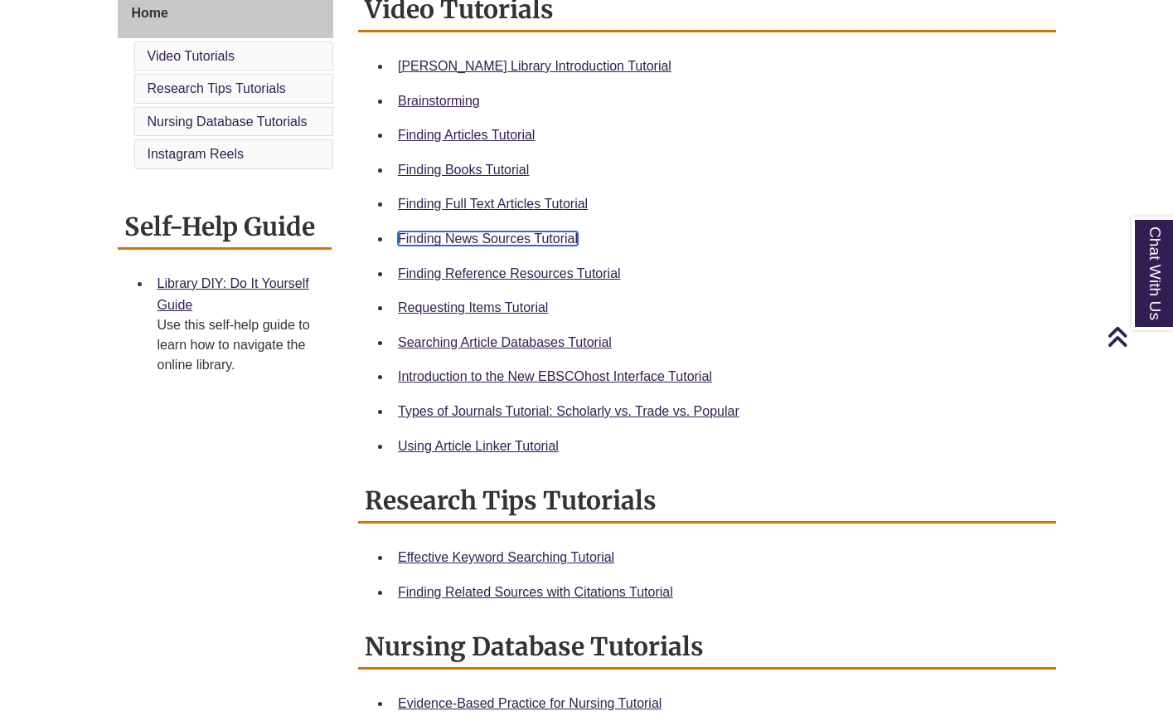
click at [527, 238] on link "Finding News Sources Tutorial" at bounding box center [488, 238] width 180 height 14
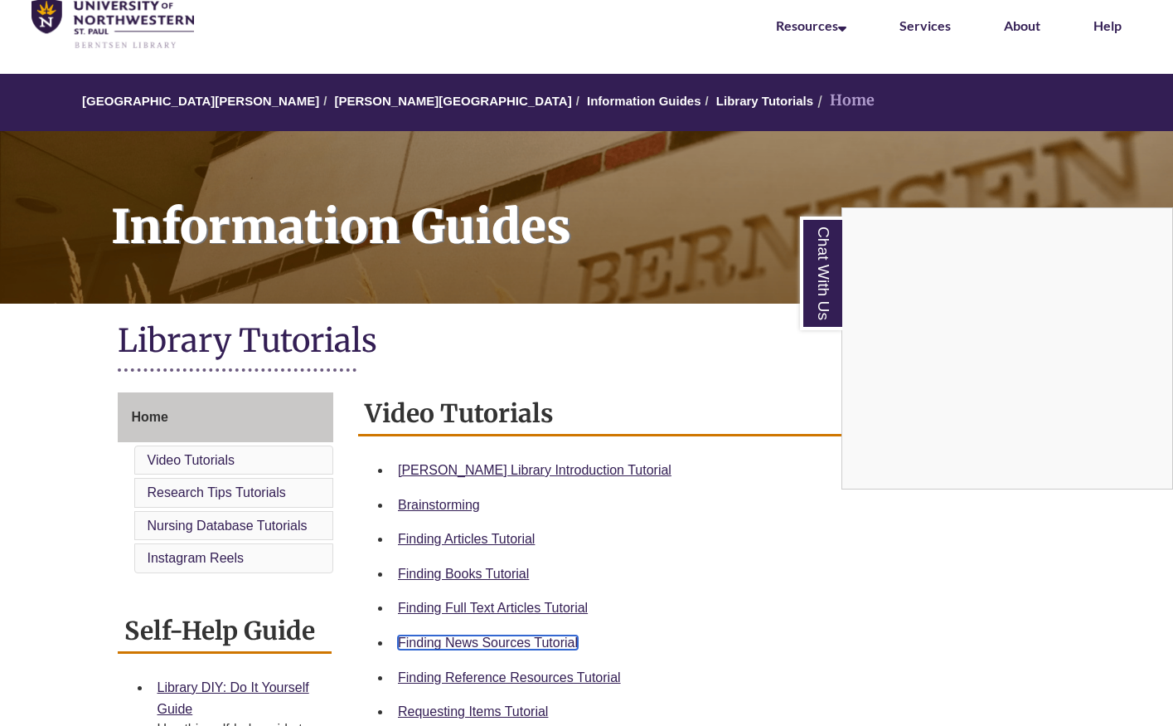
scroll to position [0, 0]
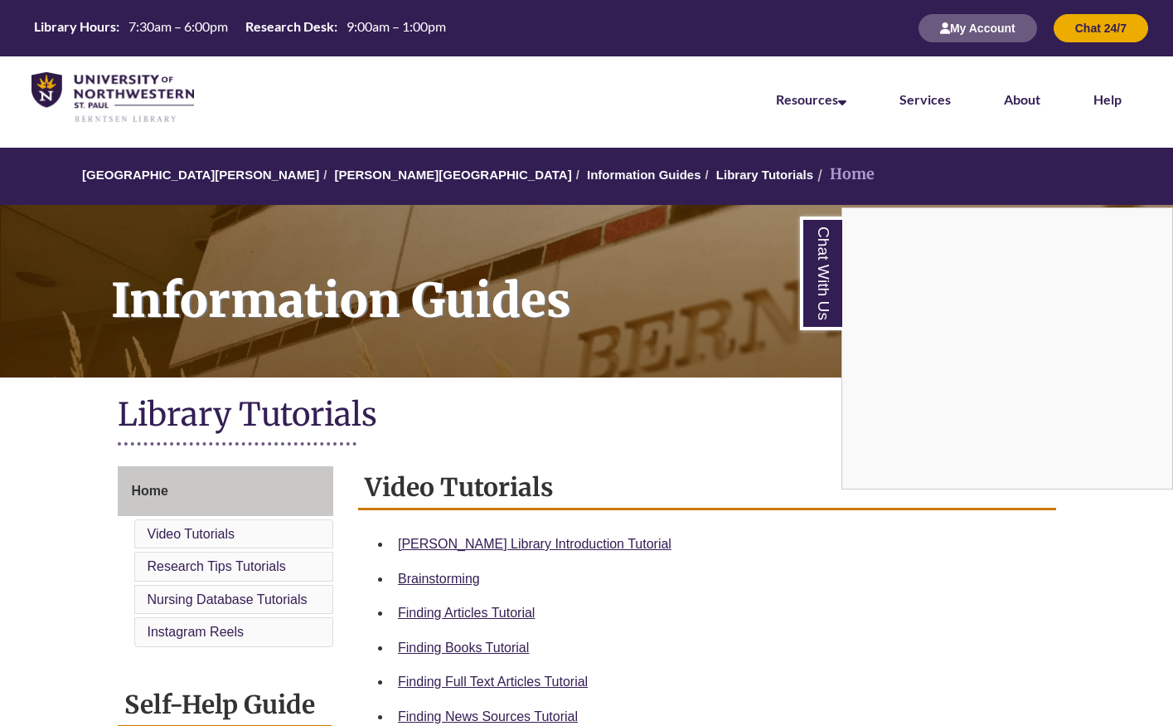
click at [370, 175] on div "Chat With Us" at bounding box center [586, 363] width 1173 height 726
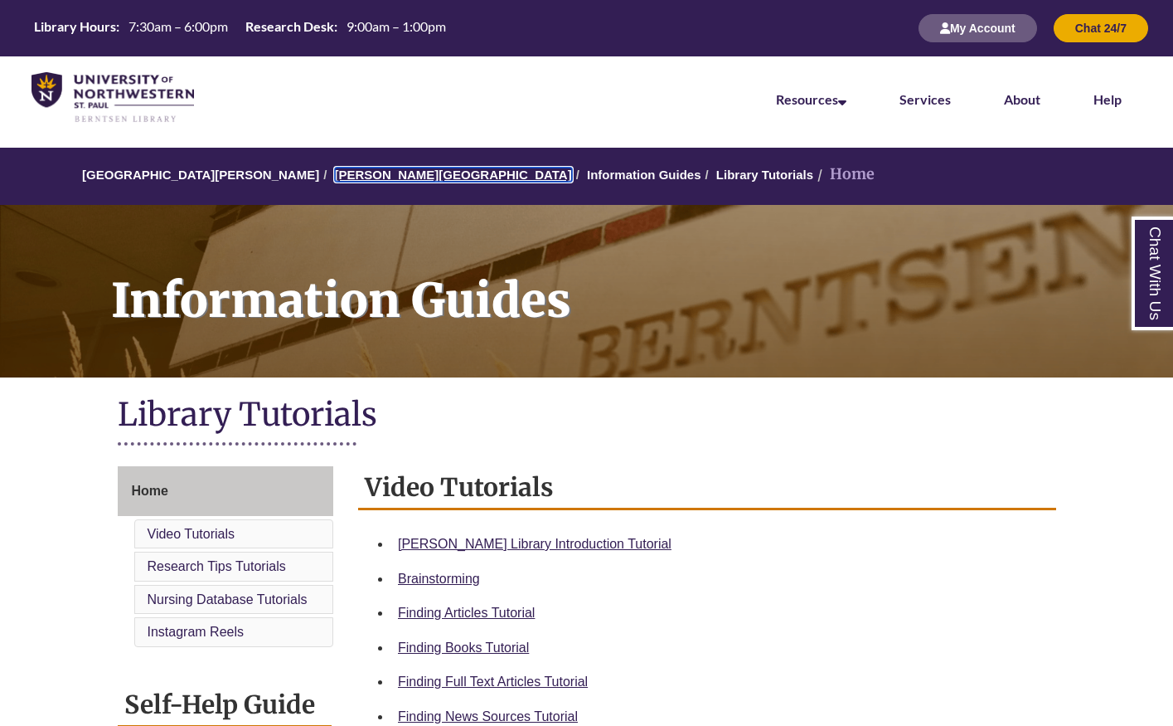
click at [372, 177] on link "[PERSON_NAME][GEOGRAPHIC_DATA]" at bounding box center [453, 175] width 237 height 14
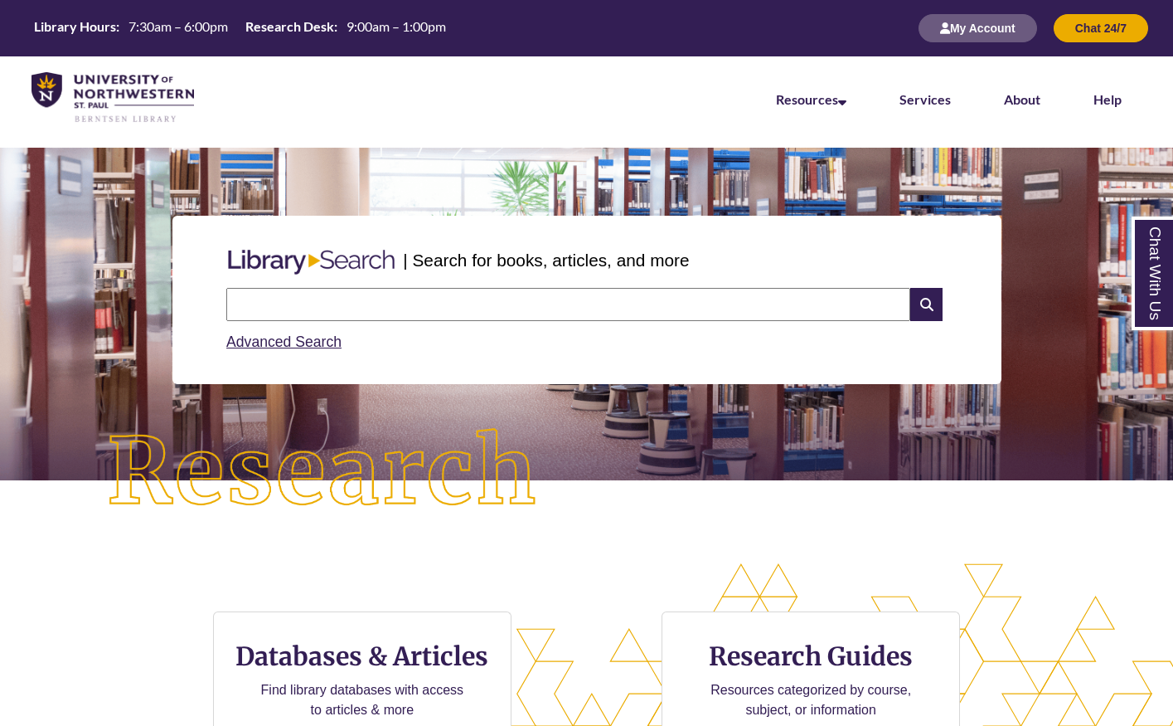
click at [406, 293] on input "text" at bounding box center [568, 304] width 684 height 33
type input "*"
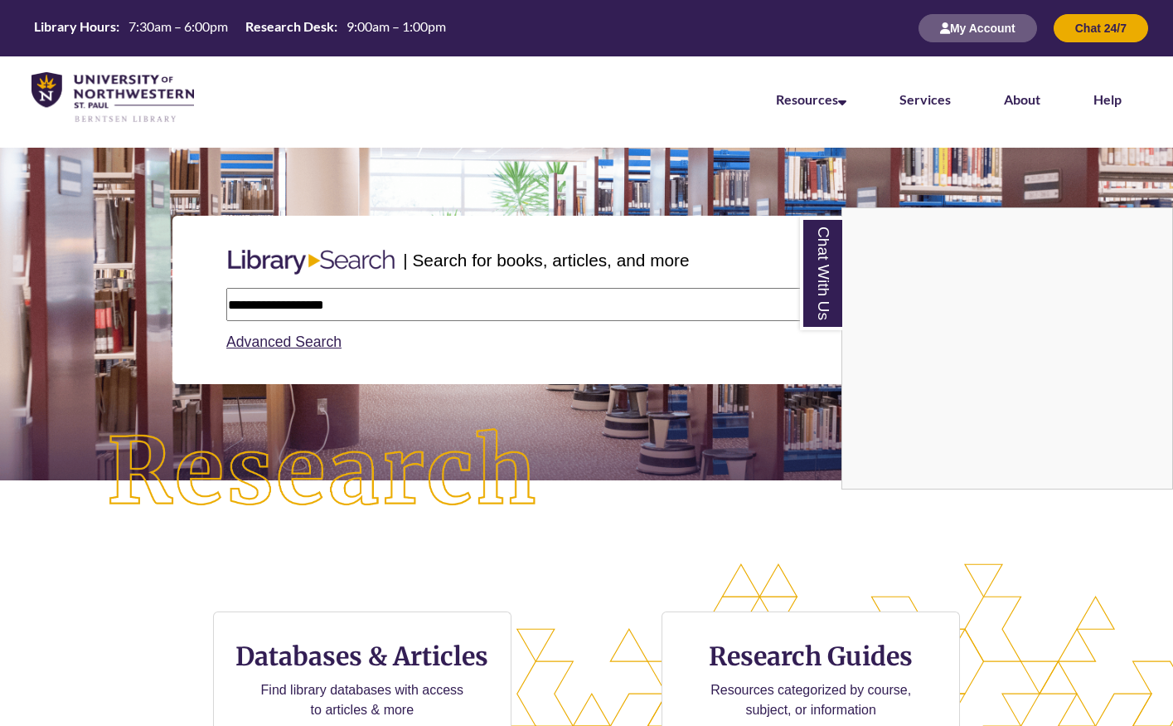
type input "**********"
click at [794, 411] on div "Chat With Us" at bounding box center [586, 363] width 1173 height 726
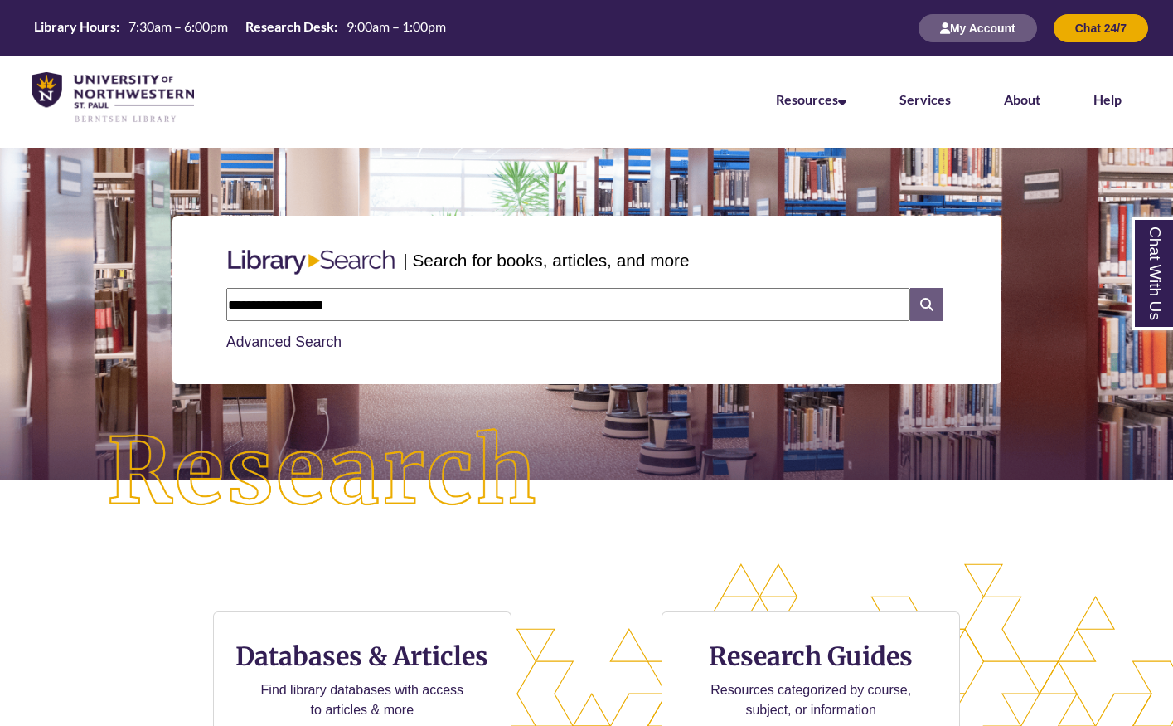
click at [925, 294] on icon at bounding box center [927, 304] width 32 height 33
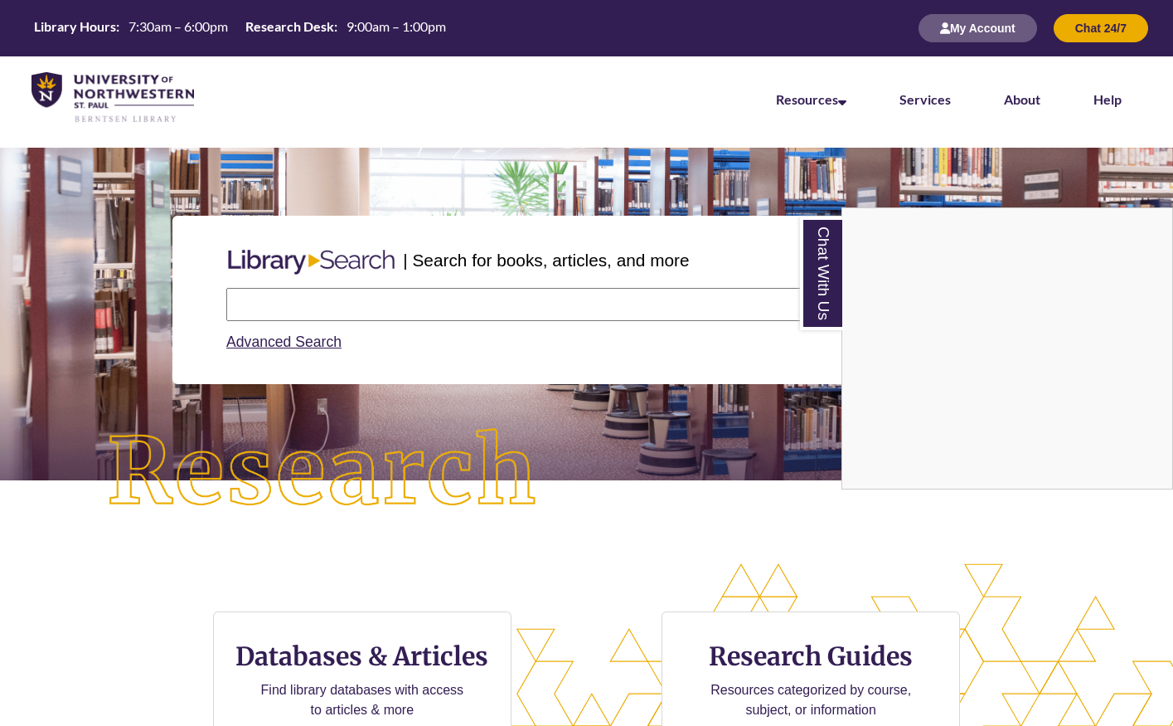
click at [243, 312] on div "Chat With Us" at bounding box center [586, 363] width 1173 height 726
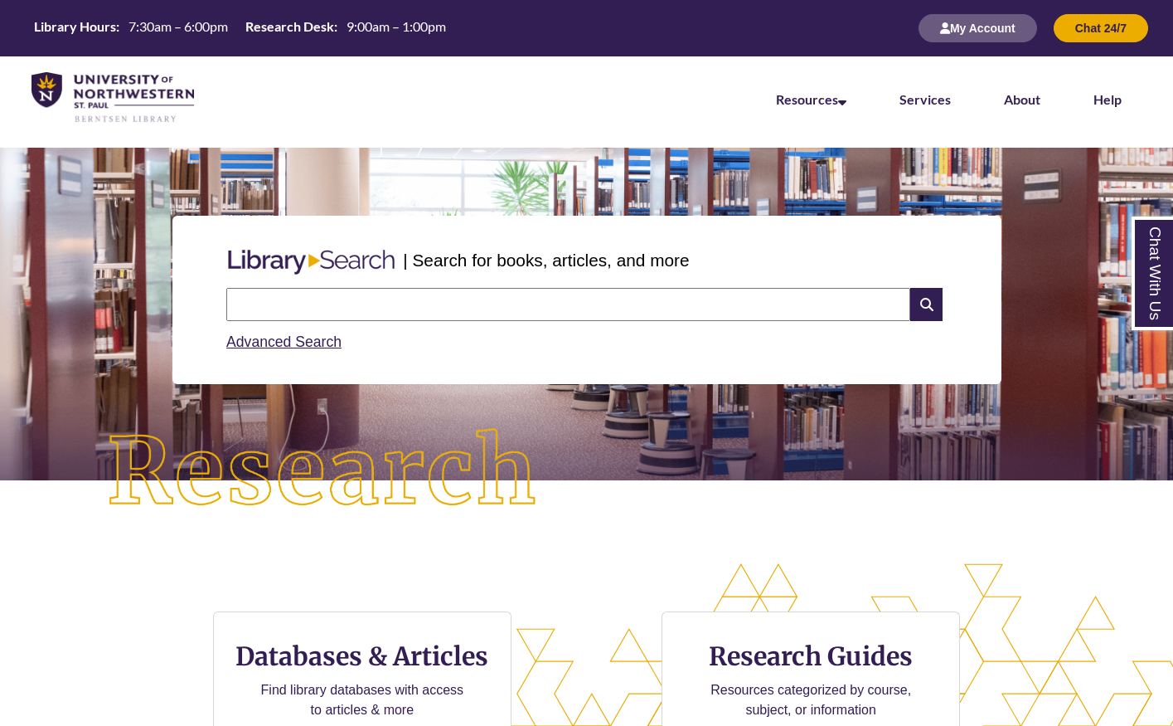
click at [255, 308] on input "text" at bounding box center [568, 304] width 684 height 33
type input "**********"
click at [919, 296] on icon at bounding box center [927, 304] width 32 height 33
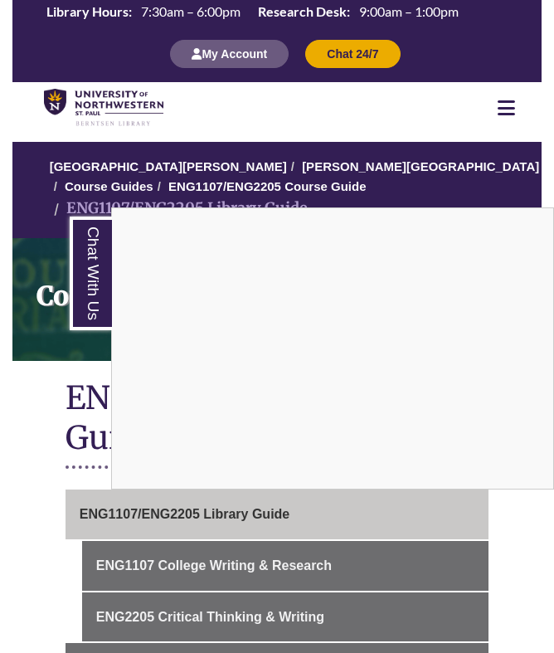
click at [239, 138] on div "Chat With Us" at bounding box center [277, 326] width 554 height 653
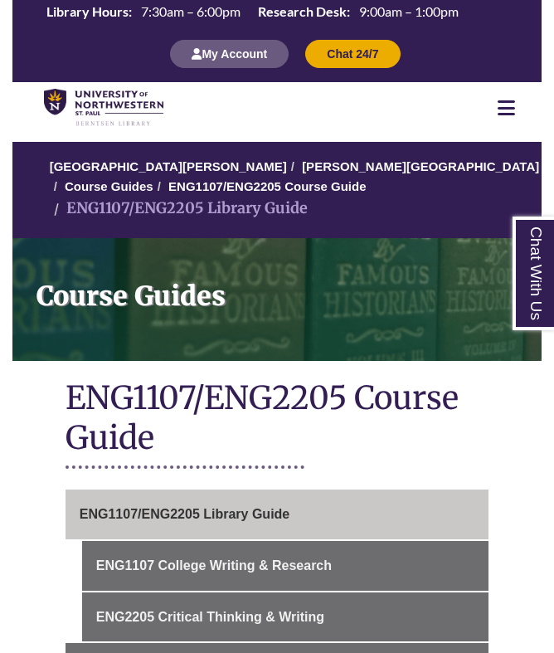
click at [410, 100] on nav "Resources Find Resources Library Search Databases & Articles Interlibrary Loan …" at bounding box center [276, 107] width 529 height 51
